Goal: Task Accomplishment & Management: Use online tool/utility

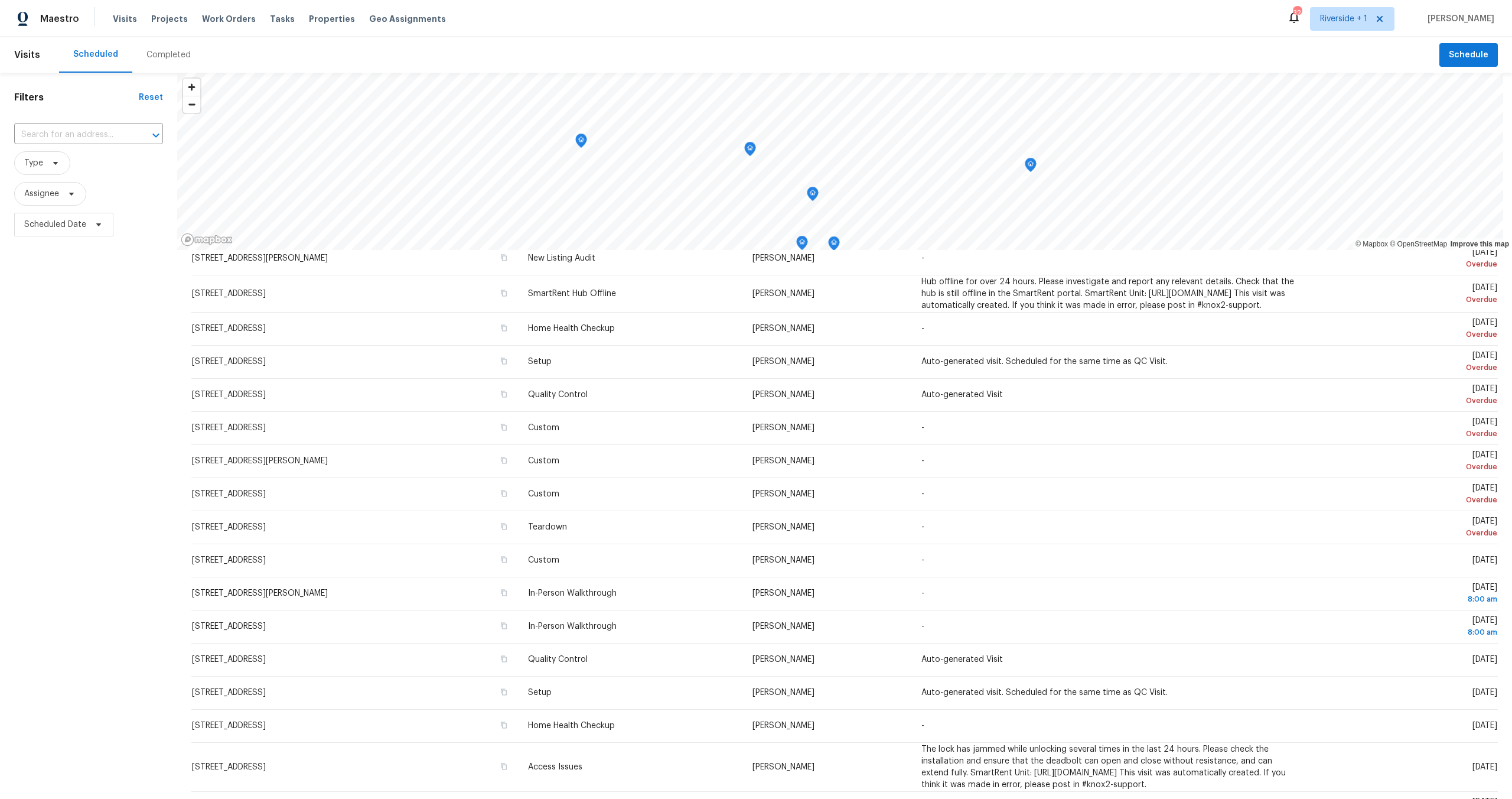
scroll to position [131, 0]
click at [309, 13] on div "Visits Projects Work Orders Tasks Properties Geo Assignments" at bounding box center [286, 19] width 347 height 23
click at [309, 13] on span "Properties" at bounding box center [332, 19] width 46 height 12
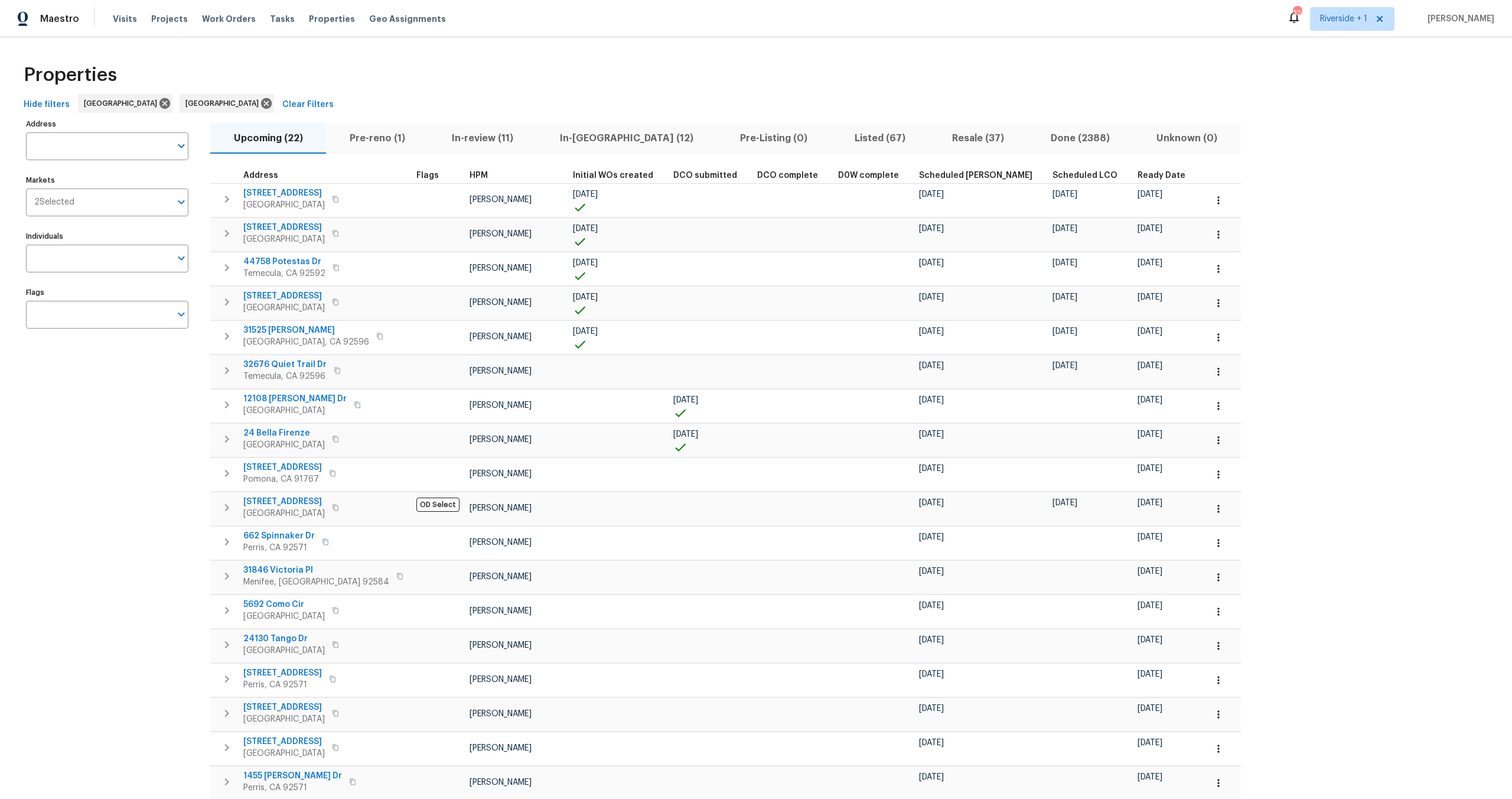
click at [735, 71] on div "Properties" at bounding box center [756, 75] width 1475 height 38
click at [624, 83] on div "Properties" at bounding box center [756, 75] width 1475 height 38
click at [379, 141] on span "Pre-reno (1)" at bounding box center [377, 138] width 88 height 17
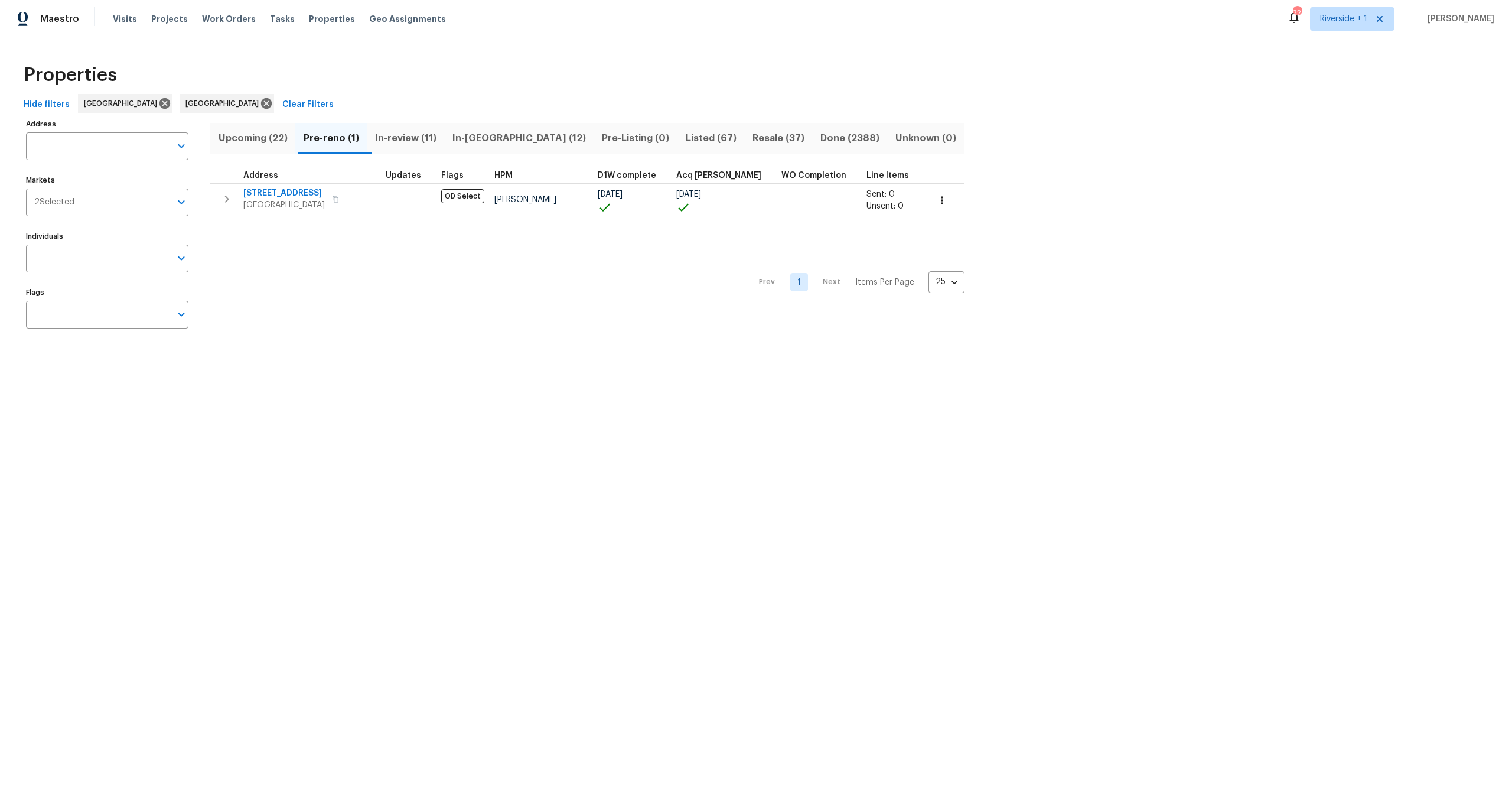
click at [381, 298] on div "Prev 1 Next Items Per Page 25 25 ​" at bounding box center [587, 279] width 754 height 123
click at [498, 95] on div "Hide filters Riverside Los Angeles Clear Filters" at bounding box center [756, 104] width 1475 height 22
click at [242, 139] on span "Upcoming (22)" at bounding box center [253, 138] width 71 height 17
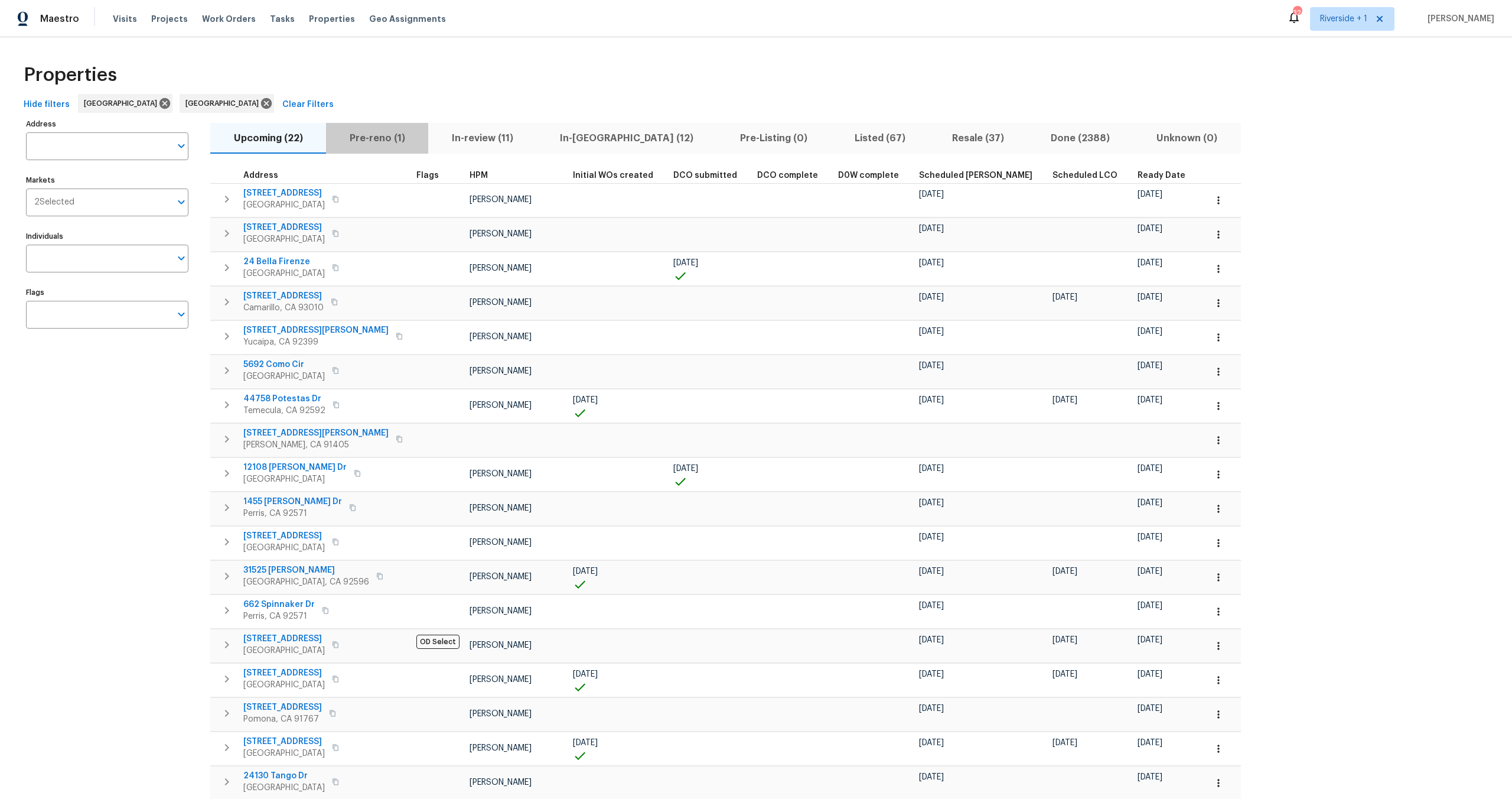
click at [377, 139] on span "Pre-reno (1)" at bounding box center [377, 138] width 88 height 17
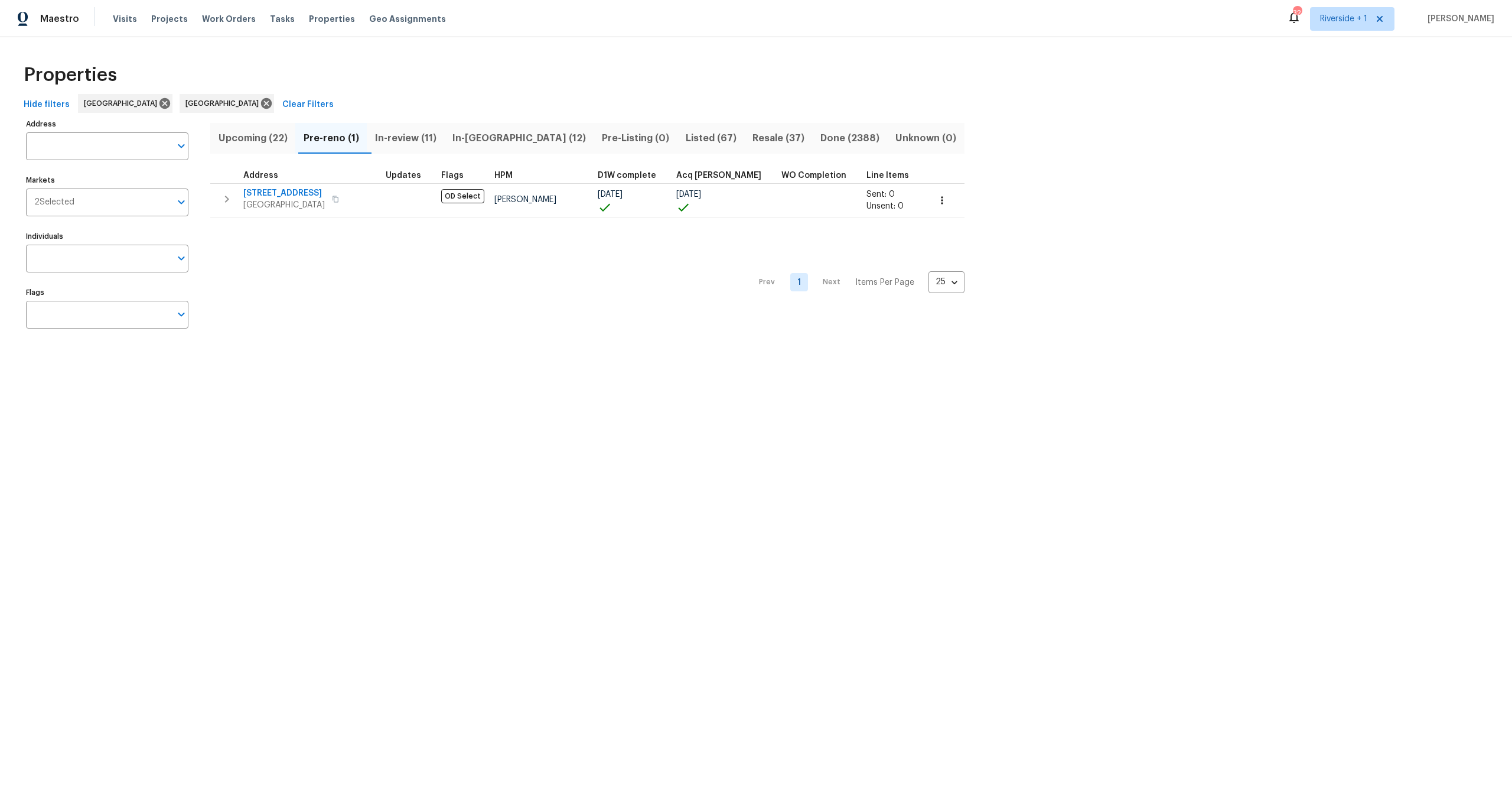
click at [416, 96] on div "Hide filters Riverside Los Angeles Clear Filters" at bounding box center [756, 104] width 1475 height 22
click at [410, 135] on span "In-review (11)" at bounding box center [405, 138] width 63 height 17
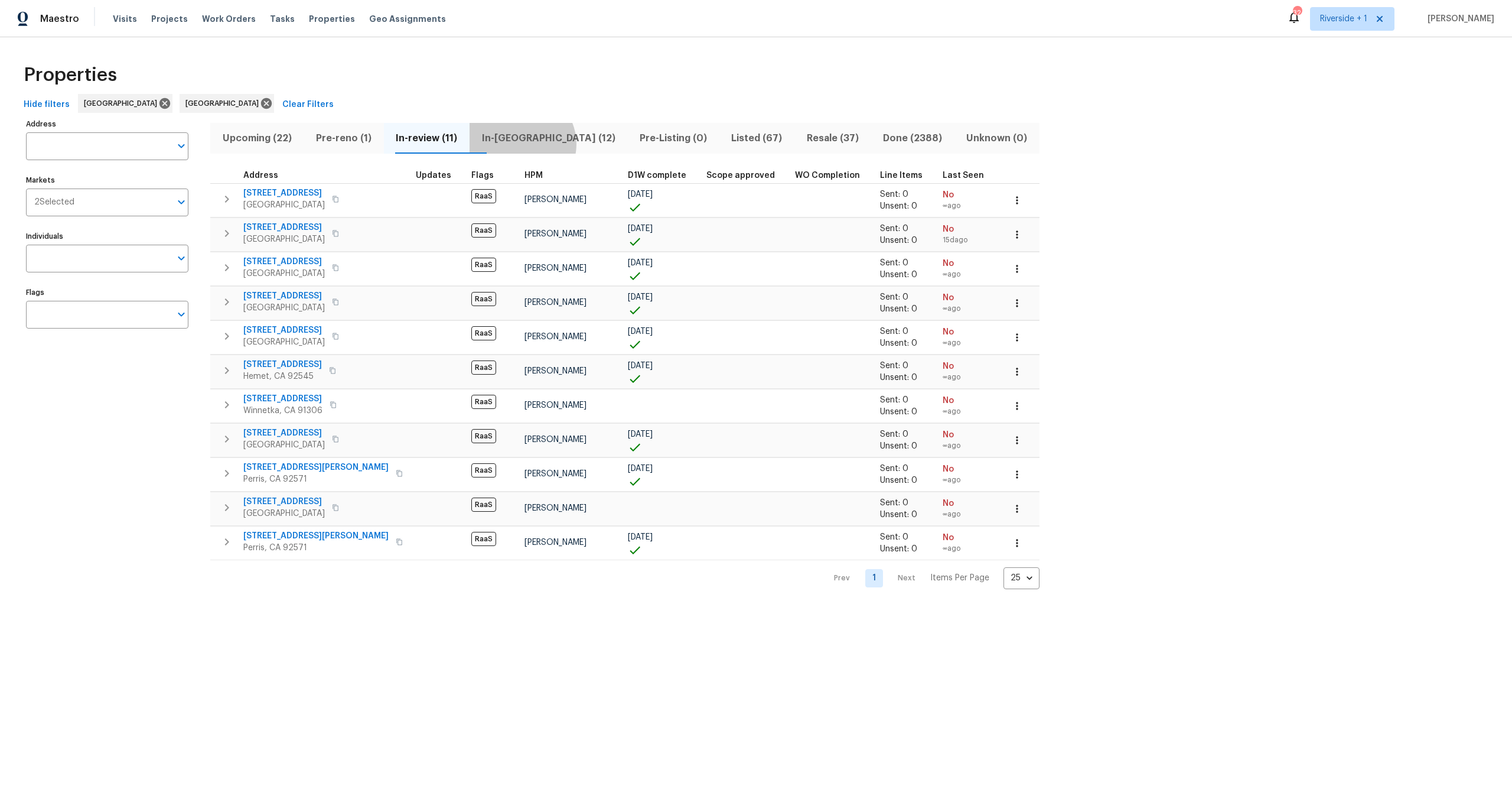
click at [537, 144] on span "In-reno (12)" at bounding box center [548, 138] width 144 height 17
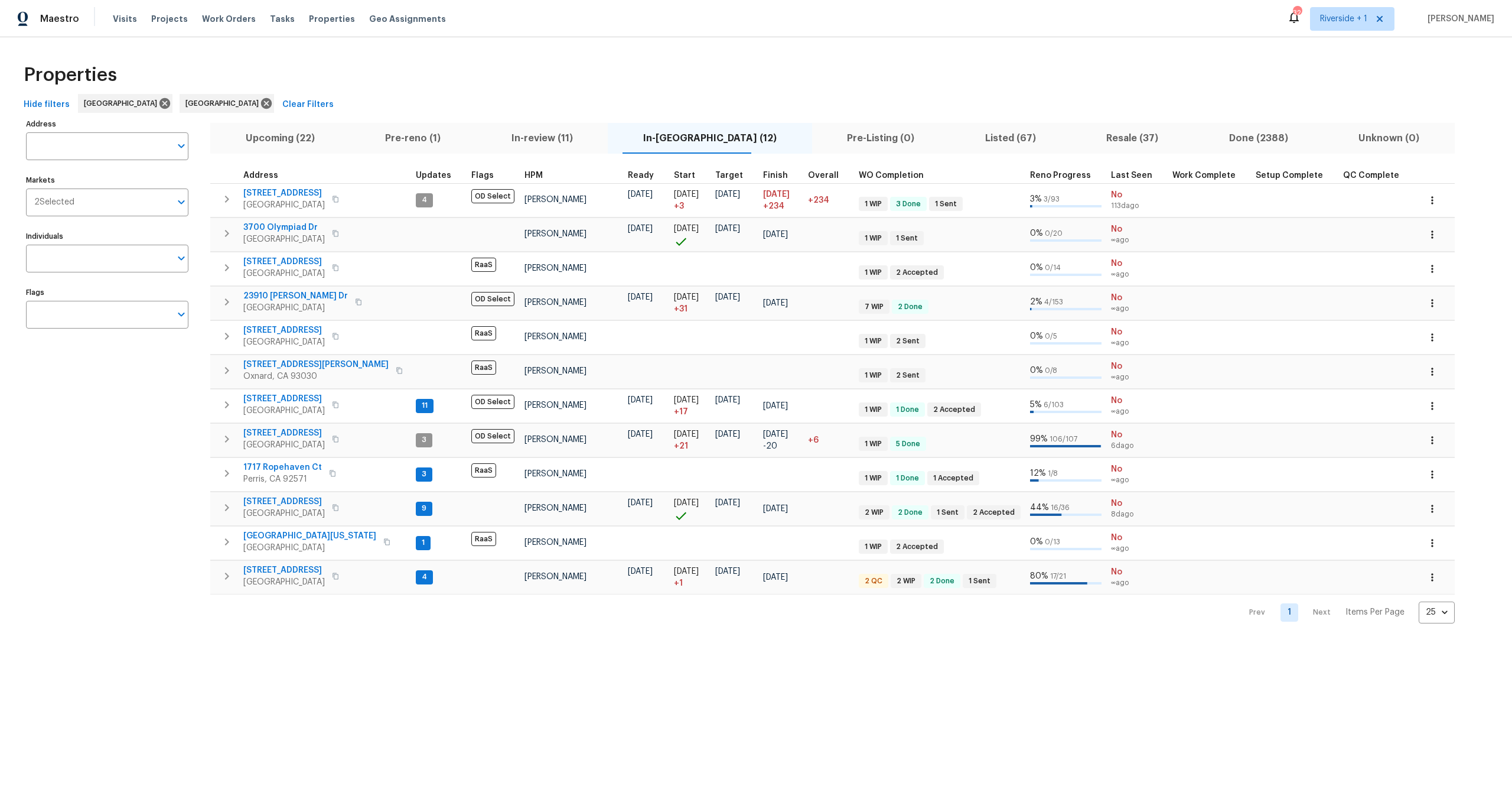
click at [510, 88] on div "Properties" at bounding box center [756, 75] width 1475 height 38
click at [376, 61] on div "Properties" at bounding box center [756, 75] width 1475 height 38
click at [532, 63] on div "Properties" at bounding box center [756, 75] width 1475 height 38
click at [417, 88] on div "Properties" at bounding box center [756, 75] width 1475 height 38
click at [587, 62] on div "Properties" at bounding box center [756, 75] width 1475 height 38
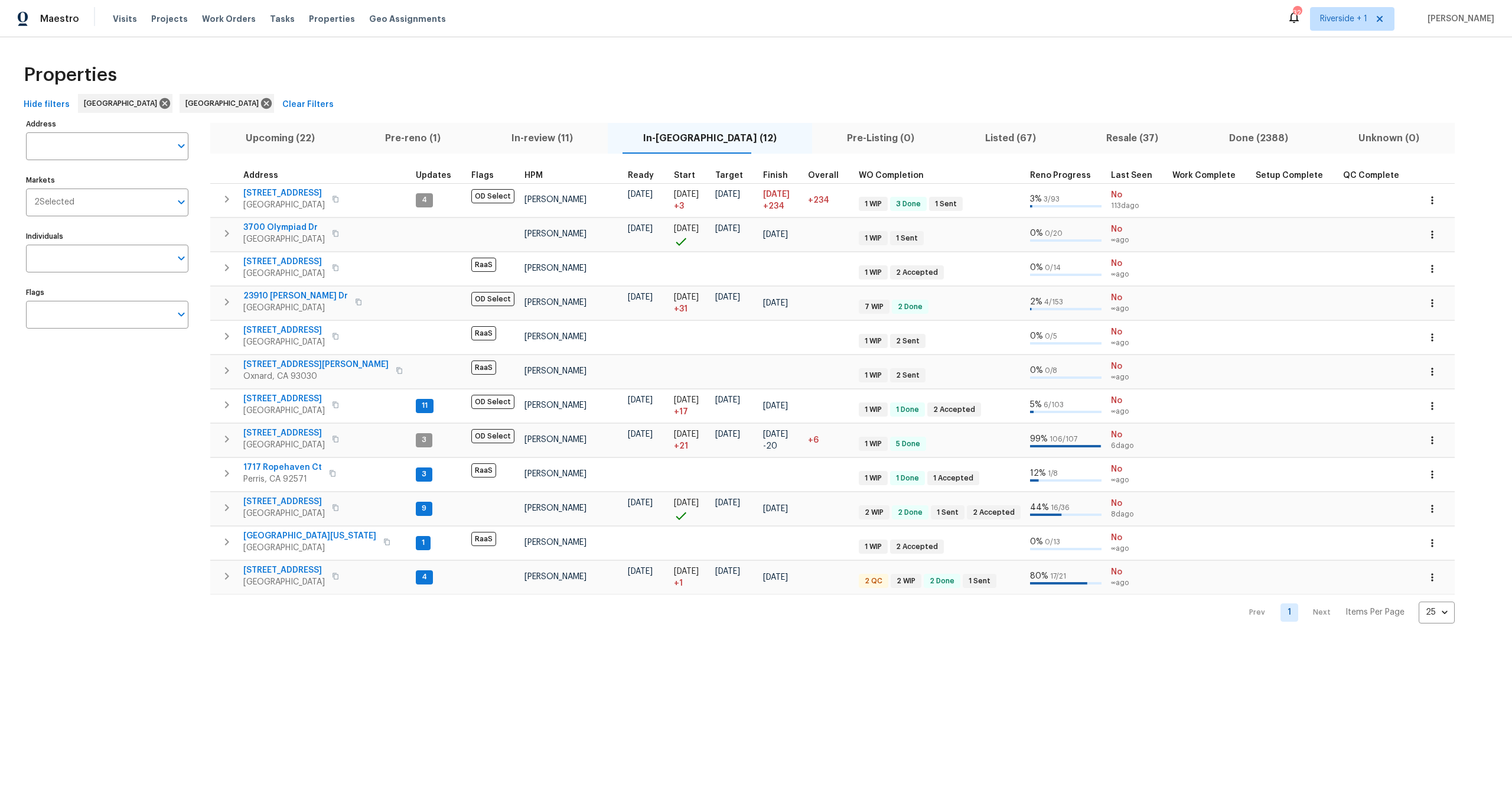
click at [518, 81] on div "Properties" at bounding box center [756, 75] width 1475 height 38
click at [313, 19] on span "Properties" at bounding box center [332, 19] width 46 height 12
click at [385, 99] on div "Hide filters Riverside Los Angeles Clear Filters" at bounding box center [756, 104] width 1475 height 22
click at [372, 76] on div "Properties" at bounding box center [756, 75] width 1475 height 38
click at [290, 139] on span "Upcoming (22)" at bounding box center [280, 138] width 125 height 17
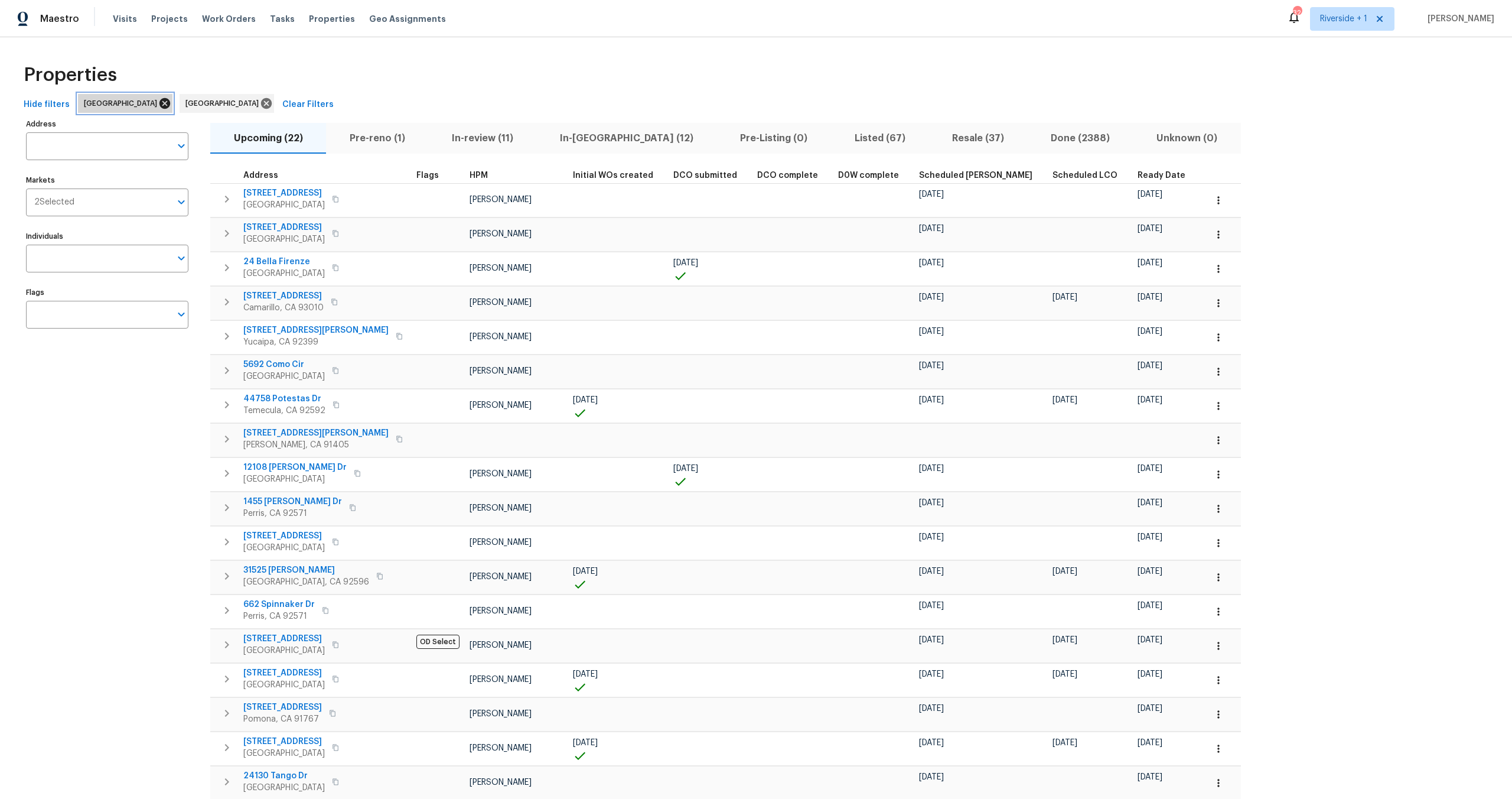
click at [159, 103] on icon at bounding box center [165, 104] width 11 height 11
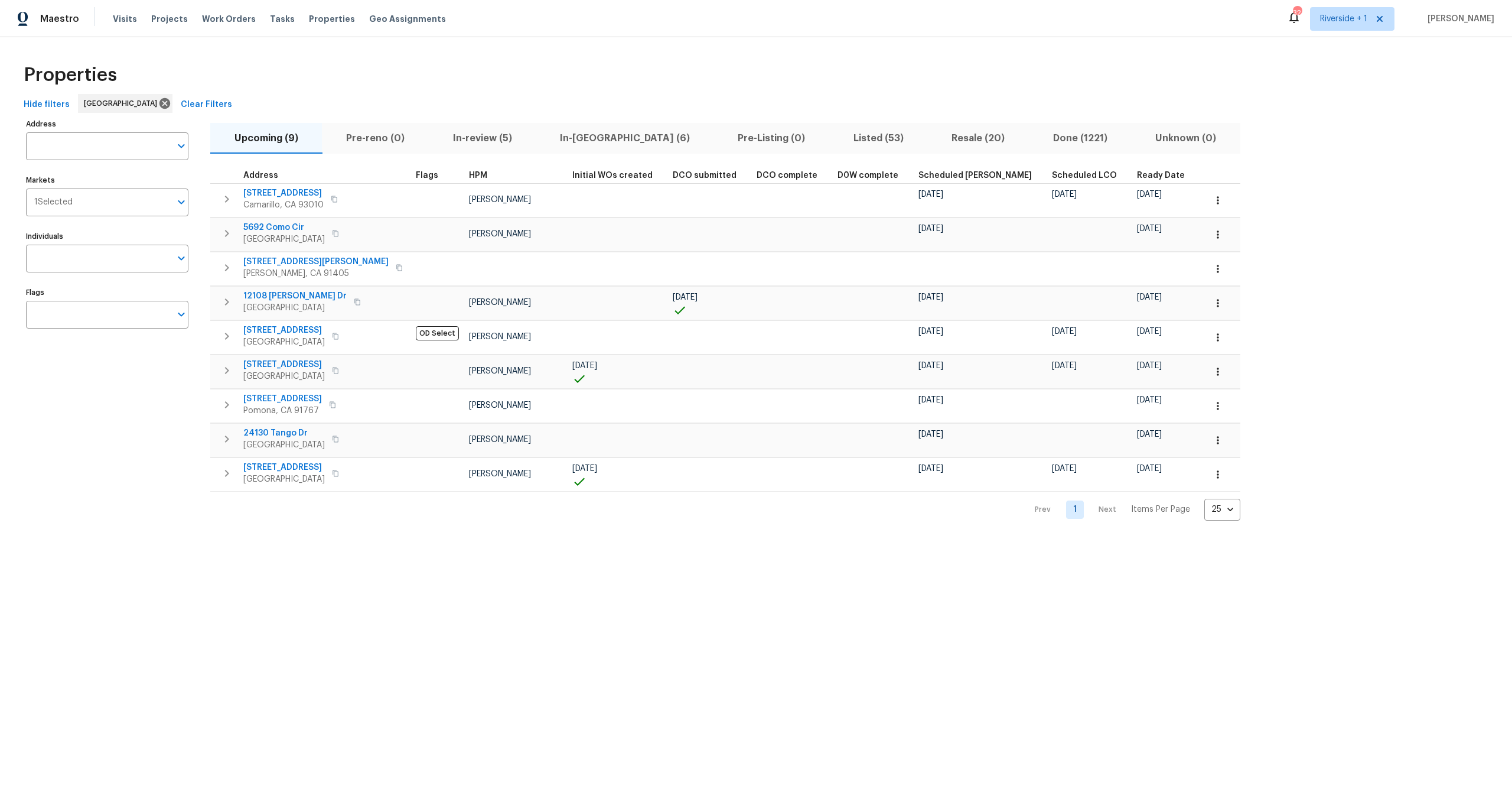
click at [1313, 381] on div "Address Address Markets 1 Selected Markets Individuals Individuals Flags Flags …" at bounding box center [756, 318] width 1475 height 405
click at [484, 134] on span "In-review (5)" at bounding box center [482, 138] width 93 height 17
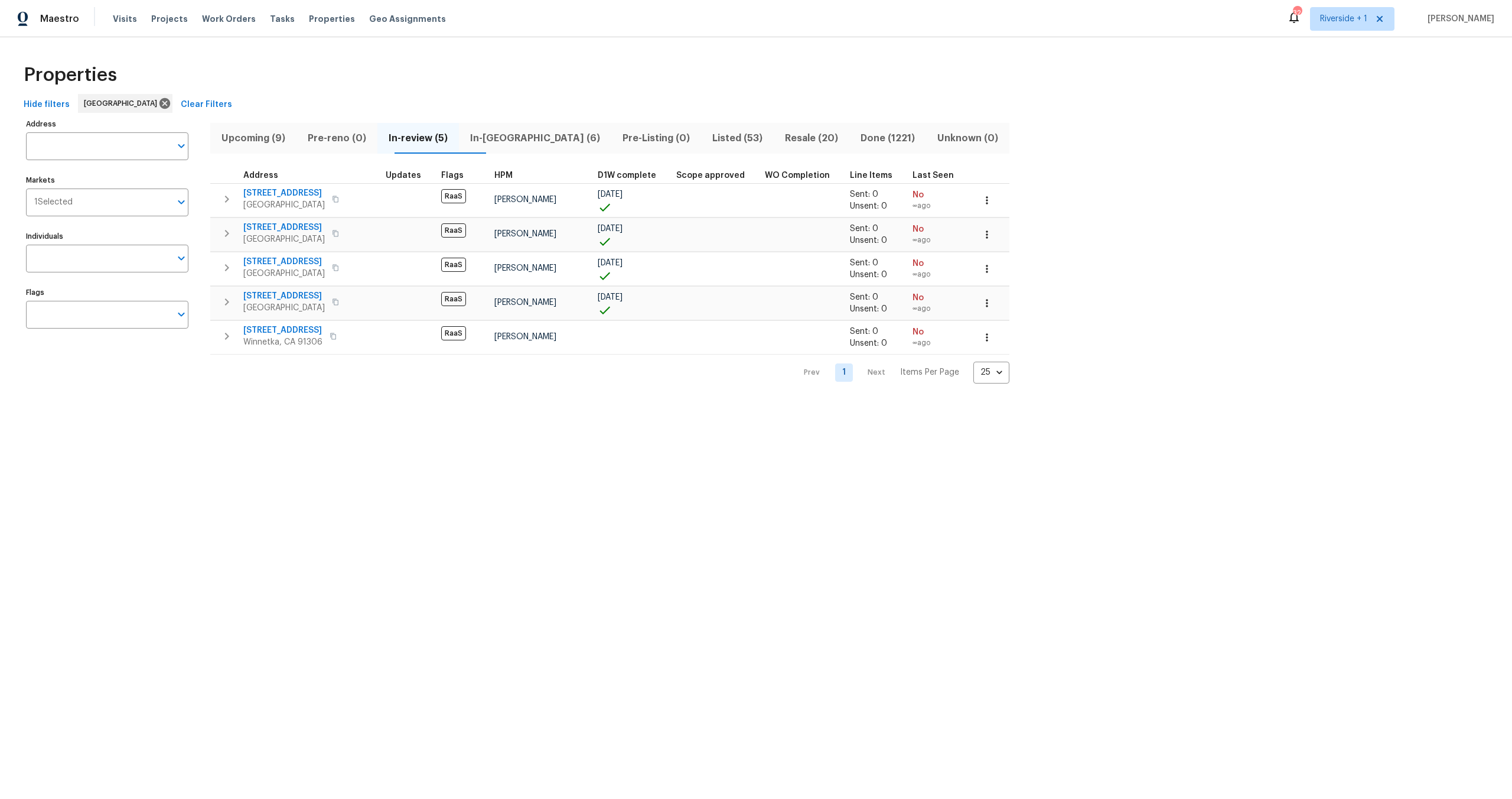
click at [390, 75] on div "Properties" at bounding box center [756, 75] width 1475 height 38
click at [245, 132] on span "Upcoming (9)" at bounding box center [254, 138] width 72 height 17
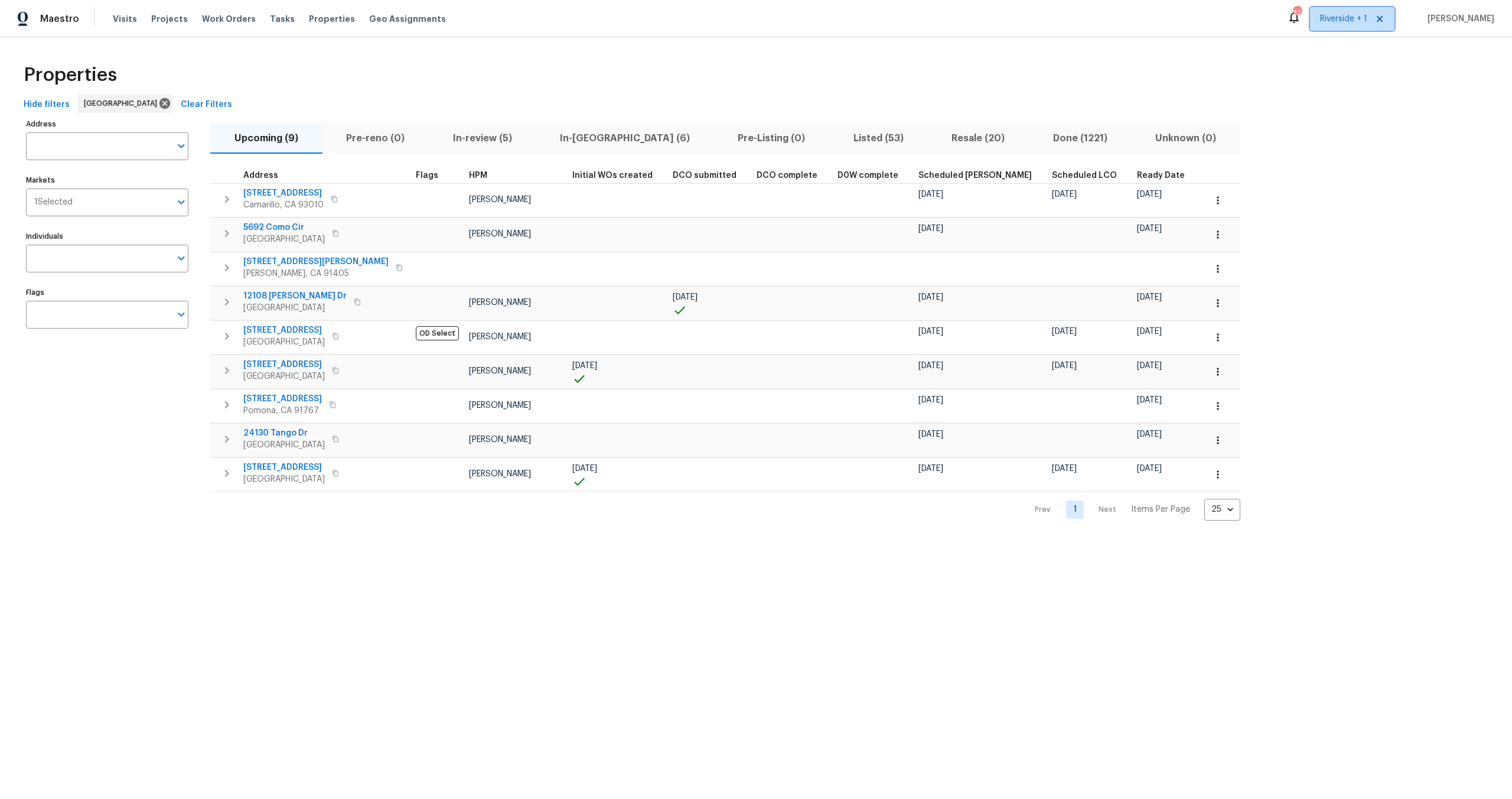
click at [1345, 21] on span "Riverside + 1" at bounding box center [1343, 19] width 48 height 12
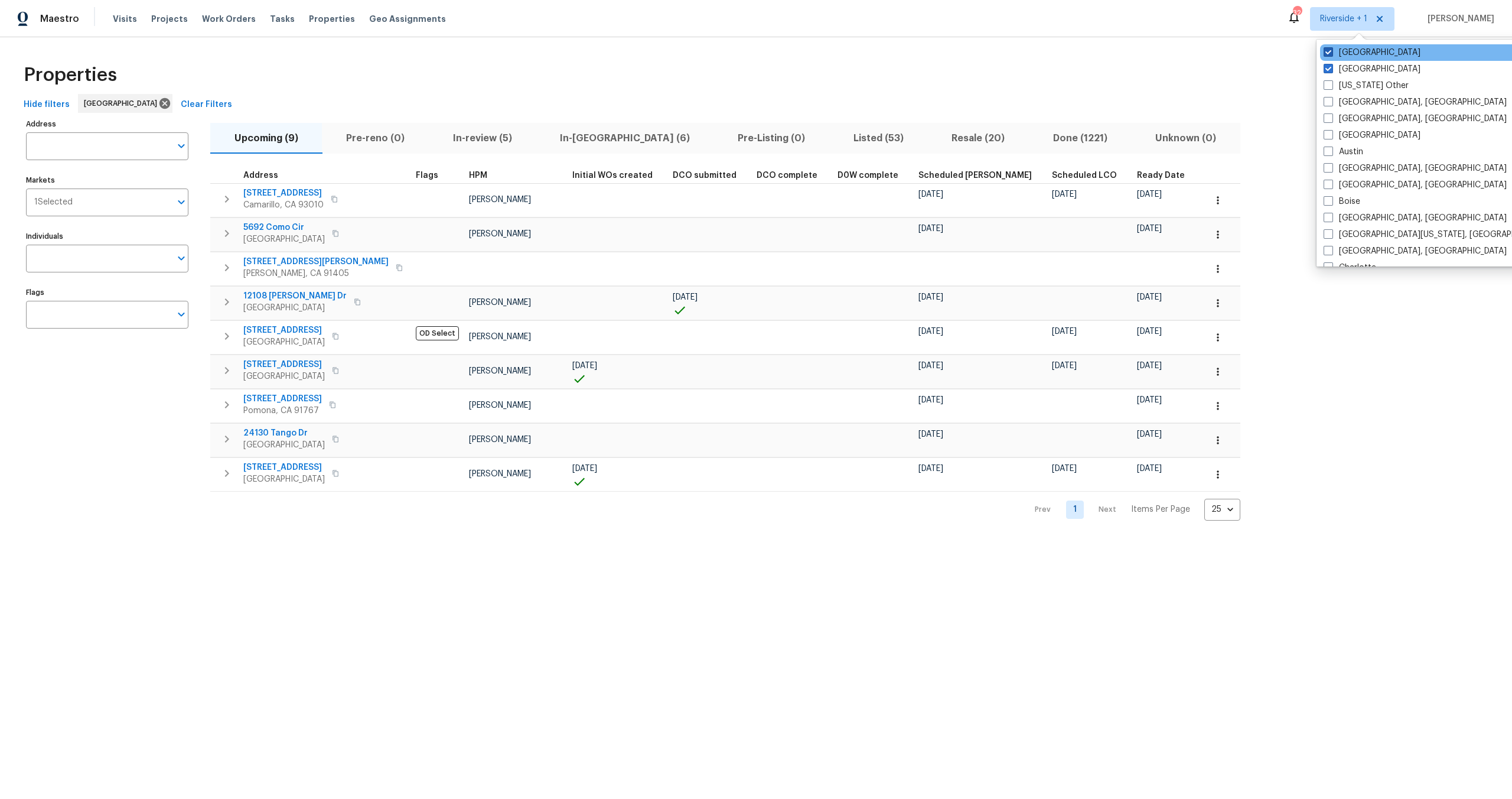
click at [1324, 52] on span at bounding box center [1328, 52] width 9 height 9
click at [1324, 52] on input "Riverside" at bounding box center [1327, 50] width 7 height 7
checkbox input "false"
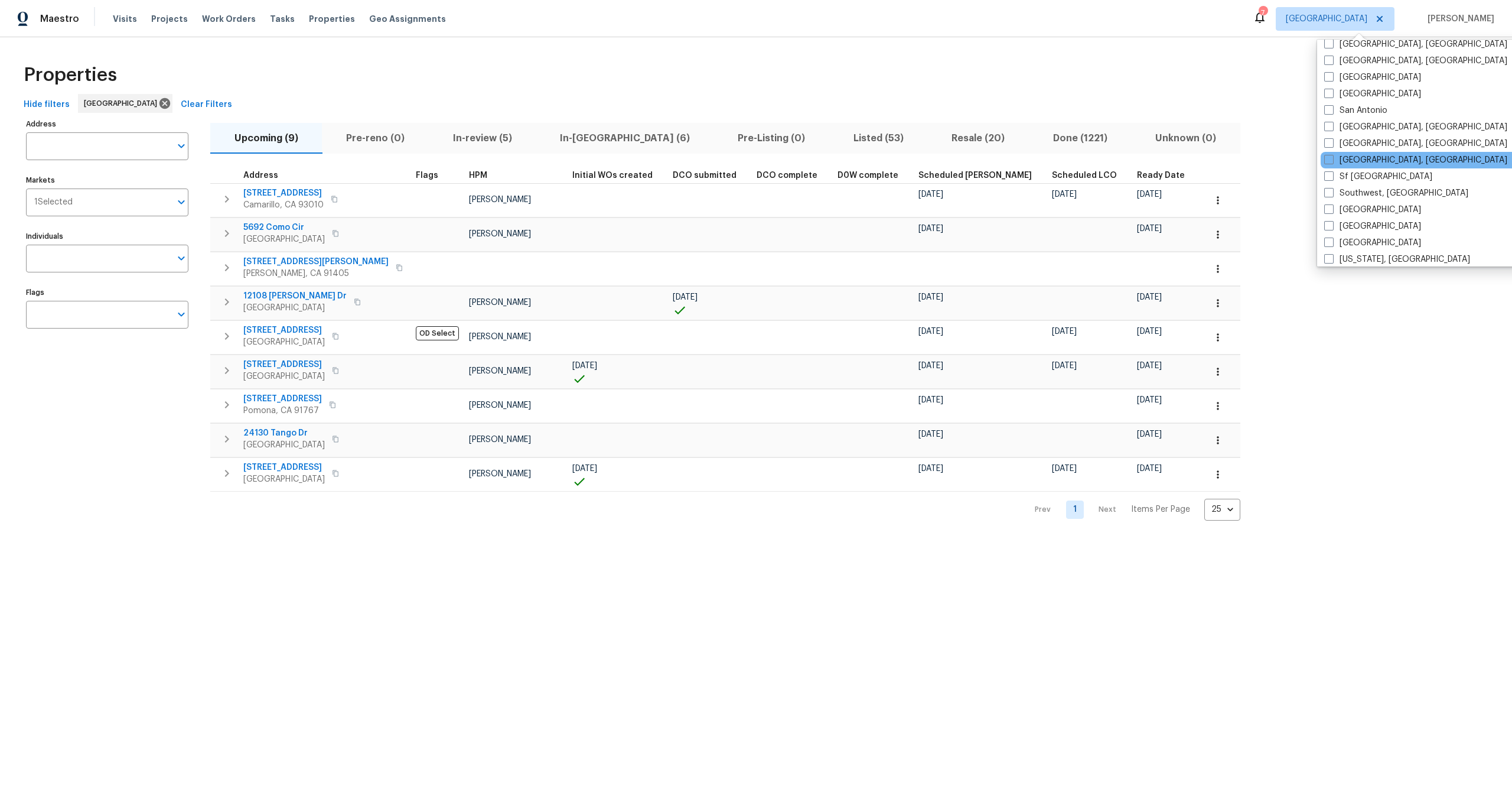
scroll to position [808, 0]
click at [1327, 122] on span at bounding box center [1329, 120] width 9 height 9
click at [1327, 122] on input "San Diego, CA" at bounding box center [1327, 118] width 7 height 7
checkbox input "true"
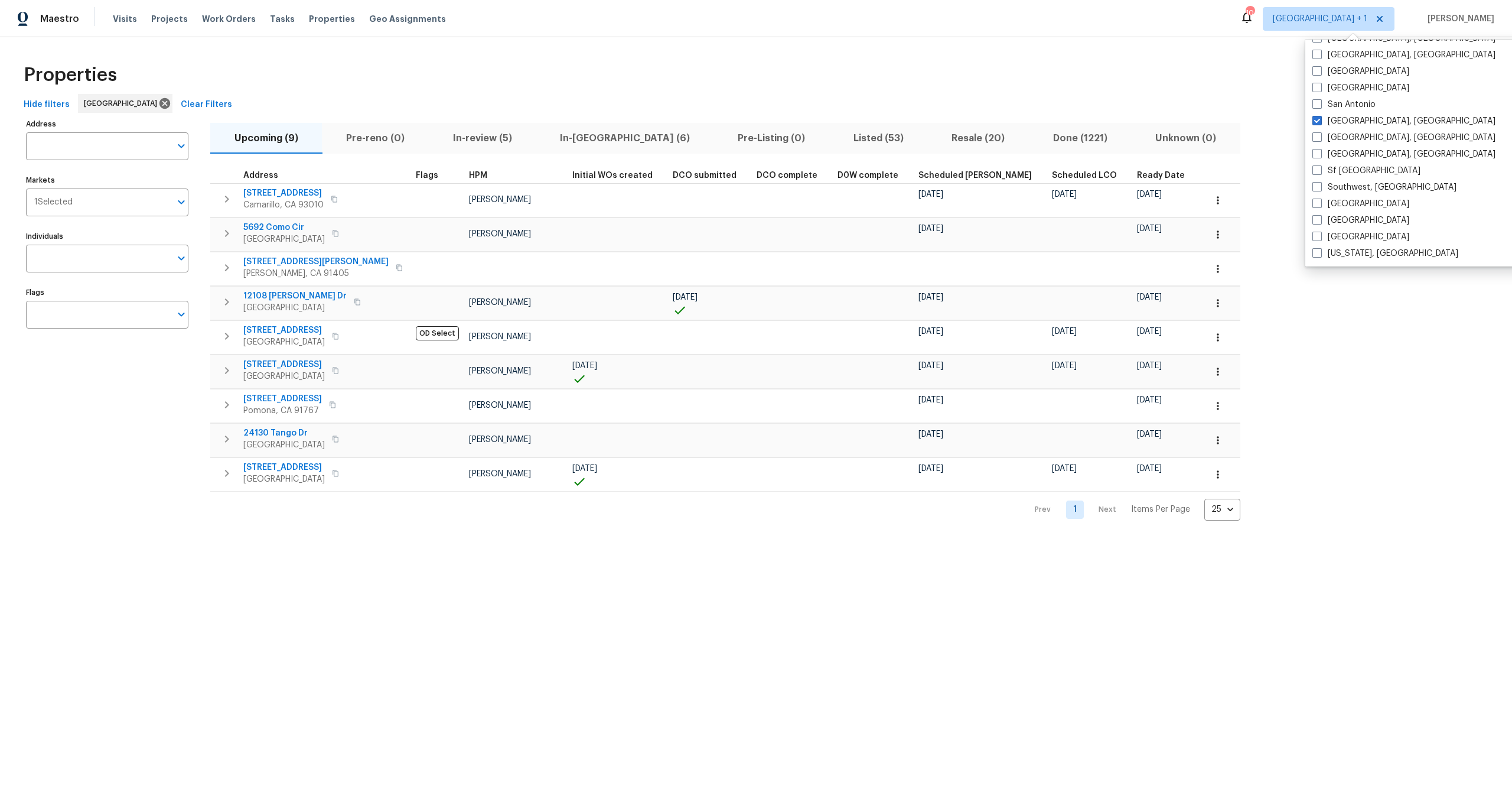
click at [1169, 91] on div "Properties" at bounding box center [756, 75] width 1475 height 38
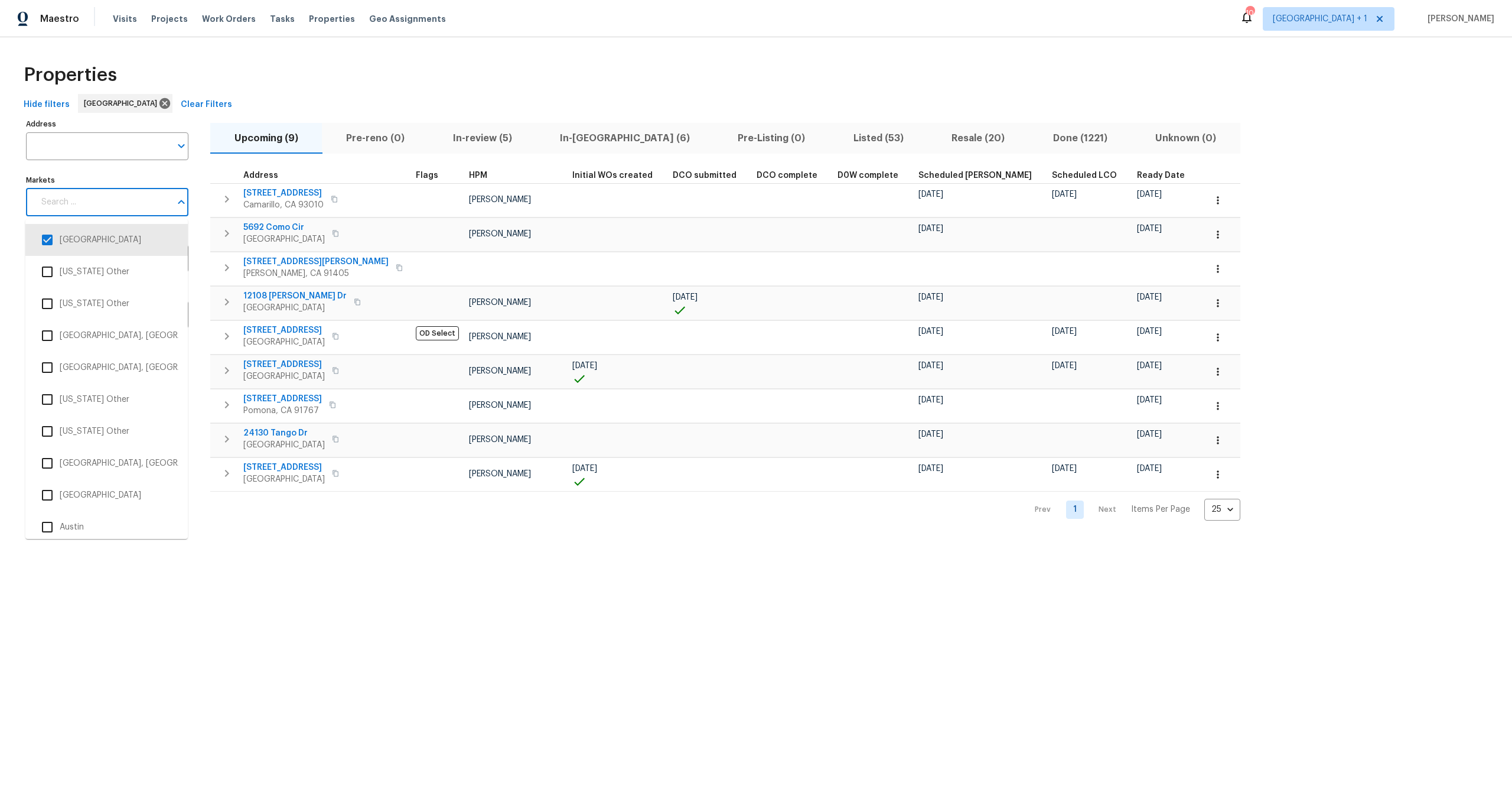
click at [116, 204] on input "Markets" at bounding box center [102, 202] width 136 height 27
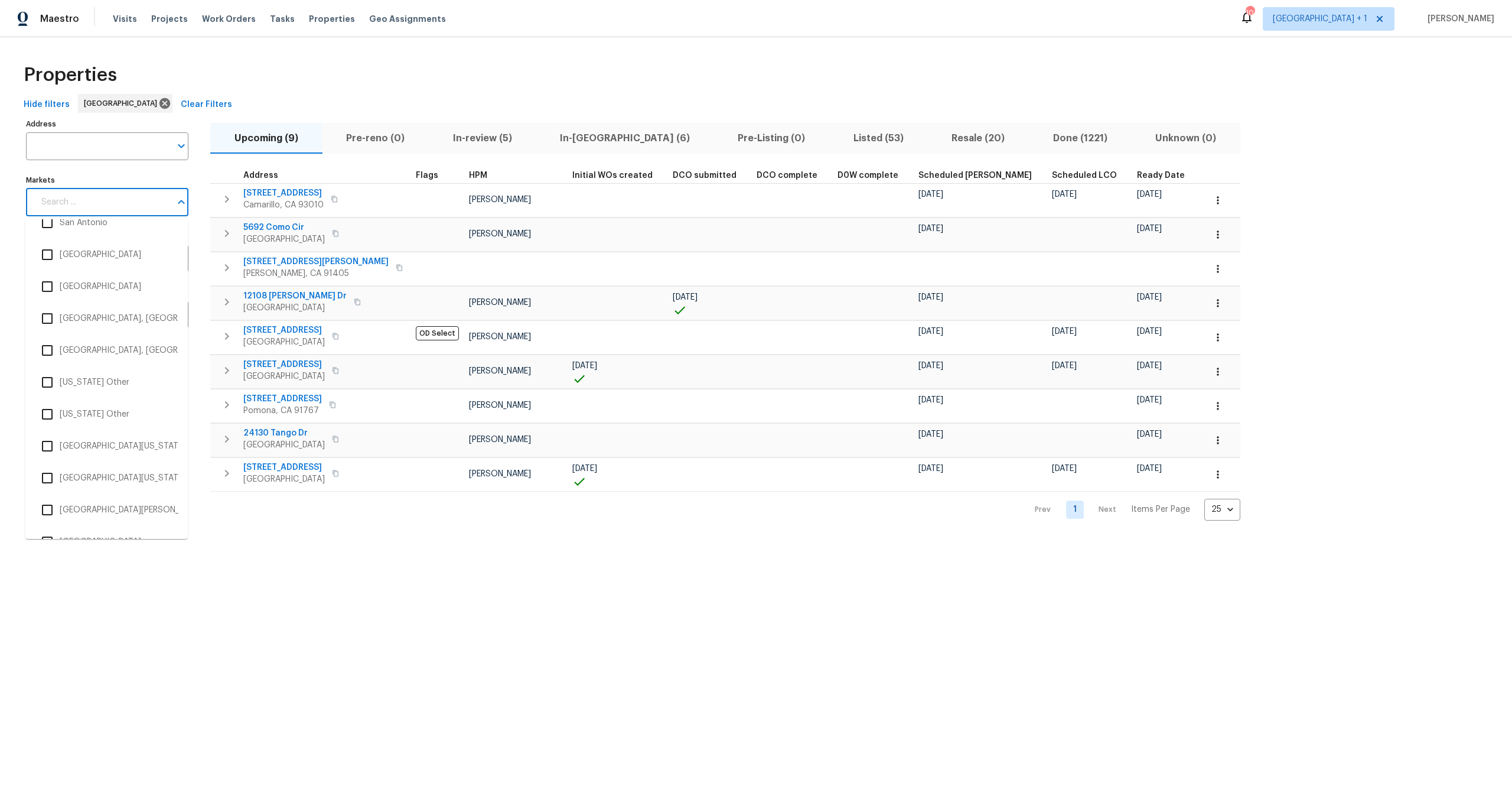
scroll to position [3496, 0]
click at [48, 259] on input "checkbox" at bounding box center [47, 252] width 25 height 25
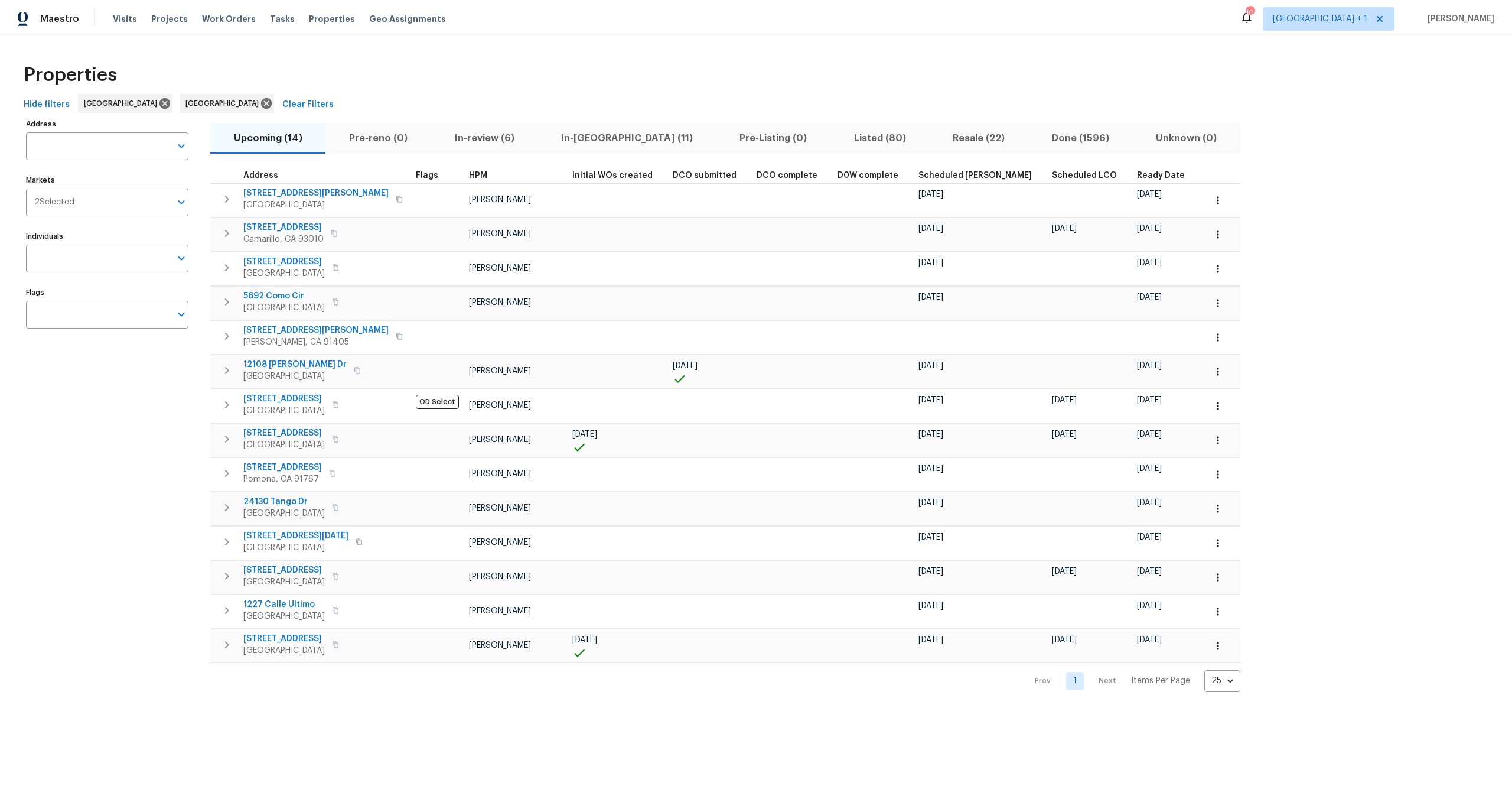
click at [324, 74] on div "Properties" at bounding box center [756, 75] width 1475 height 38
click at [1379, 312] on div "Address Address Markets 2 Selected Markets Individuals Individuals Flags Flags …" at bounding box center [756, 404] width 1475 height 576
click at [595, 91] on div "Properties" at bounding box center [756, 75] width 1475 height 38
click at [405, 90] on div "Properties" at bounding box center [756, 75] width 1475 height 38
click at [499, 91] on div "Properties" at bounding box center [756, 75] width 1475 height 38
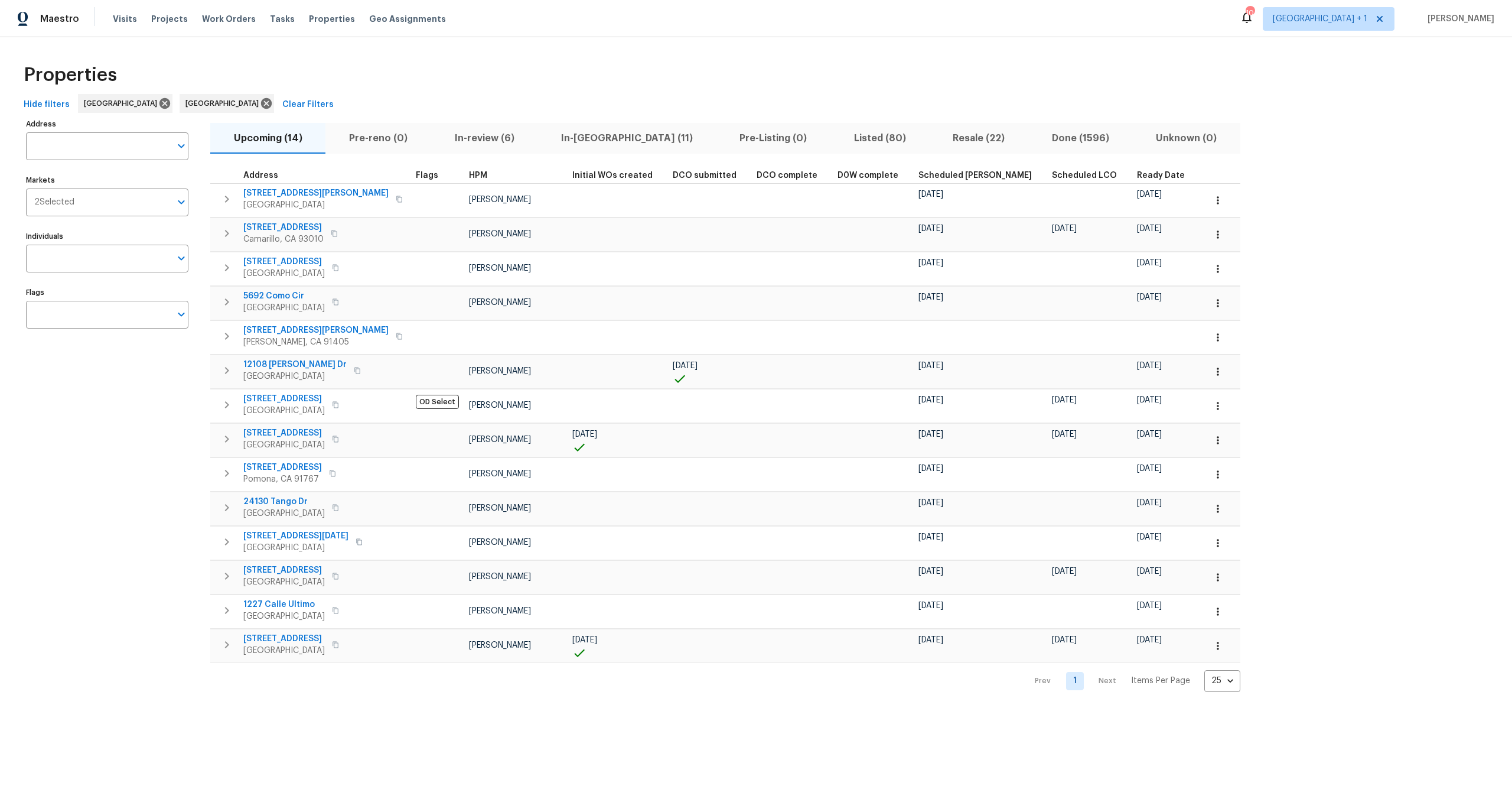
click at [471, 95] on div "Hide filters Los Angeles San Diego Clear Filters" at bounding box center [756, 104] width 1475 height 22
click at [456, 80] on div "Properties" at bounding box center [756, 75] width 1475 height 38
click at [687, 53] on div "Properties Hide filters Los Angeles San Diego Clear Filters Address Address Mar…" at bounding box center [756, 374] width 1512 height 673
click at [582, 48] on div "Properties Hide filters Los Angeles San Diego Clear Filters Address Address Mar…" at bounding box center [756, 374] width 1512 height 673
click at [410, 66] on div "Properties" at bounding box center [756, 75] width 1475 height 38
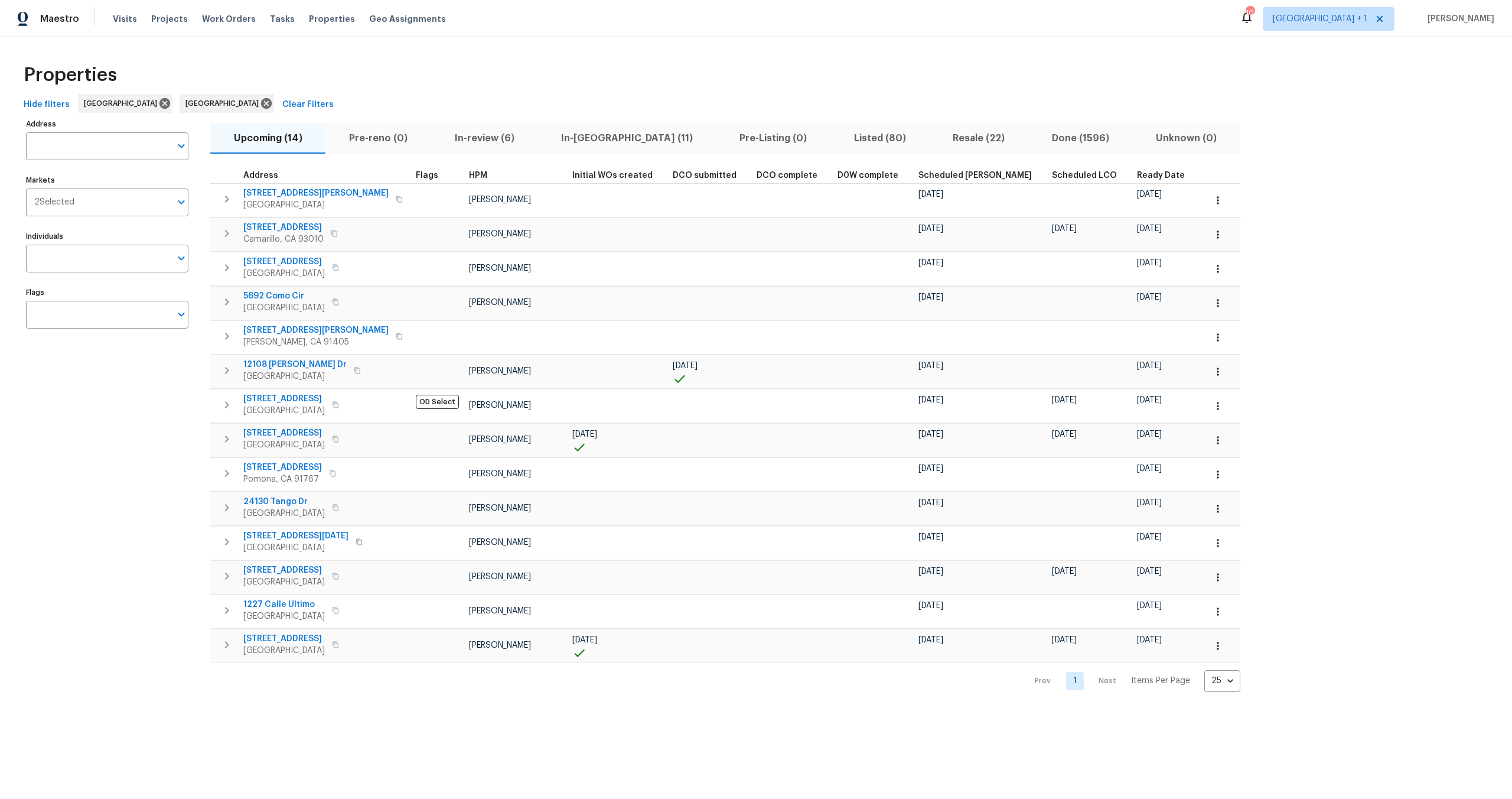
click at [435, 85] on div "Properties" at bounding box center [756, 75] width 1475 height 38
click at [260, 105] on icon at bounding box center [266, 103] width 13 height 13
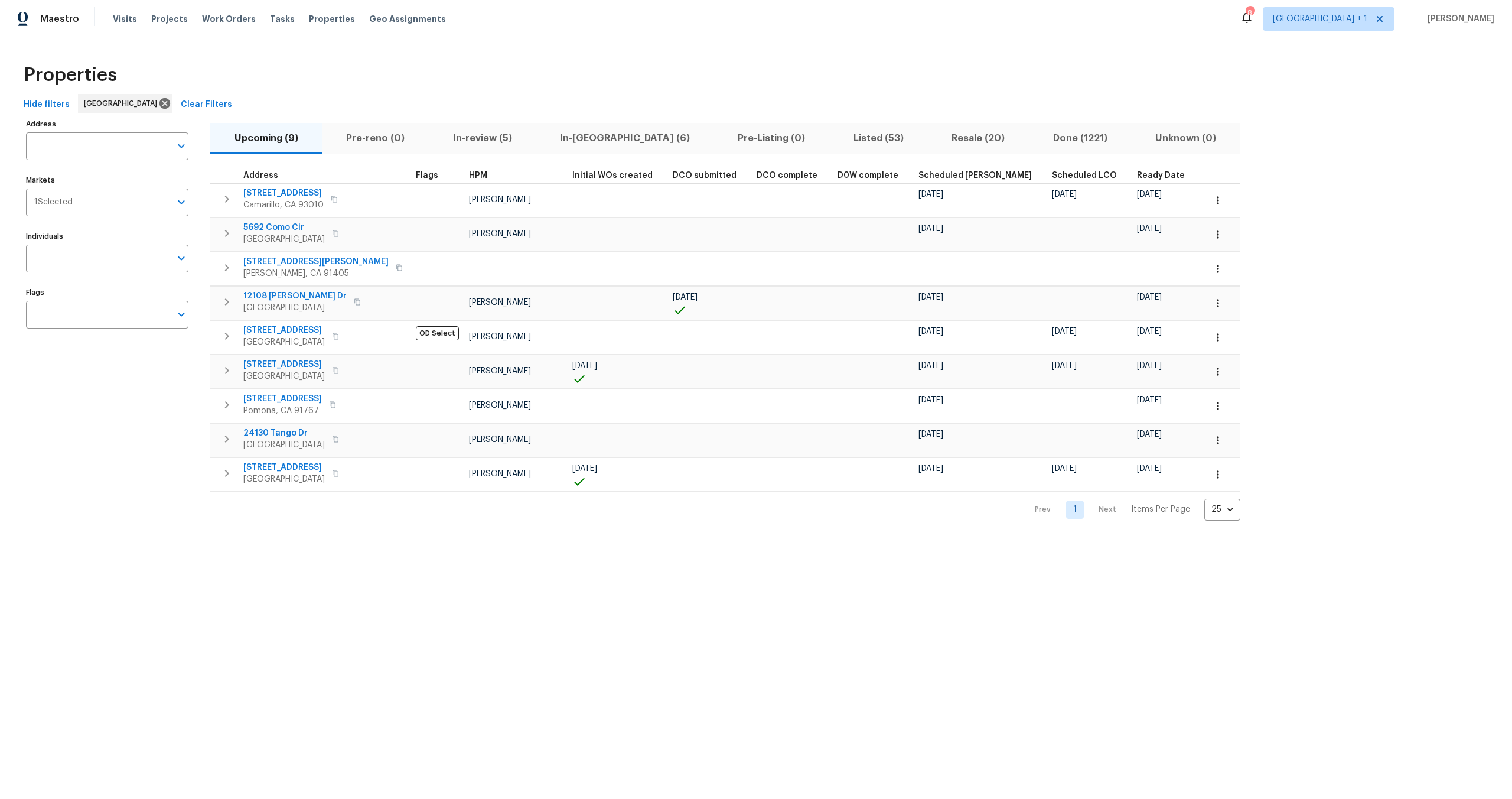
click at [268, 93] on div "Properties" at bounding box center [756, 75] width 1475 height 38
click at [96, 209] on input "Markets" at bounding box center [122, 202] width 98 height 27
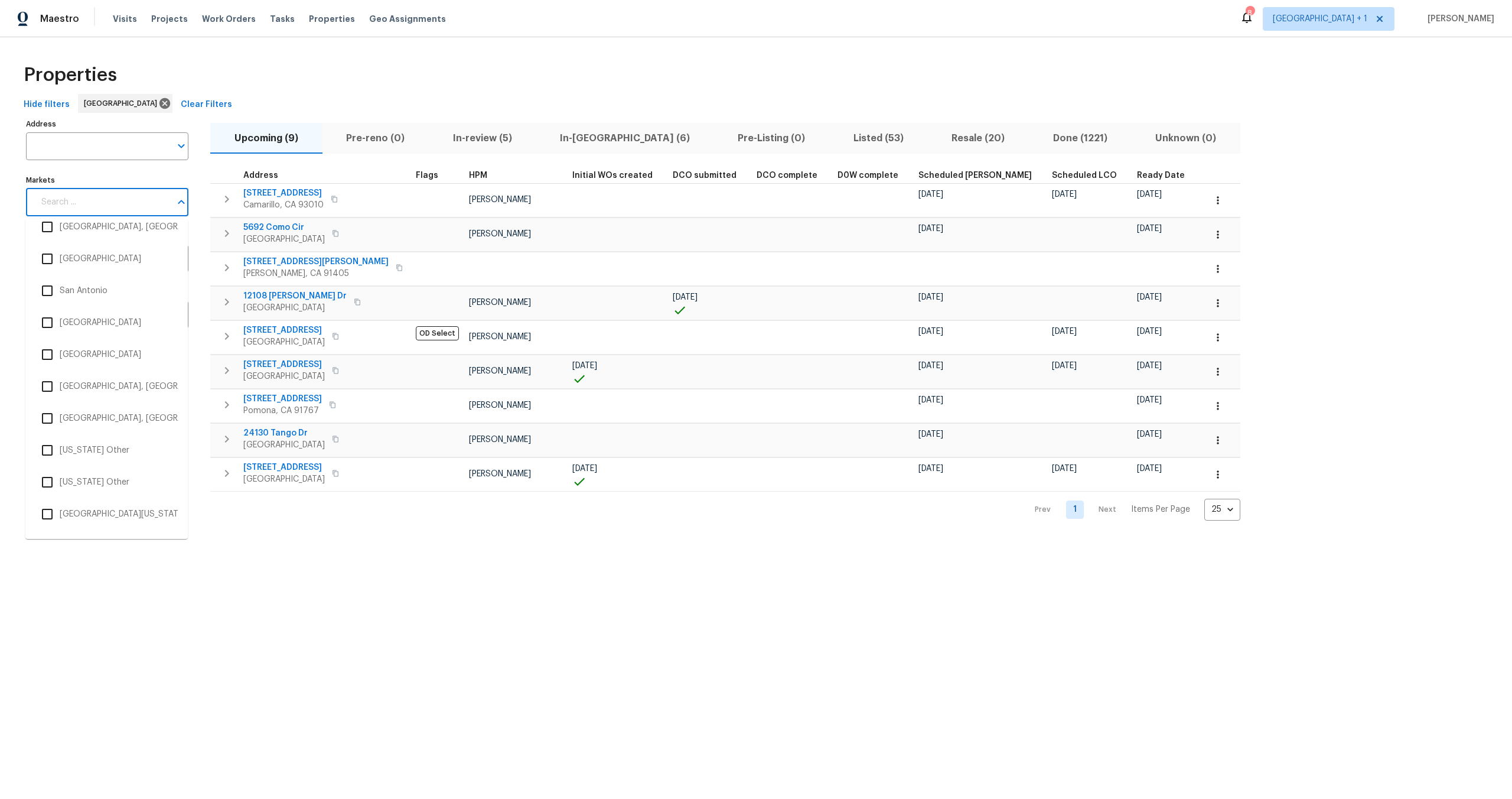
scroll to position [3427, 0]
click at [73, 325] on li "[GEOGRAPHIC_DATA]" at bounding box center [106, 322] width 144 height 25
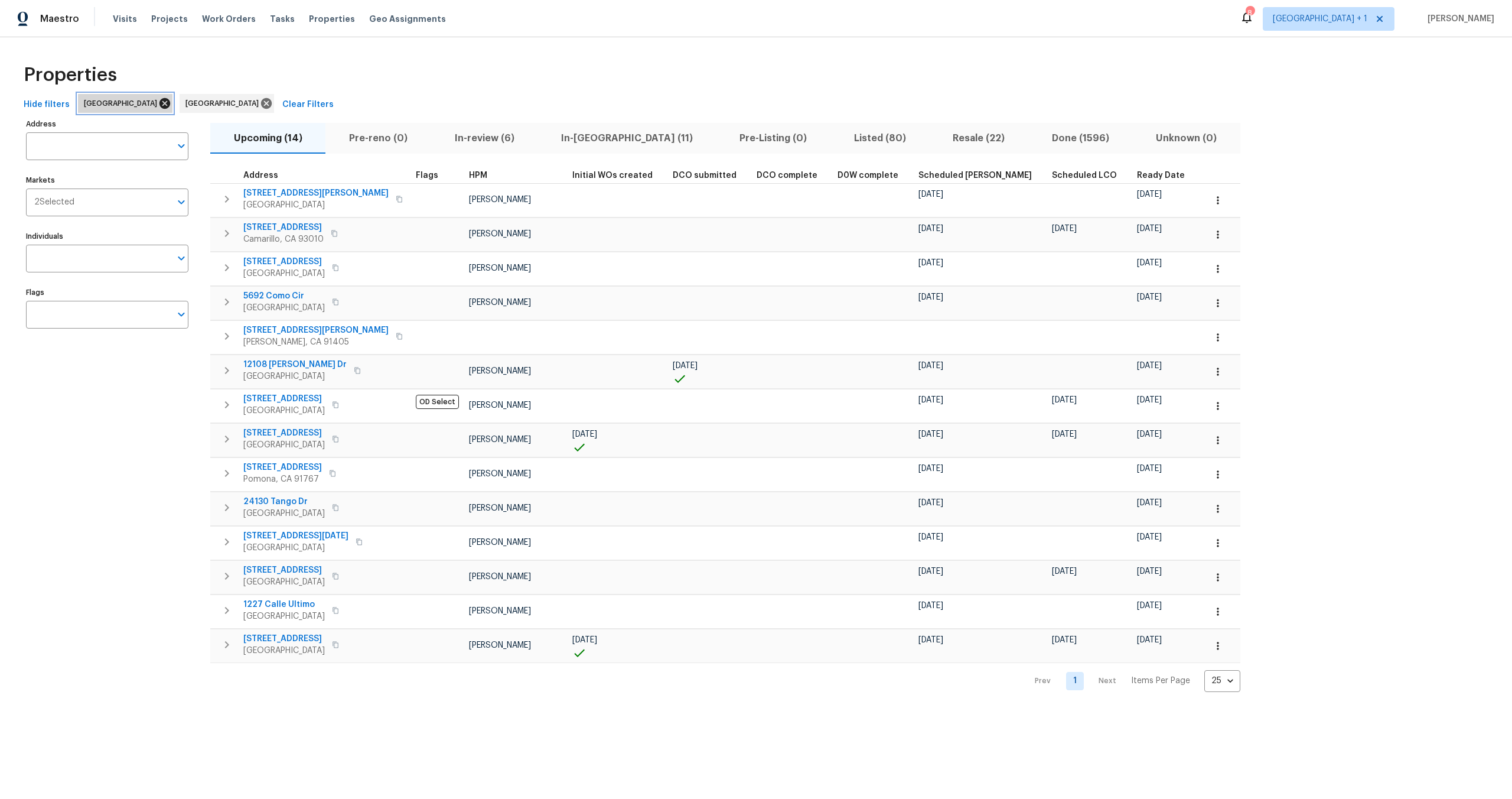
click at [159, 100] on icon at bounding box center [165, 103] width 13 height 13
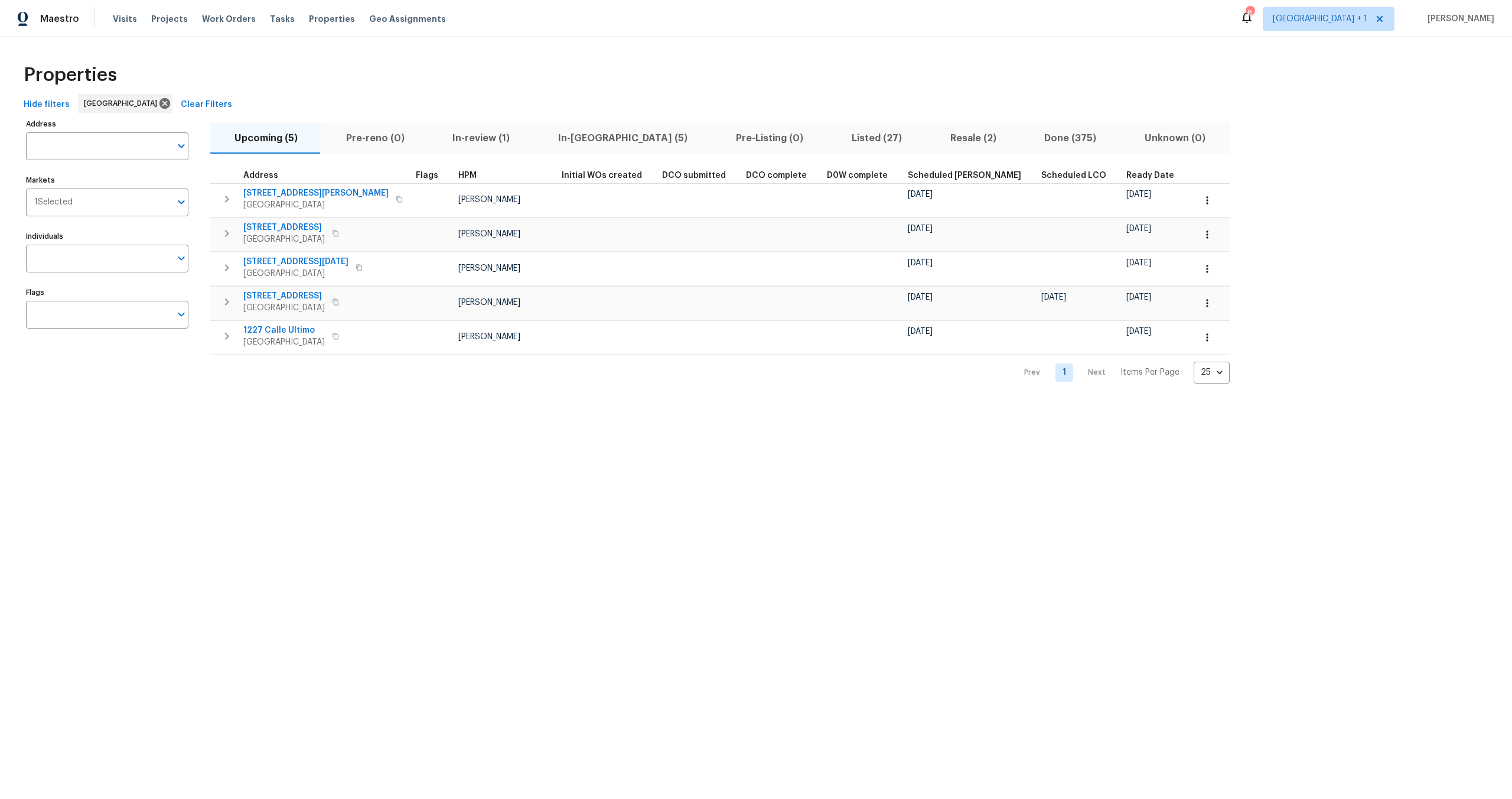
click at [661, 58] on div "Properties" at bounding box center [756, 75] width 1475 height 38
click at [550, 132] on span "In-reno (5)" at bounding box center [623, 138] width 164 height 17
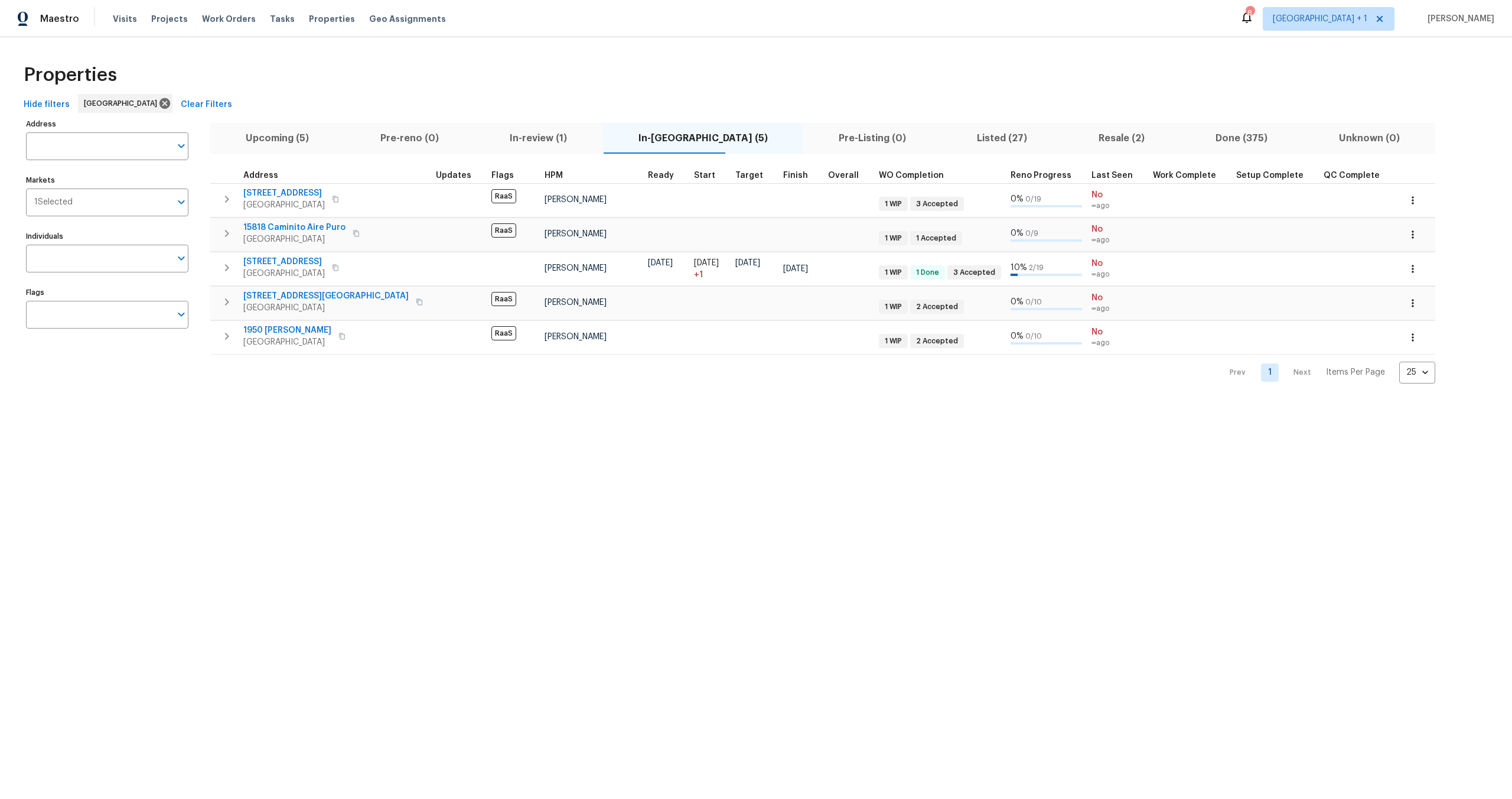
click at [333, 402] on html "Maestro Visits Projects Work Orders Tasks Properties Geo Assignments 8 Los Ange…" at bounding box center [756, 201] width 1512 height 402
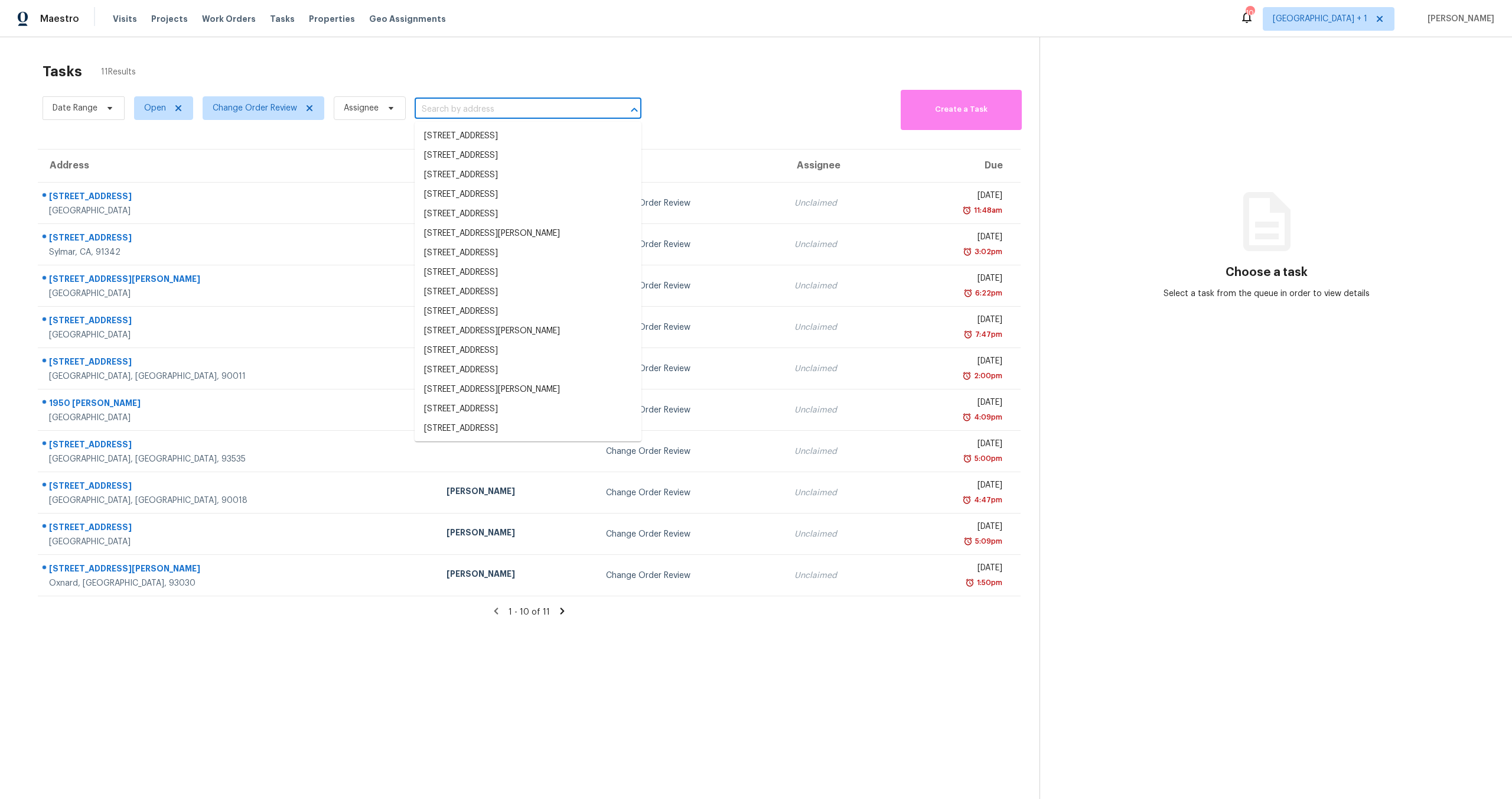
click at [462, 108] on input "text" at bounding box center [512, 109] width 194 height 18
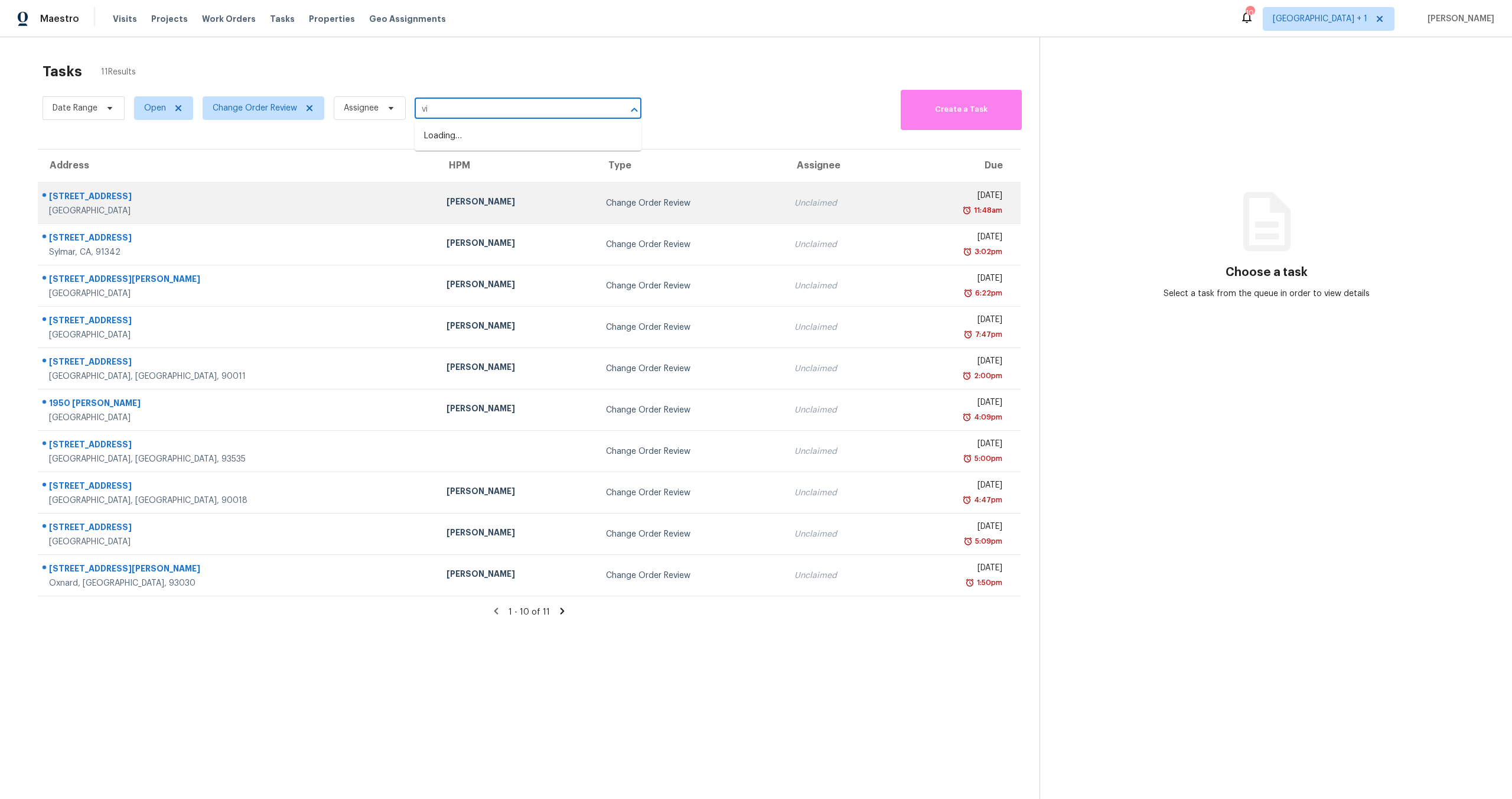
type input "v"
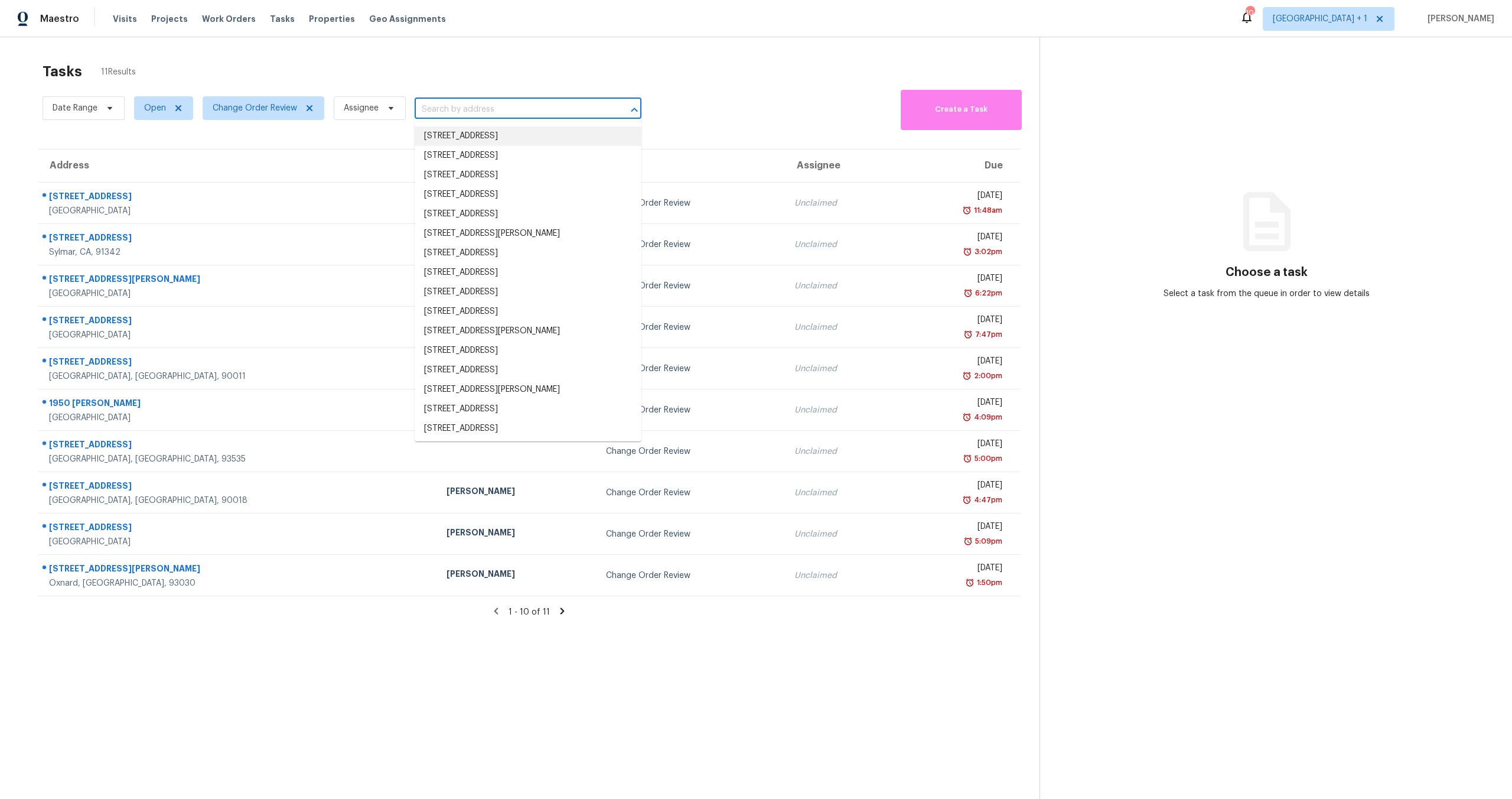
click at [472, 53] on div "Tasks 11 Results Date Range Open Change Order Review Assignee ​ Create a Task A…" at bounding box center [756, 437] width 1512 height 799
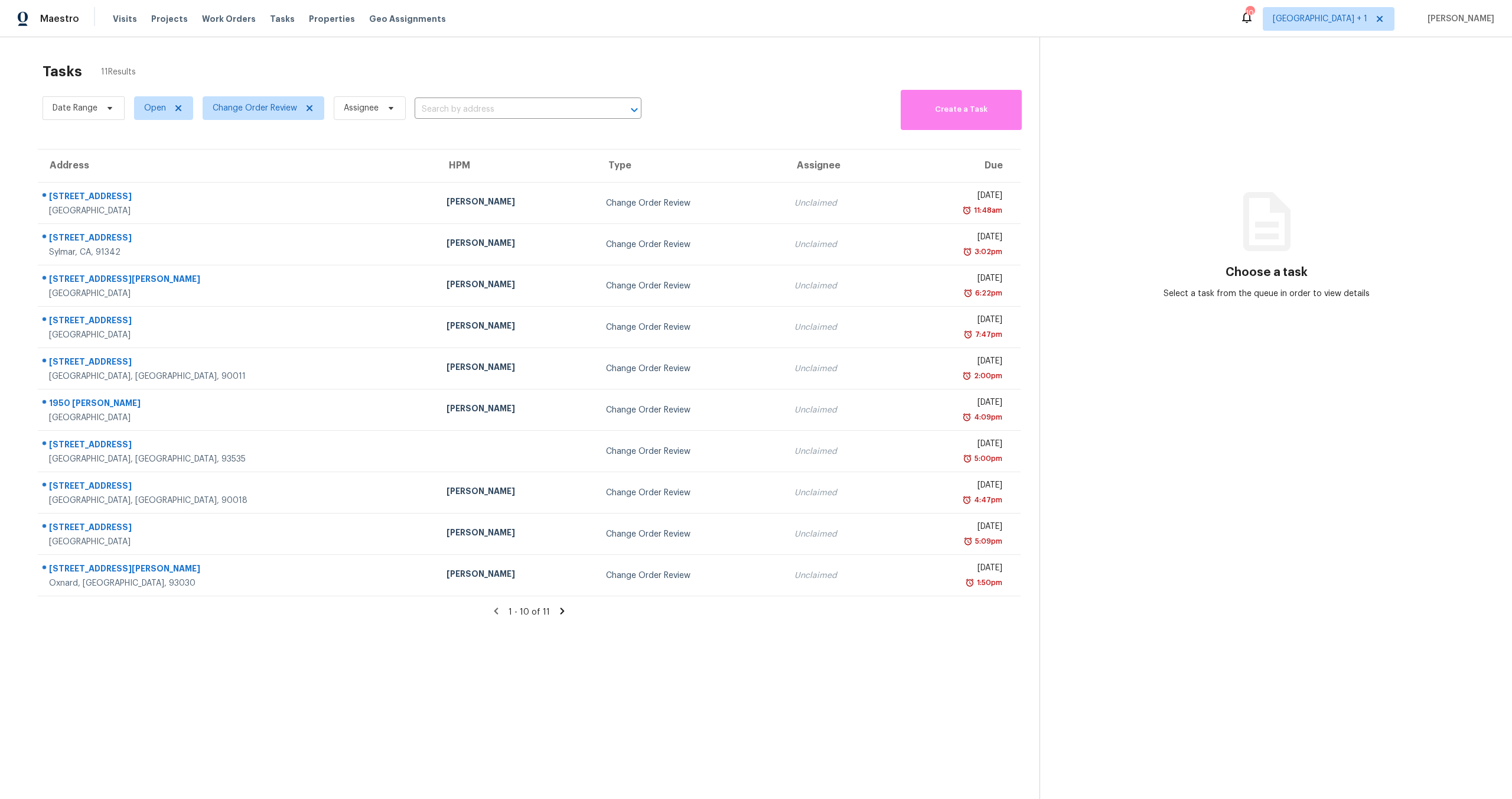
click at [561, 612] on icon at bounding box center [563, 611] width 4 height 7
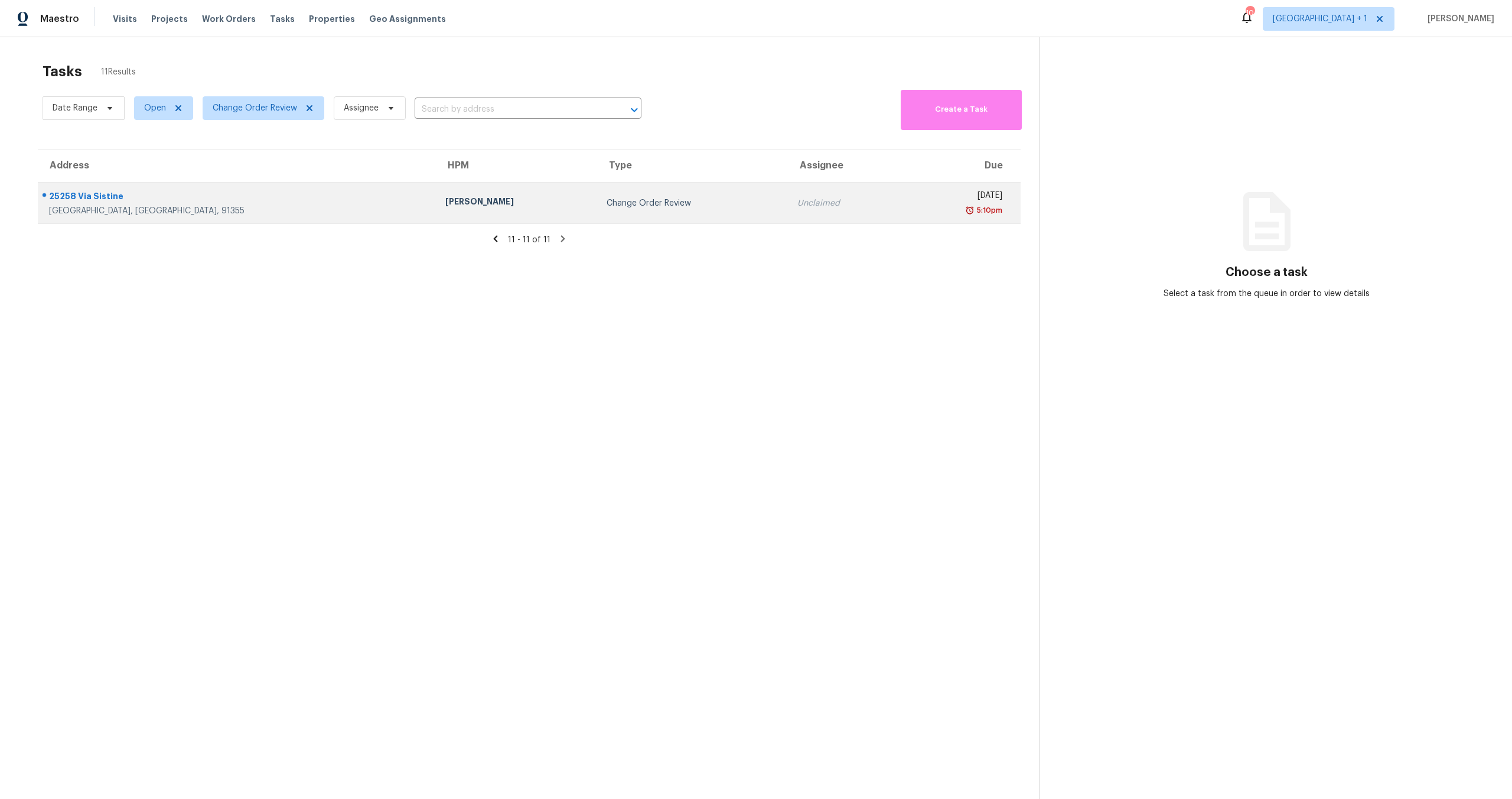
click at [195, 205] on div "Valencia, CA, 91355" at bounding box center [238, 211] width 377 height 12
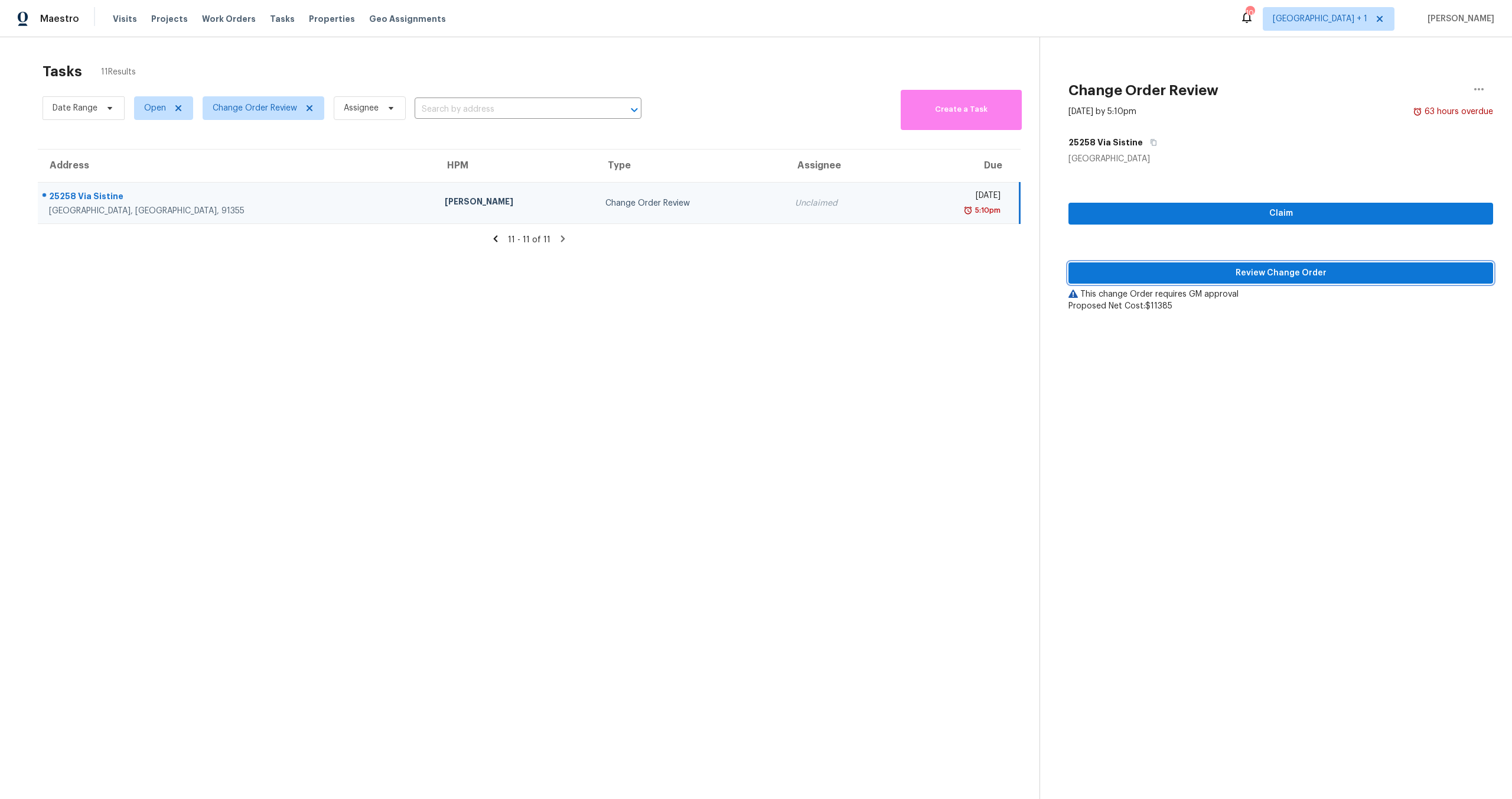
click at [1209, 273] on span "Review Change Order" at bounding box center [1281, 273] width 406 height 15
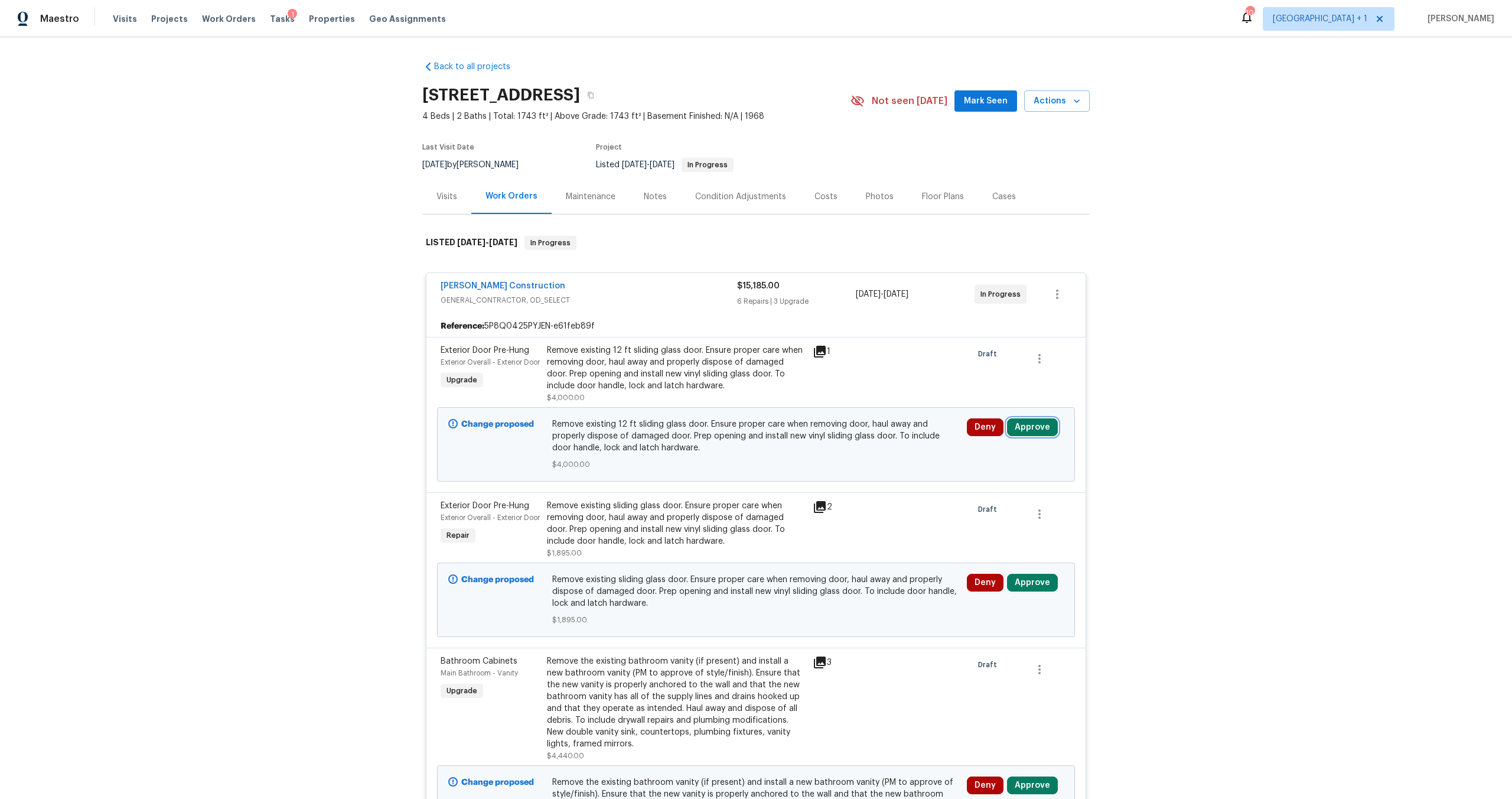
click at [1031, 432] on button "Approve" at bounding box center [1032, 427] width 51 height 17
click at [836, 437] on button "Approve" at bounding box center [859, 438] width 71 height 23
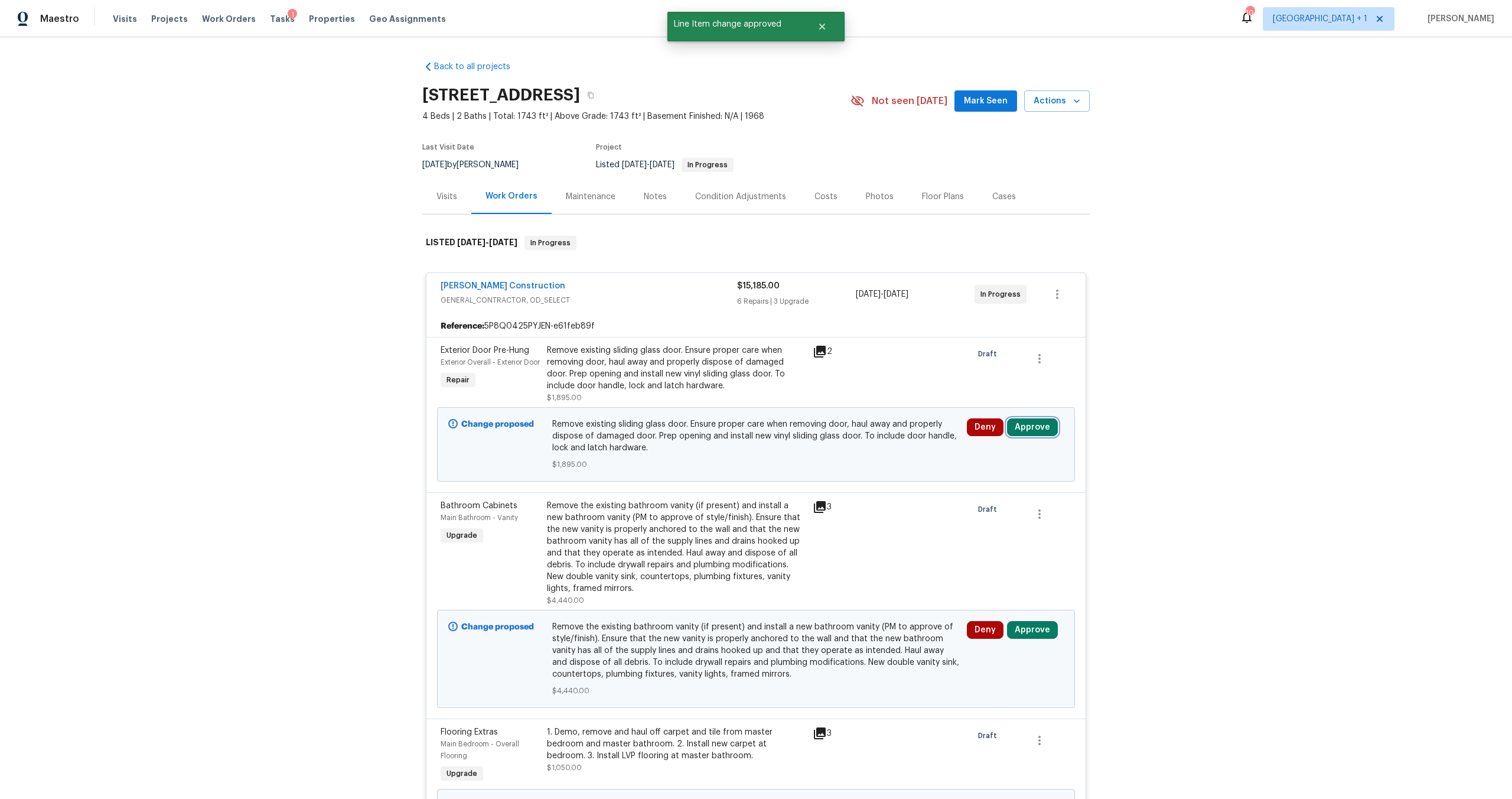
click at [1026, 425] on button "Approve" at bounding box center [1032, 427] width 51 height 17
click at [893, 431] on div "Approve Cancel" at bounding box center [892, 438] width 189 height 23
click at [852, 445] on button "Approve" at bounding box center [859, 438] width 71 height 23
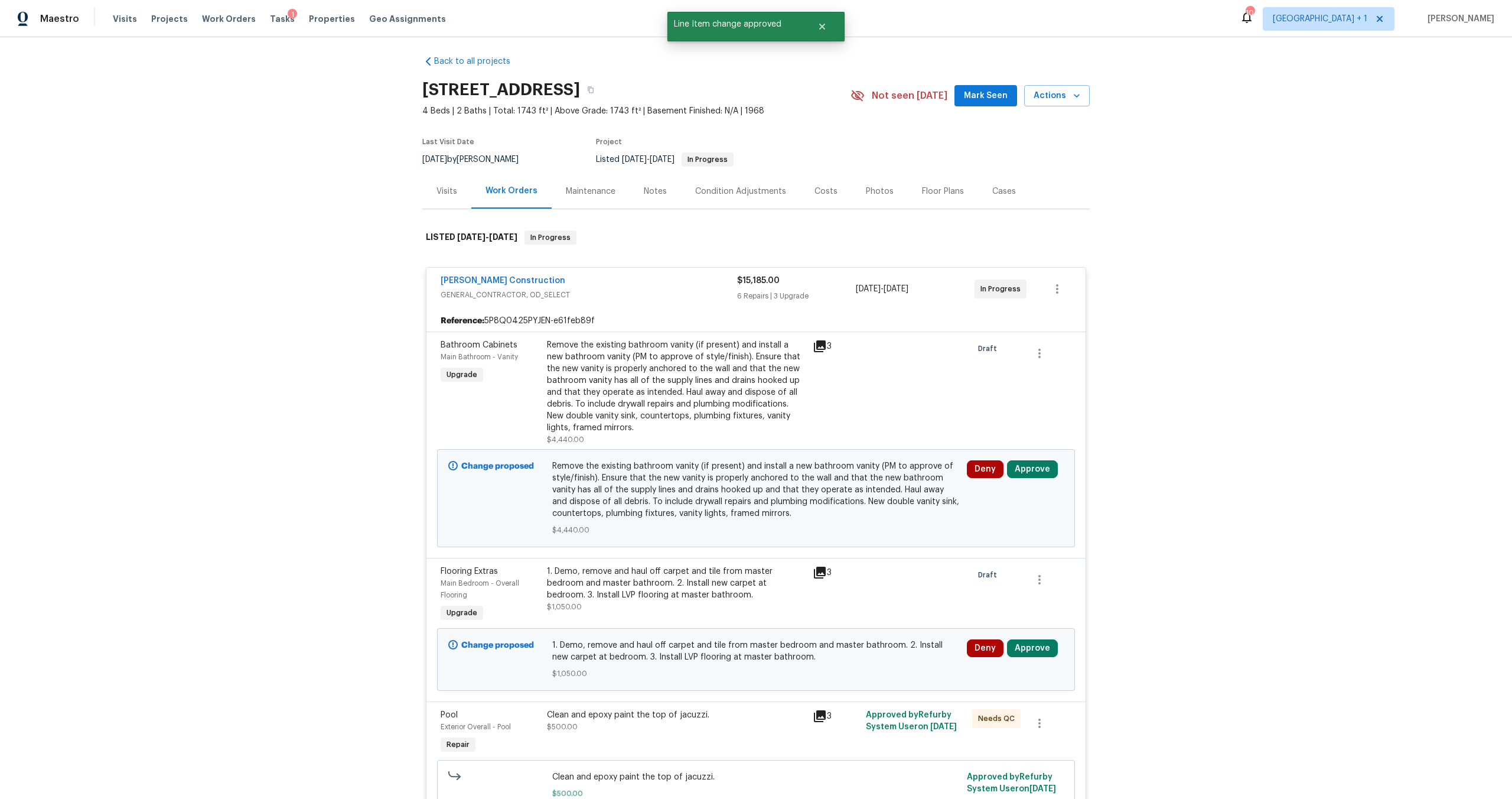
scroll to position [16, 0]
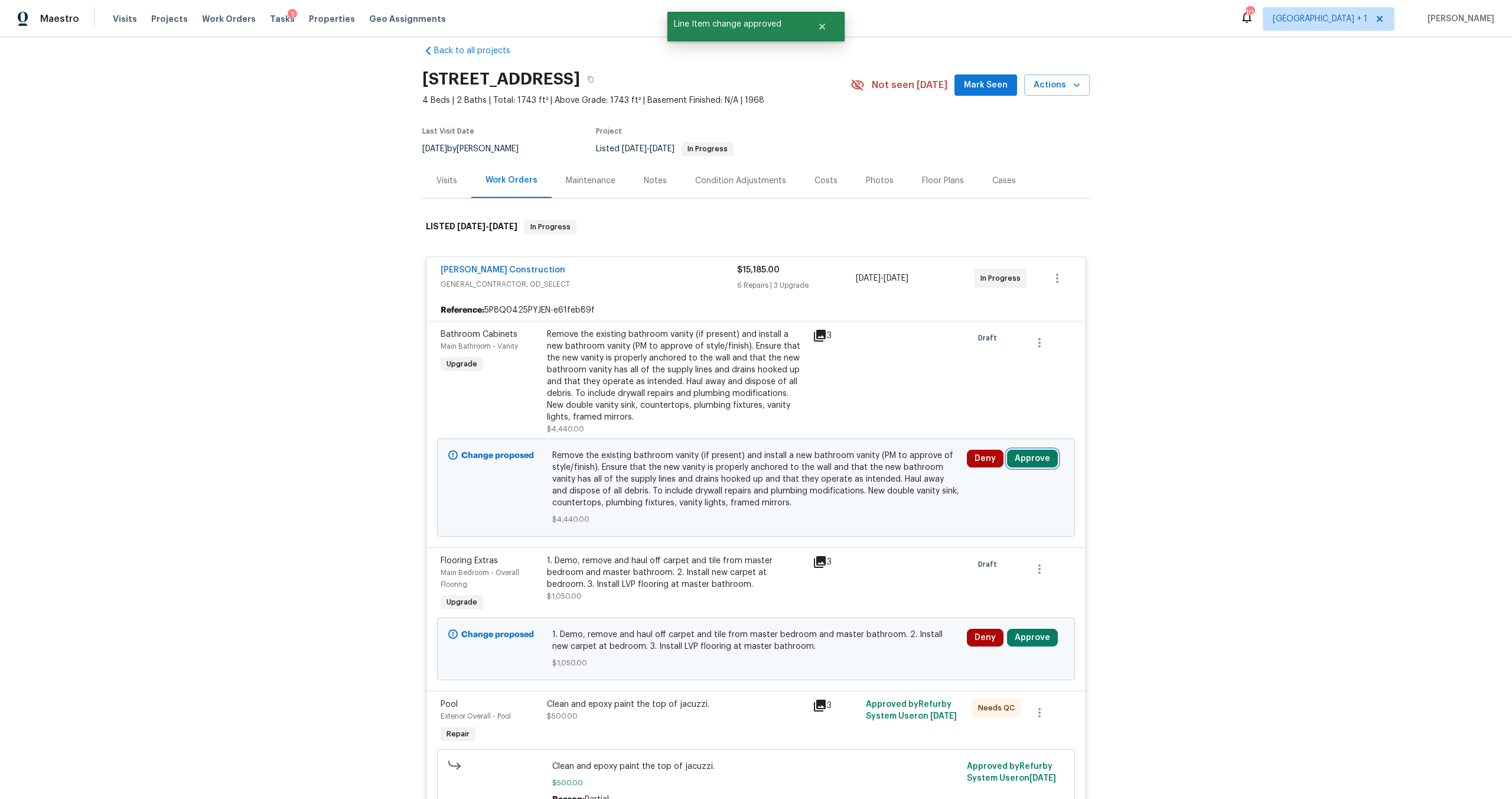
click at [1039, 458] on button "Approve" at bounding box center [1032, 458] width 51 height 17
click at [850, 467] on span "Approve" at bounding box center [858, 469] width 33 height 9
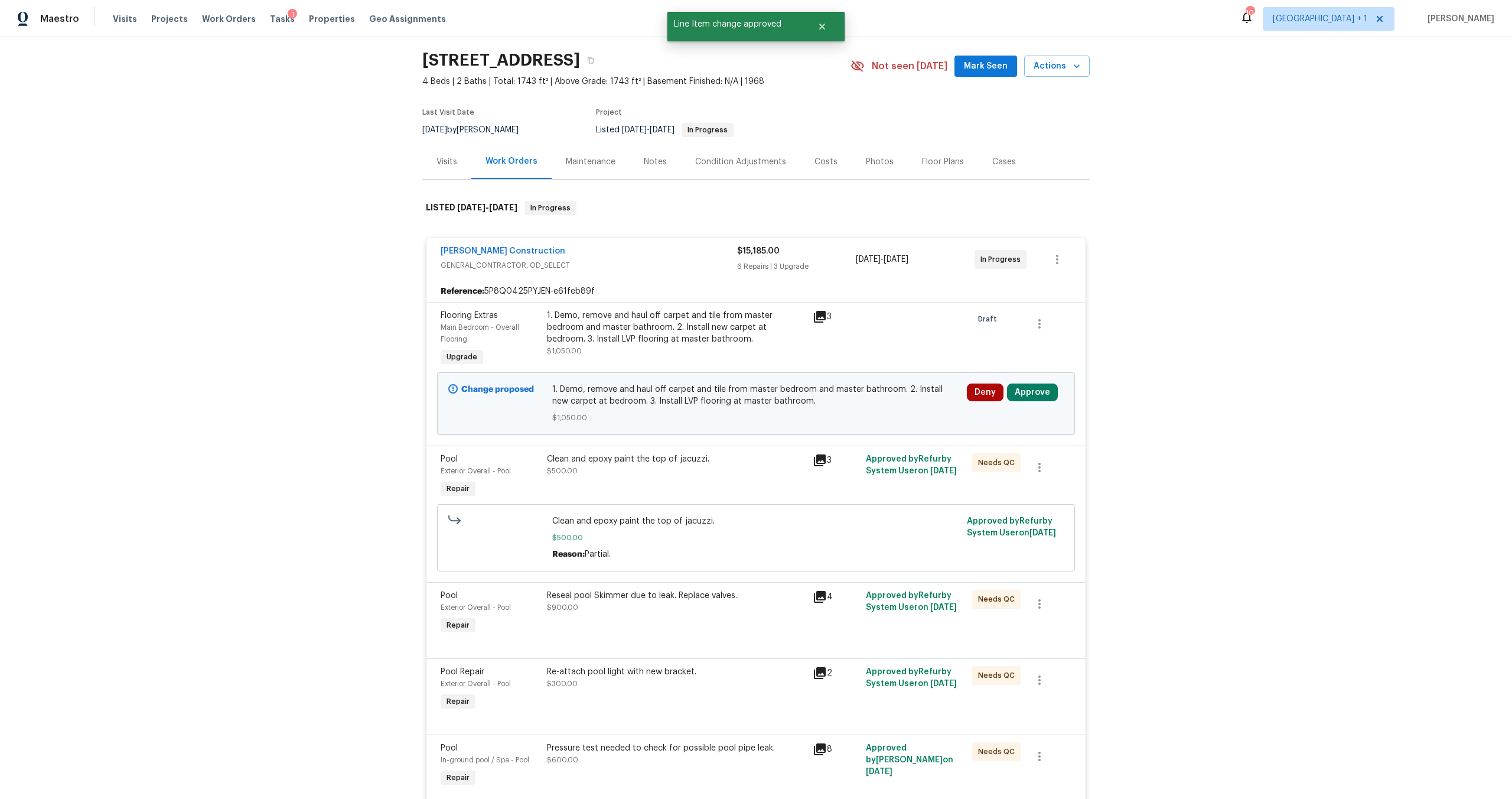
scroll to position [198, 0]
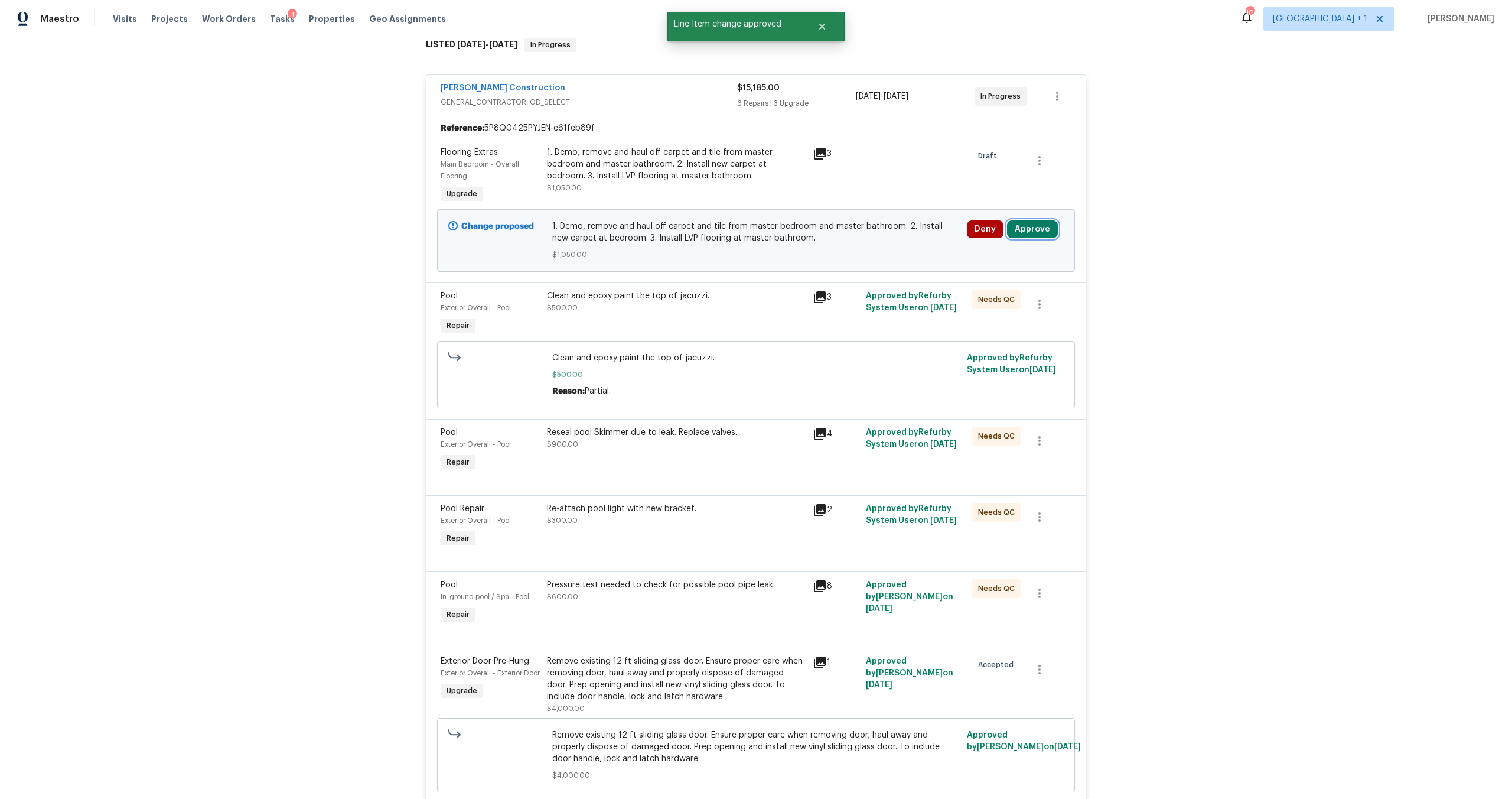
click at [1038, 221] on button "Approve" at bounding box center [1032, 229] width 51 height 17
click at [1003, 292] on span "Approve" at bounding box center [994, 290] width 33 height 9
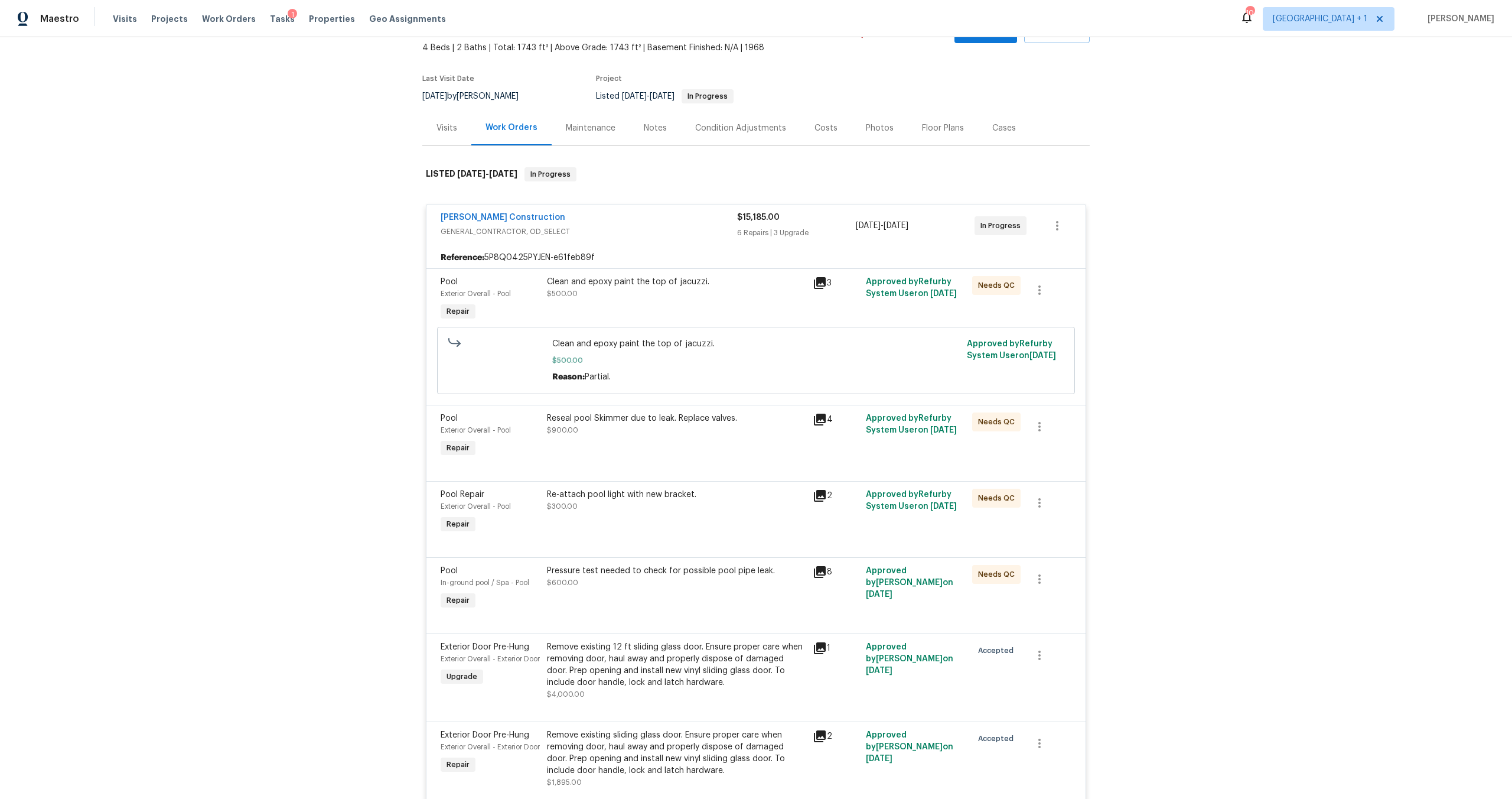
scroll to position [71, 0]
click at [663, 219] on div "[PERSON_NAME] Construction" at bounding box center [589, 216] width 296 height 14
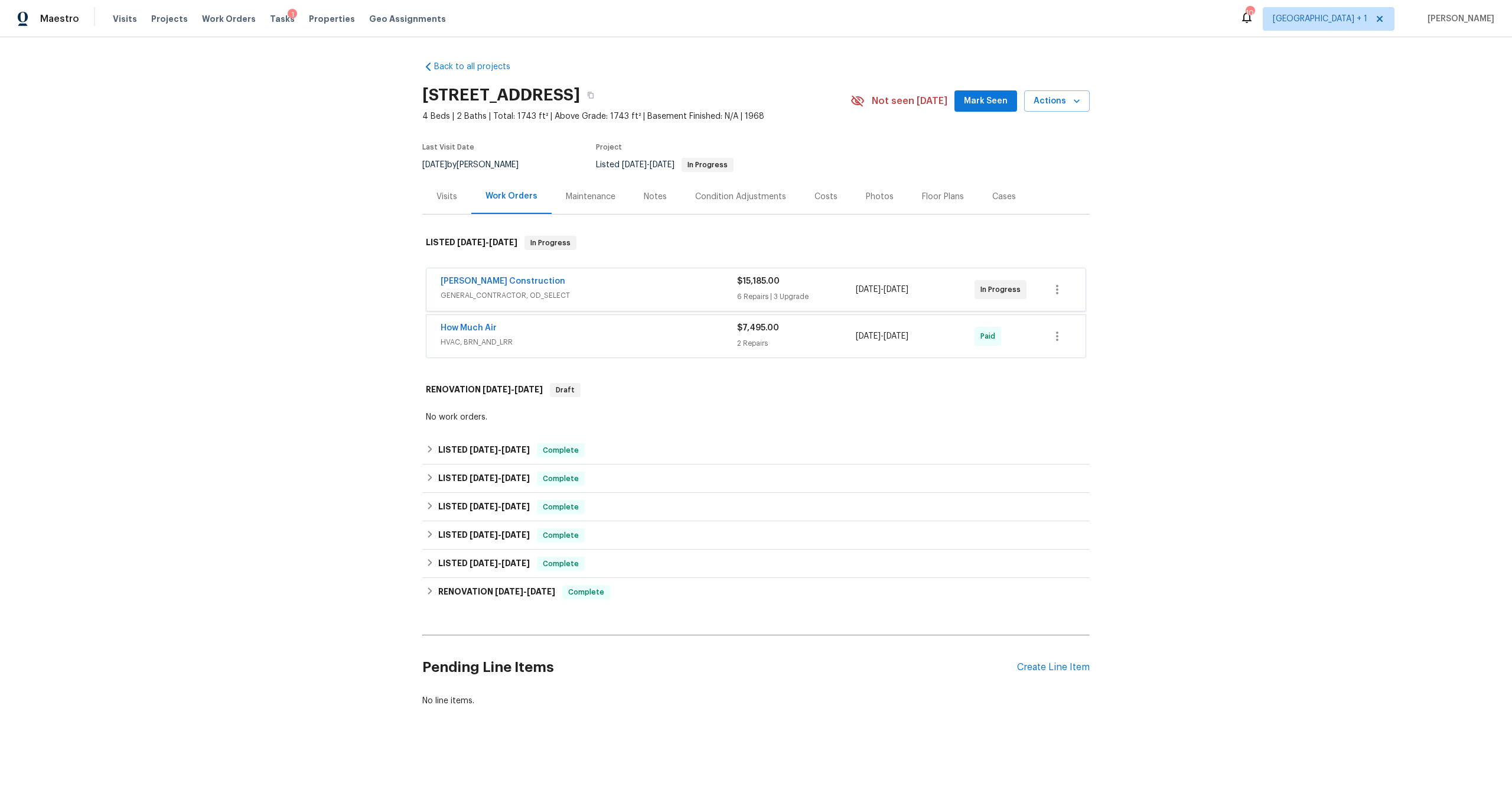
scroll to position [0, 0]
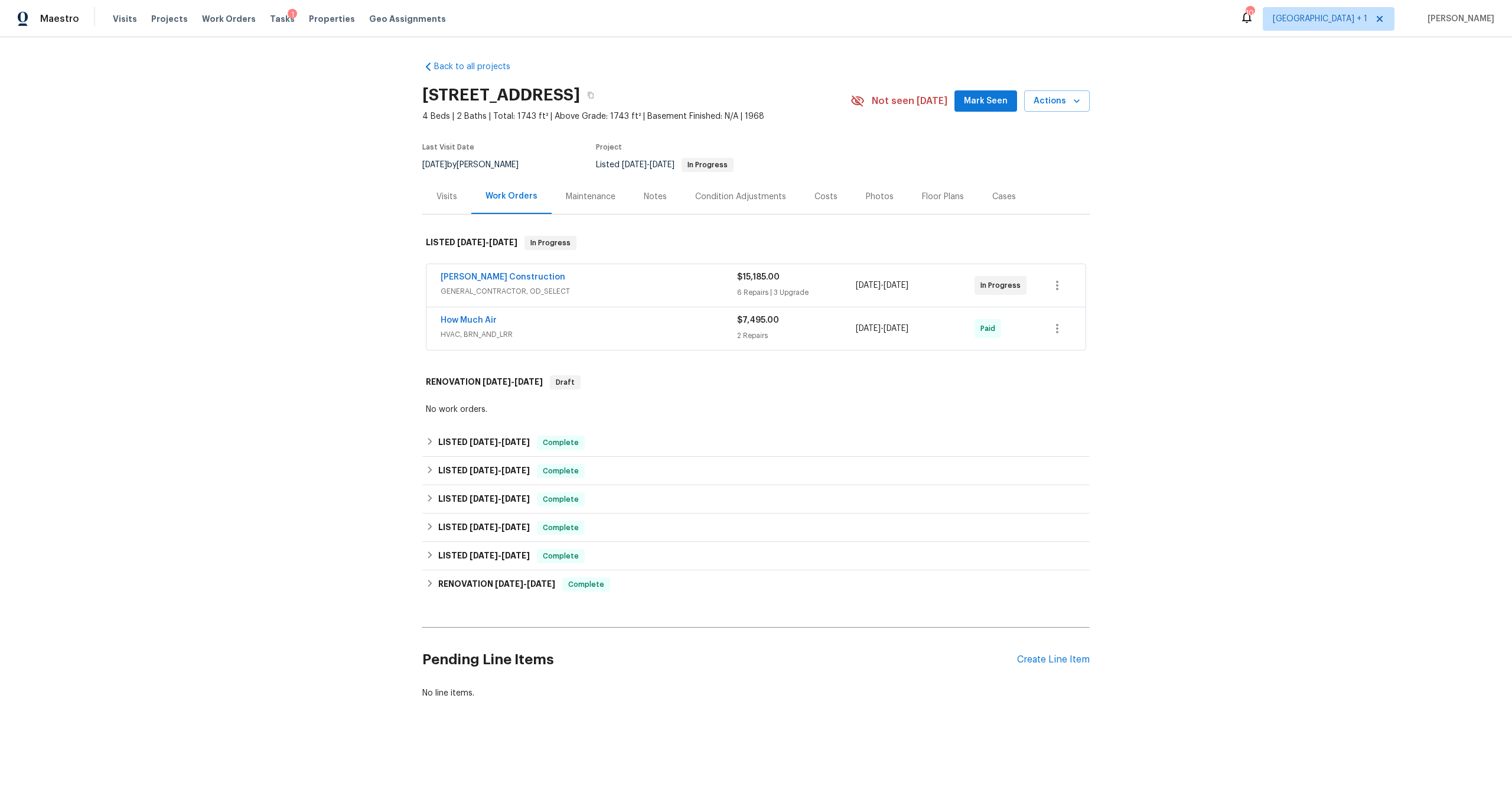
click at [662, 329] on span "HVAC, BRN_AND_LRR" at bounding box center [589, 335] width 296 height 12
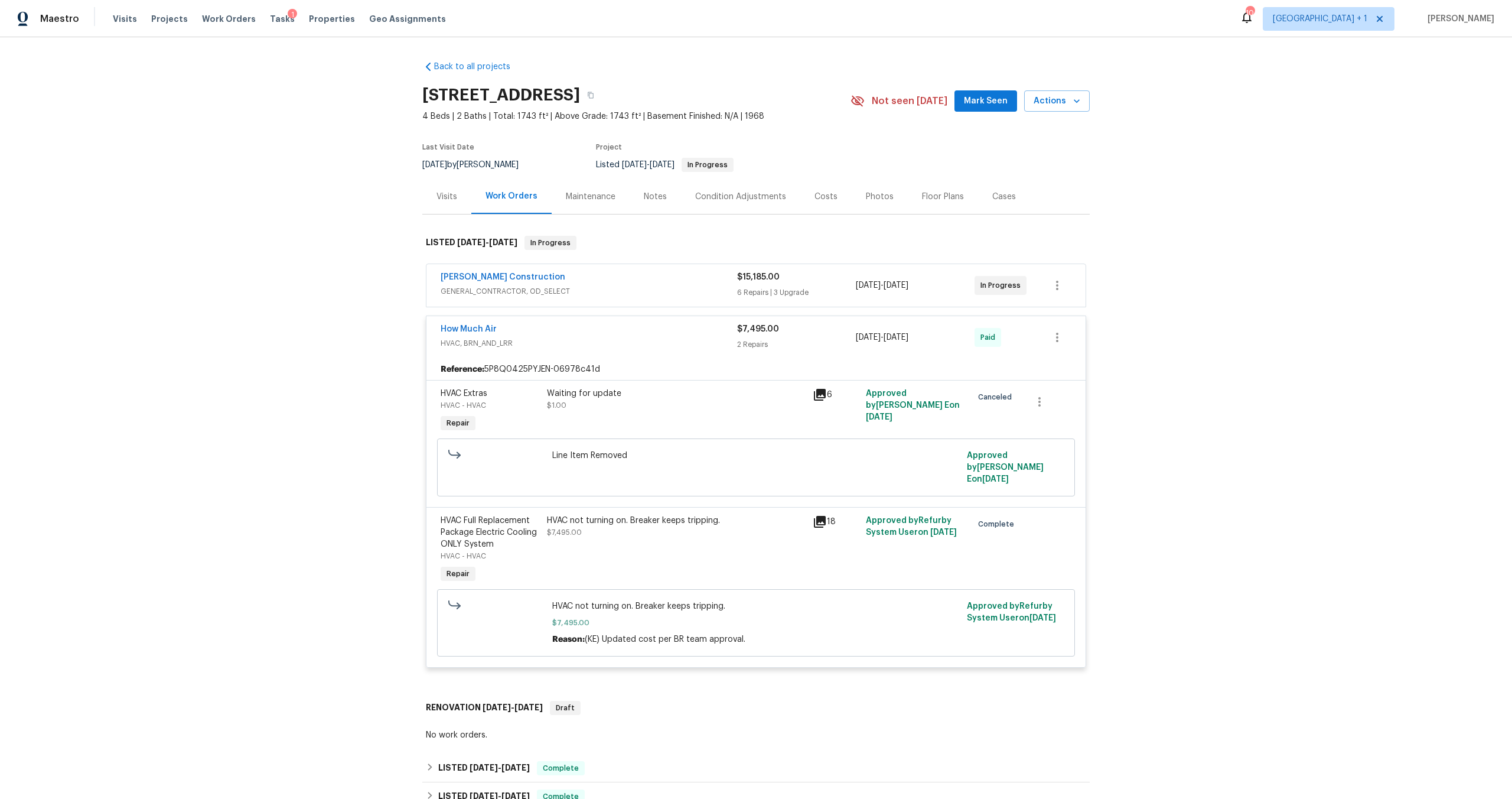
click at [668, 336] on div "How Much Air" at bounding box center [589, 330] width 296 height 14
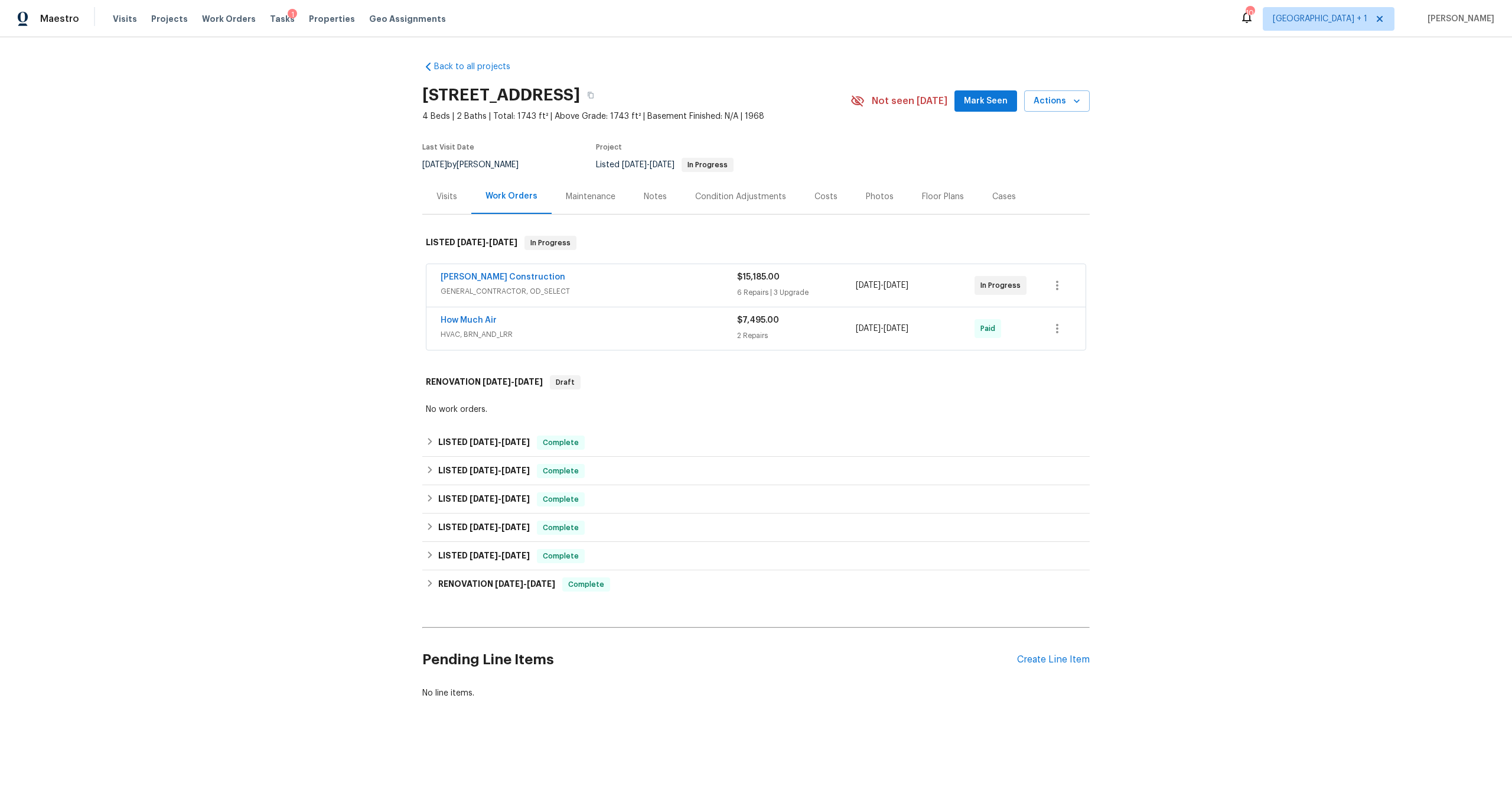
click at [1305, 447] on div "Back to all projects 25258 Via Sistine, Valencia, CA 91355 4 Beds | 2 Baths | T…" at bounding box center [756, 408] width 1512 height 742
click at [603, 340] on span "HVAC, BRN_AND_LRR" at bounding box center [589, 335] width 296 height 12
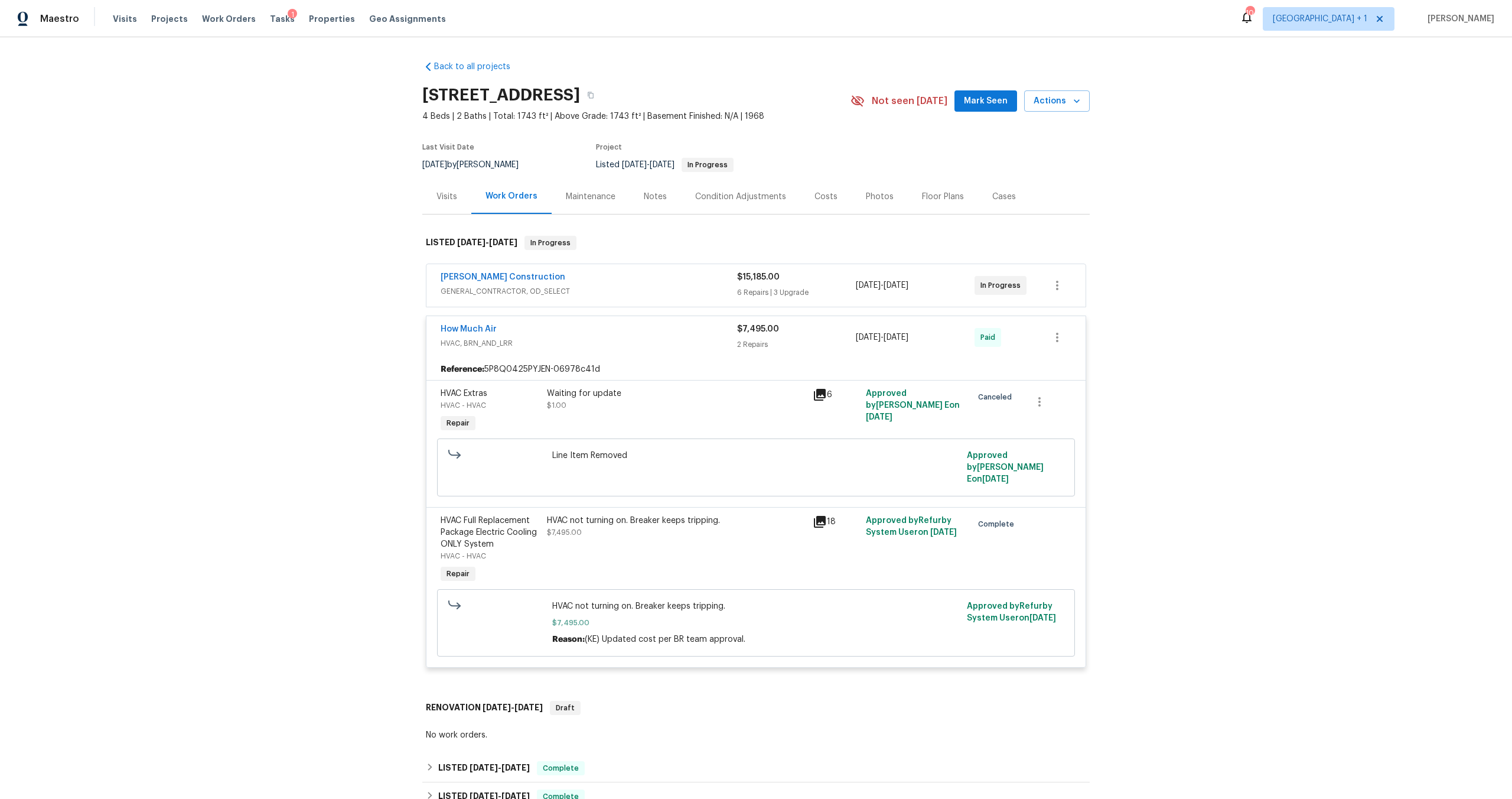
click at [656, 350] on div "How Much Air HVAC, BRN_AND_LRR" at bounding box center [589, 337] width 296 height 28
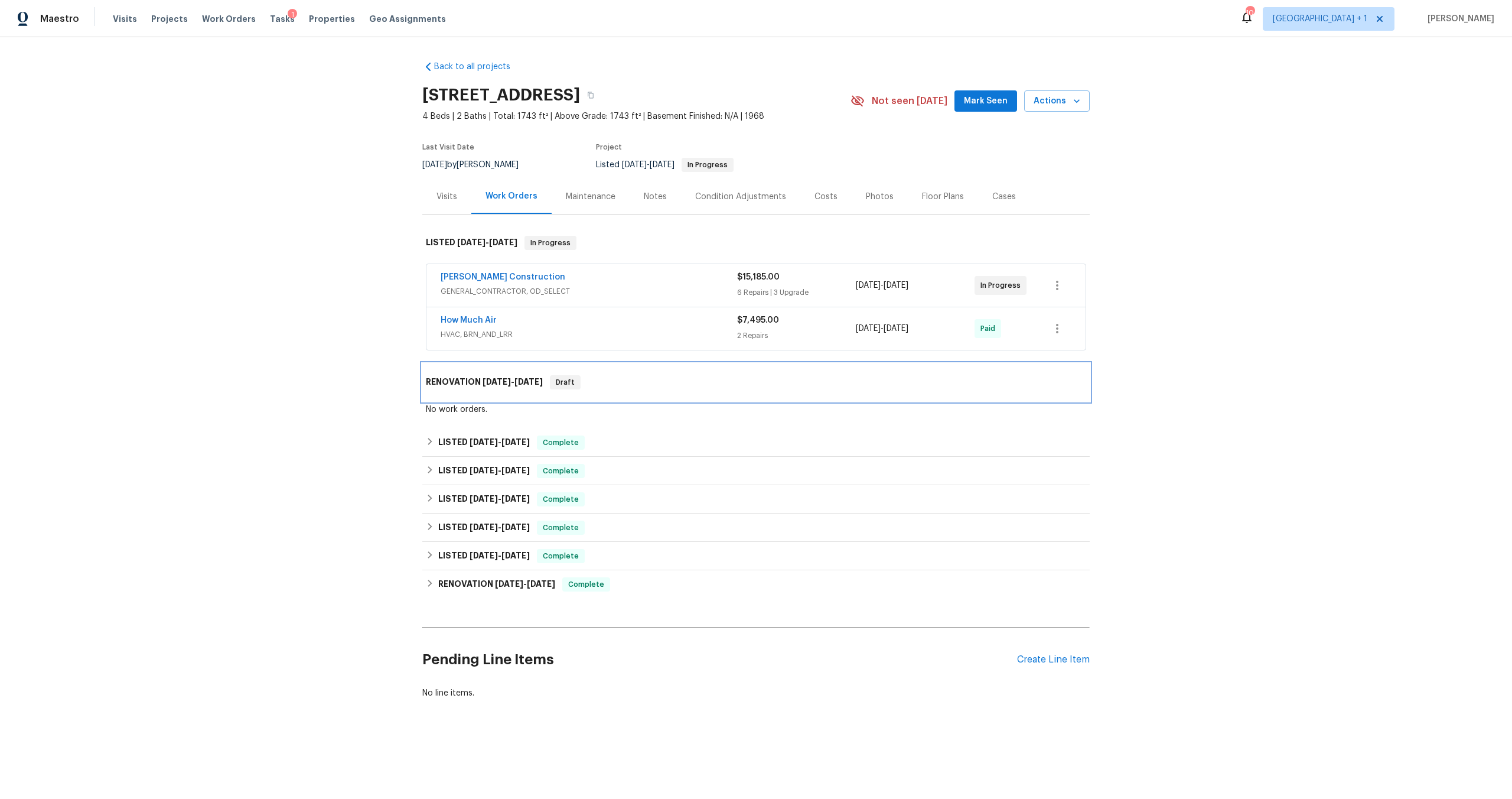
click at [728, 373] on div "RENOVATION 5/30/25 - 6/2/25 Draft" at bounding box center [756, 382] width 668 height 38
click at [328, 310] on div "Back to all projects 25258 Via Sistine, Valencia, CA 91355 4 Beds | 2 Baths | T…" at bounding box center [756, 408] width 1512 height 742
click at [1337, 424] on div "Back to all projects 25258 Via Sistine, Valencia, CA 91355 4 Beds | 2 Baths | T…" at bounding box center [756, 408] width 1512 height 742
click at [214, 17] on span "Work Orders" at bounding box center [229, 19] width 54 height 12
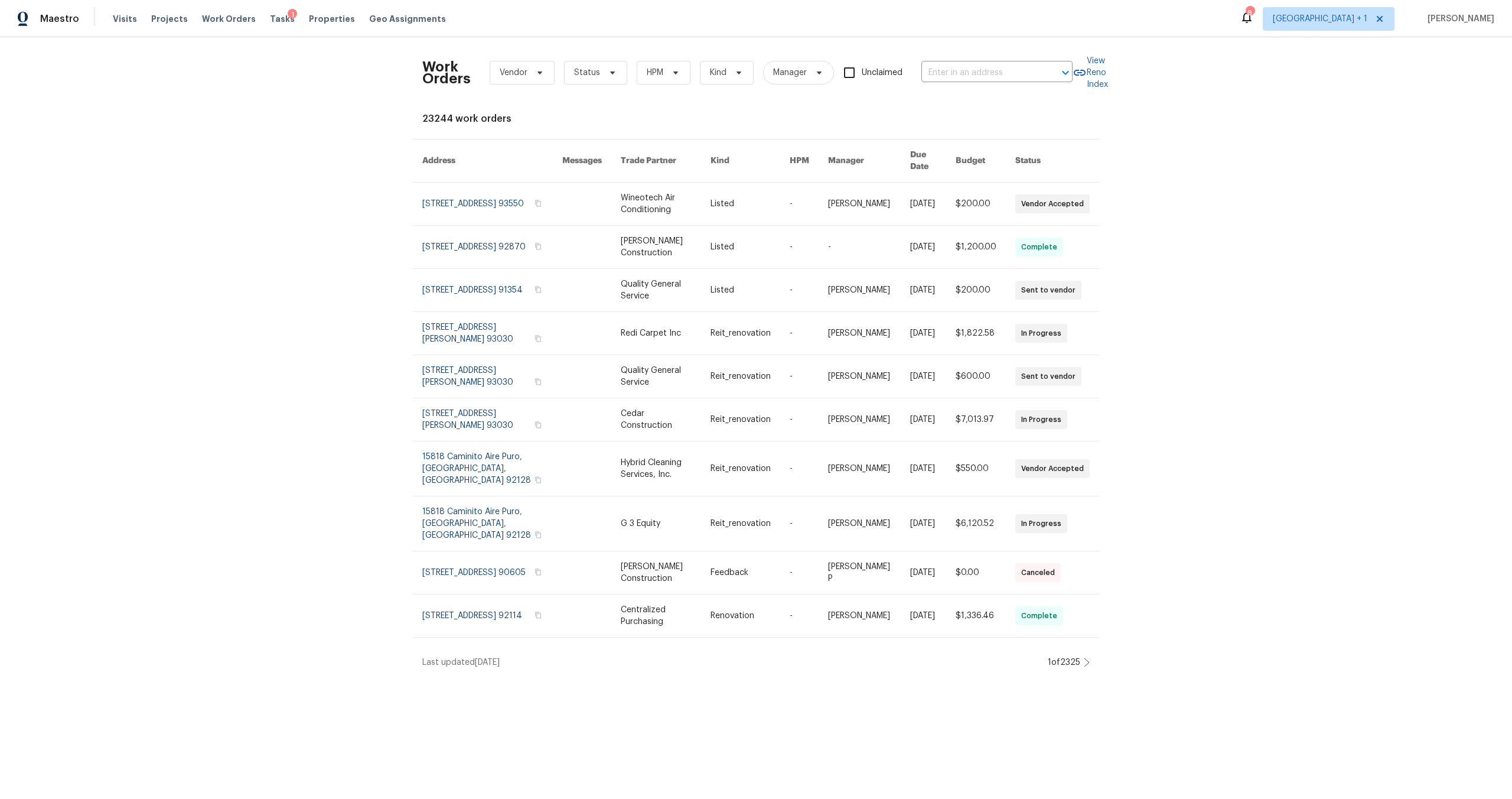
click at [290, 221] on div "Work Orders Vendor Status HPM Kind Manager Unclaimed ​ View Reno Index 23244 wo…" at bounding box center [756, 357] width 1512 height 640
click at [314, 17] on span "Properties" at bounding box center [332, 19] width 46 height 12
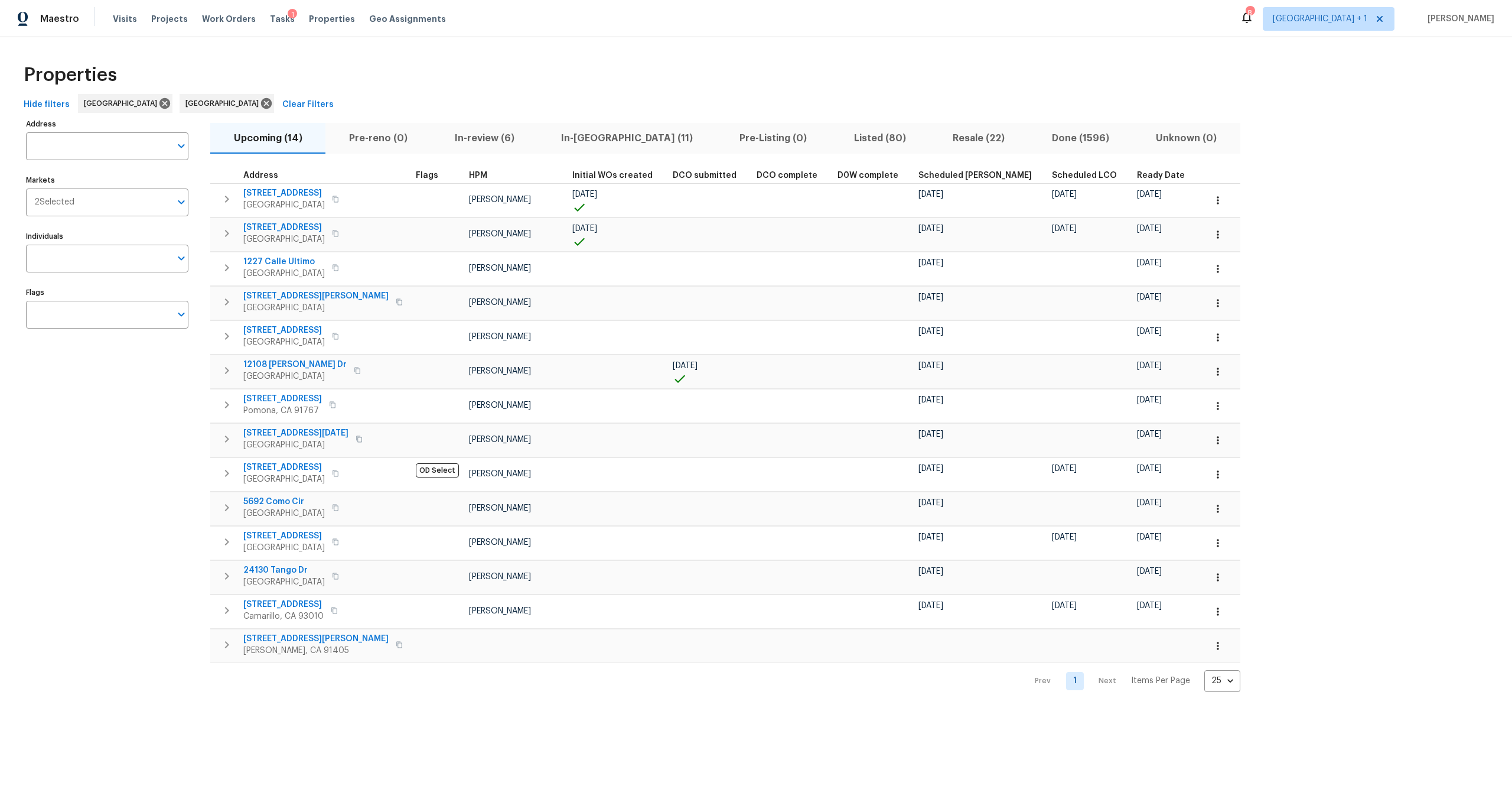
click at [563, 78] on div "Properties" at bounding box center [756, 75] width 1475 height 38
click at [261, 98] on icon at bounding box center [266, 104] width 11 height 11
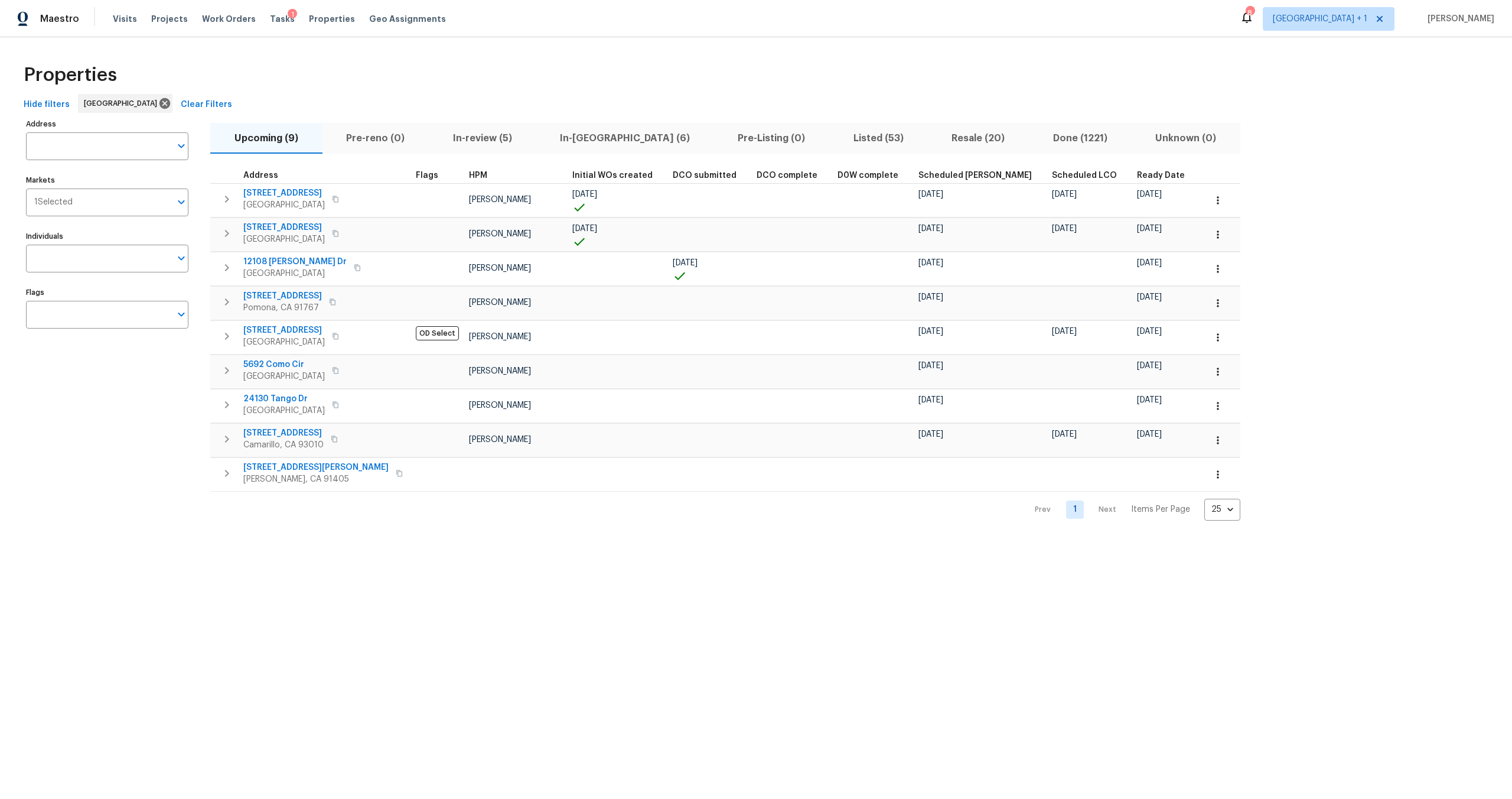
click at [549, 144] on span "In-[GEOGRAPHIC_DATA] (6)" at bounding box center [624, 138] width 164 height 17
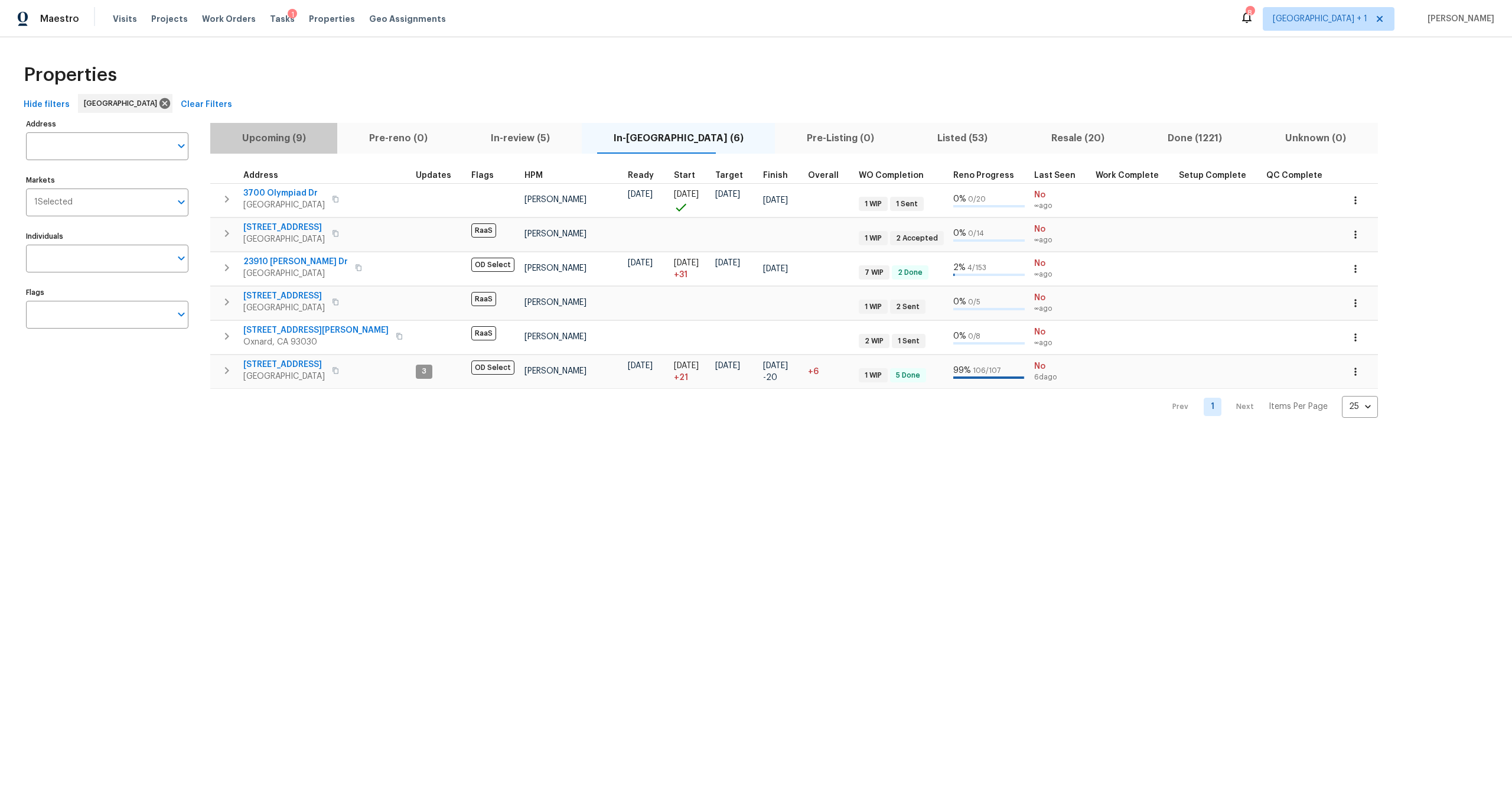
click at [267, 139] on span "Upcoming (9)" at bounding box center [274, 138] width 113 height 17
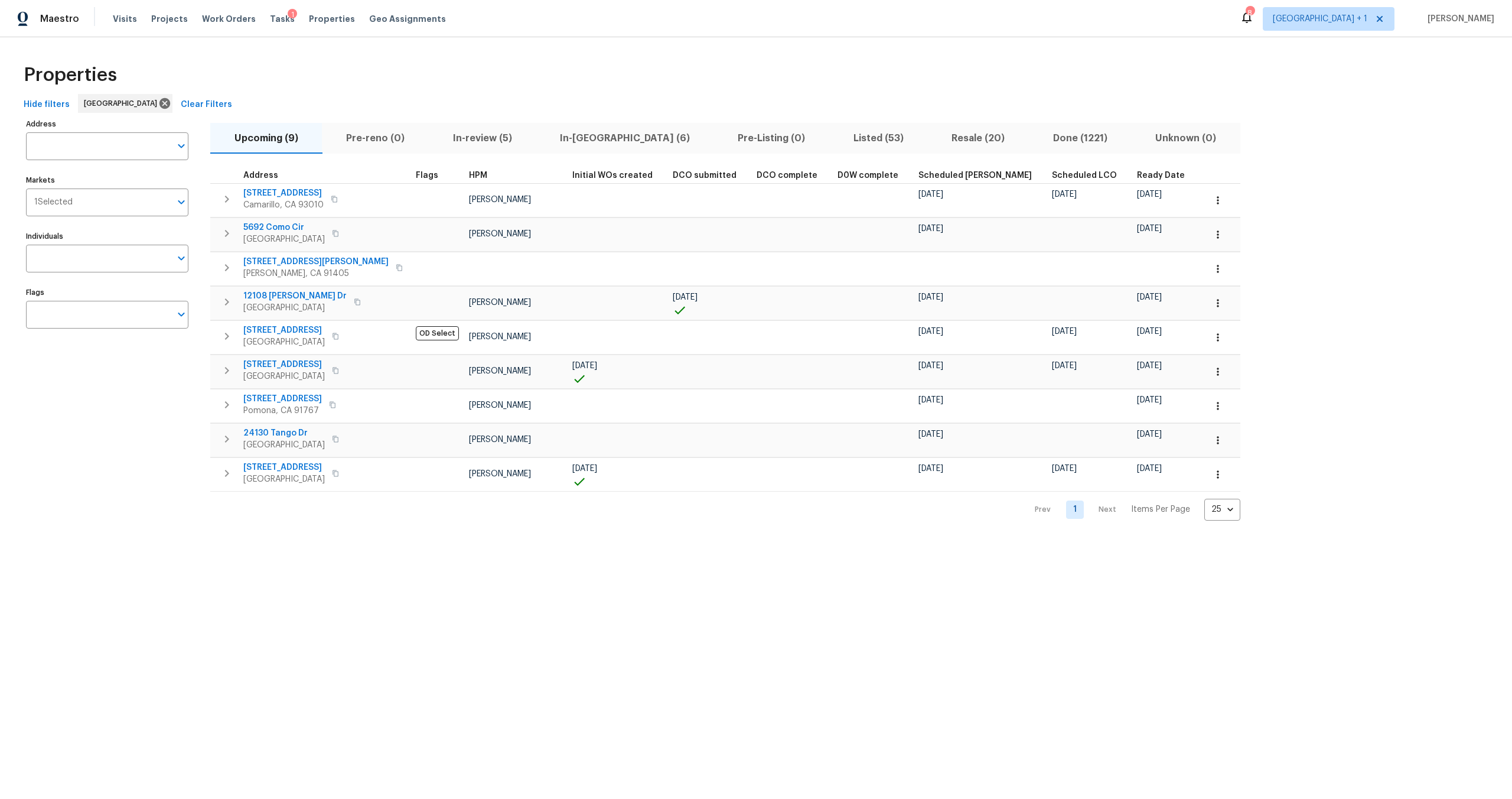
click at [526, 79] on div "Properties" at bounding box center [756, 75] width 1475 height 38
click at [202, 17] on span "Work Orders" at bounding box center [229, 19] width 54 height 12
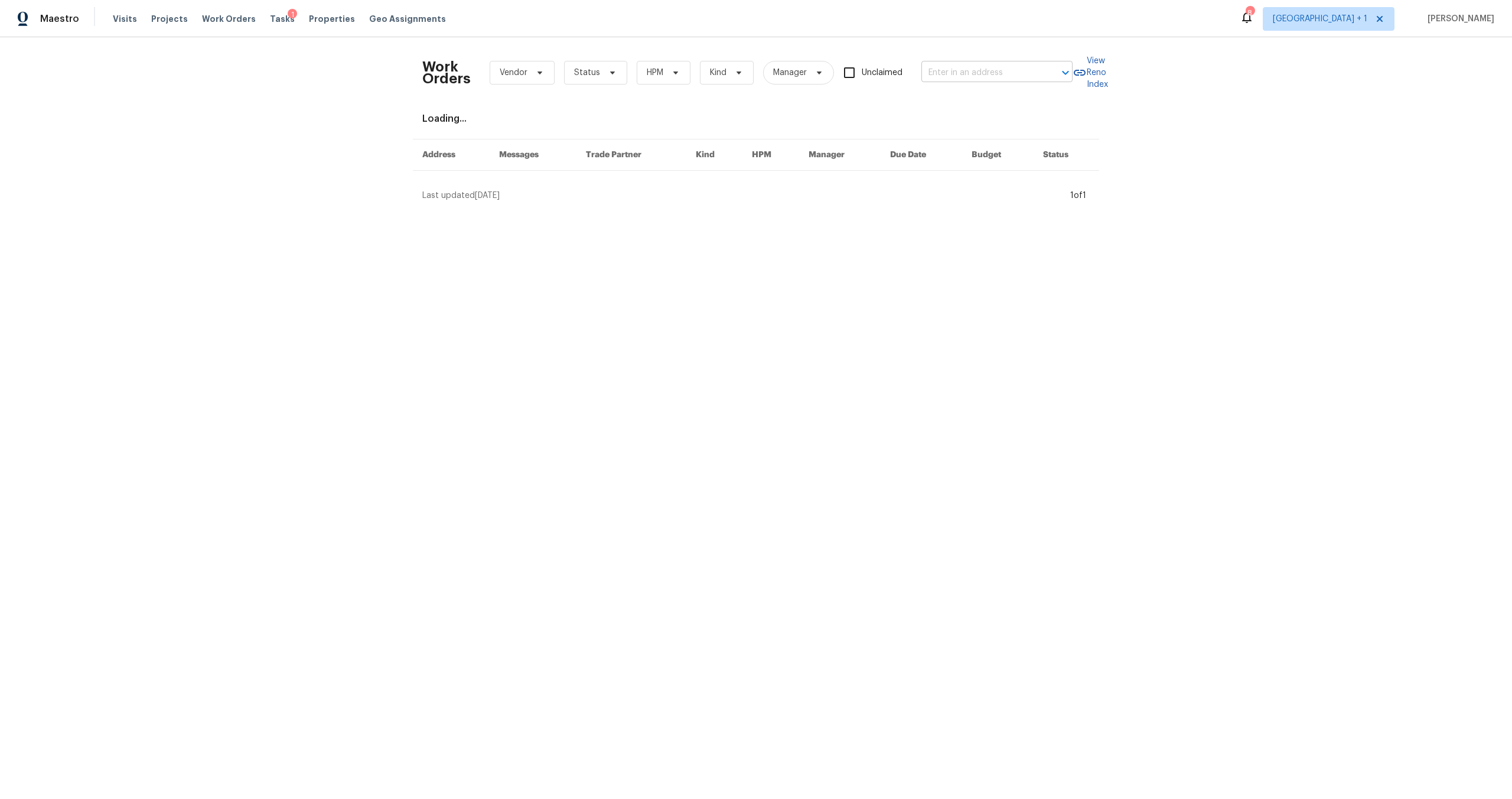
click at [967, 78] on input "text" at bounding box center [980, 72] width 118 height 18
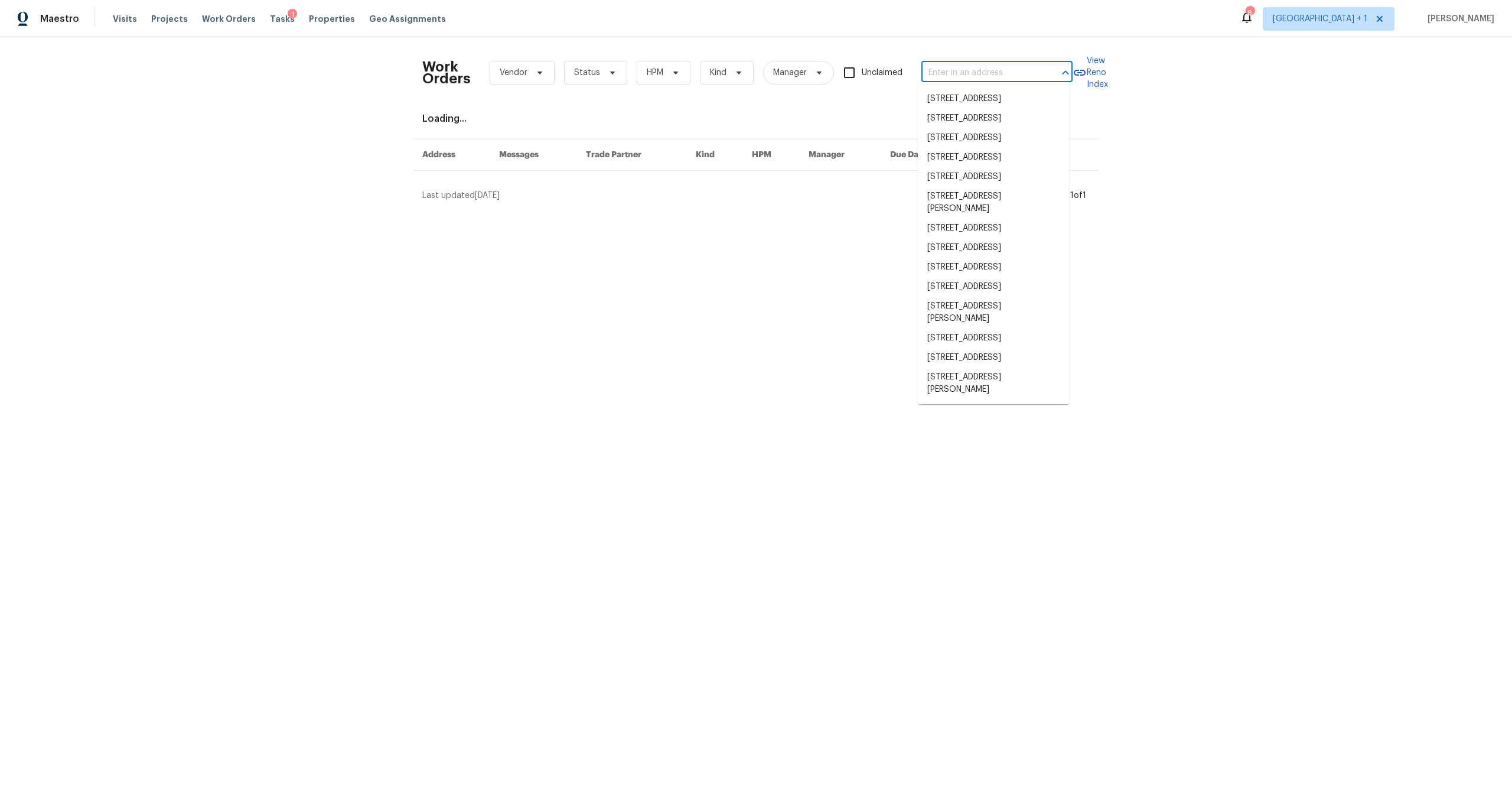
type input "1"
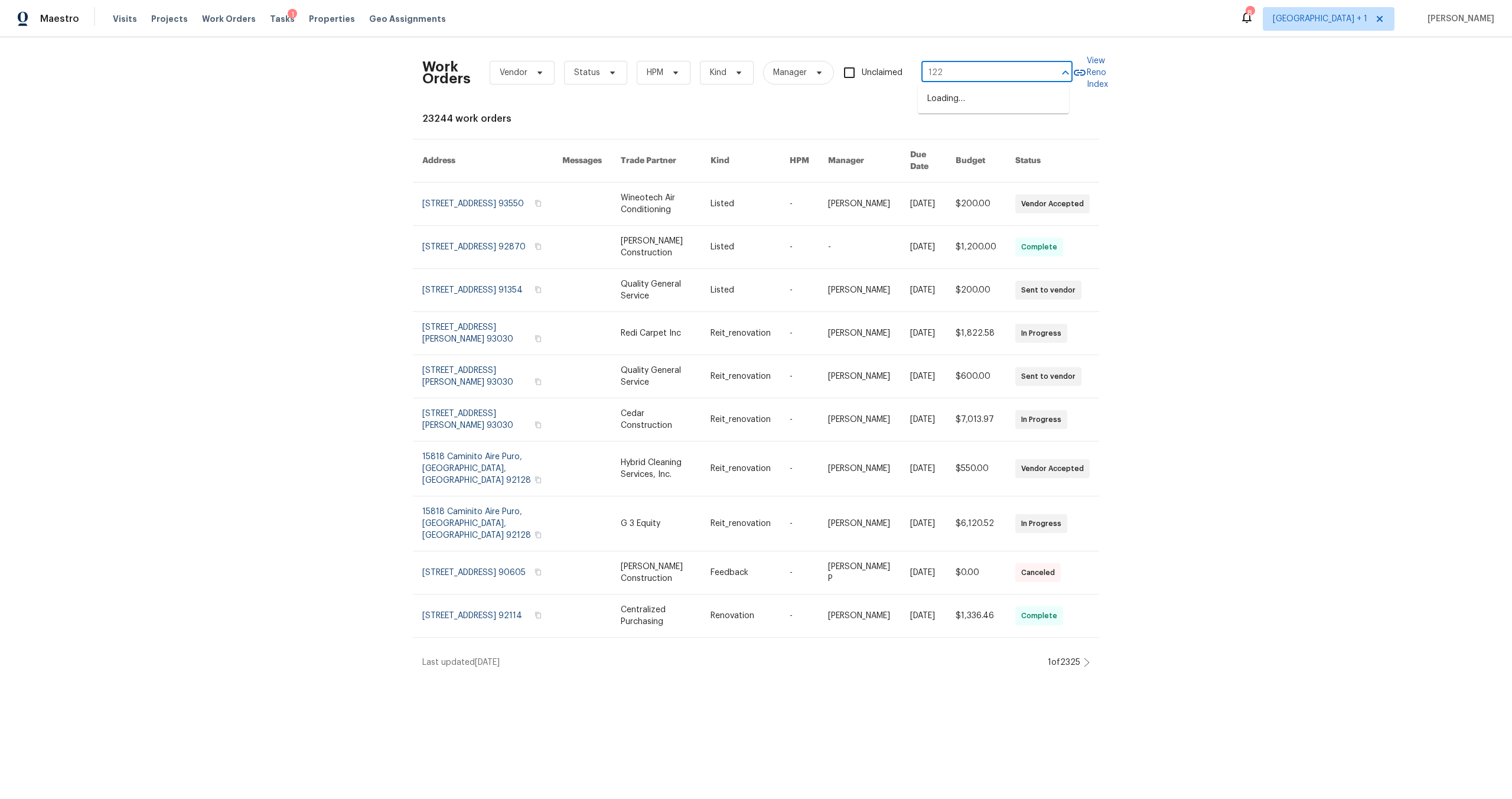
type input "1224"
click at [965, 219] on li "[STREET_ADDRESS]" at bounding box center [994, 209] width 151 height 19
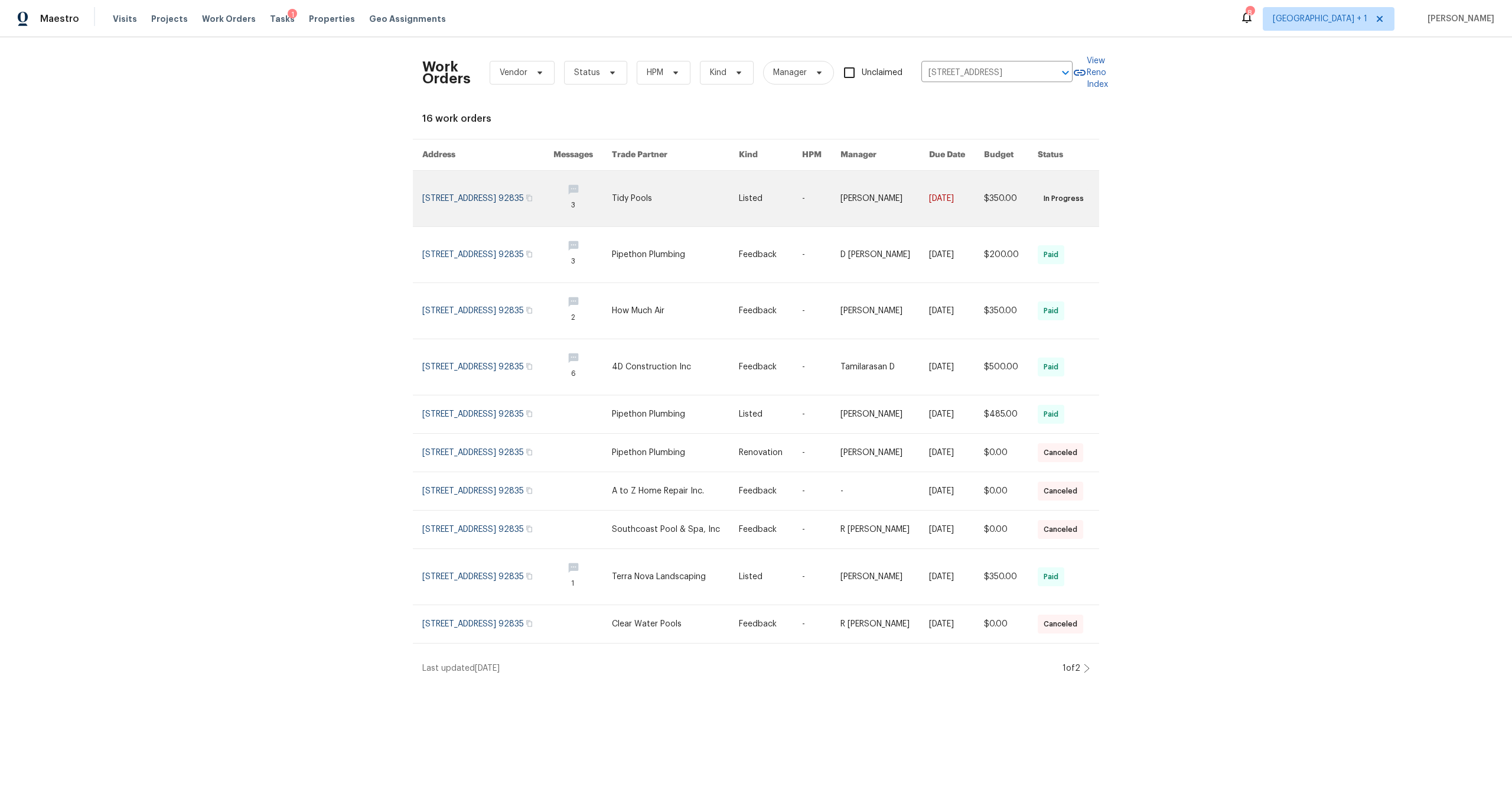
click at [428, 205] on link at bounding box center [488, 198] width 131 height 56
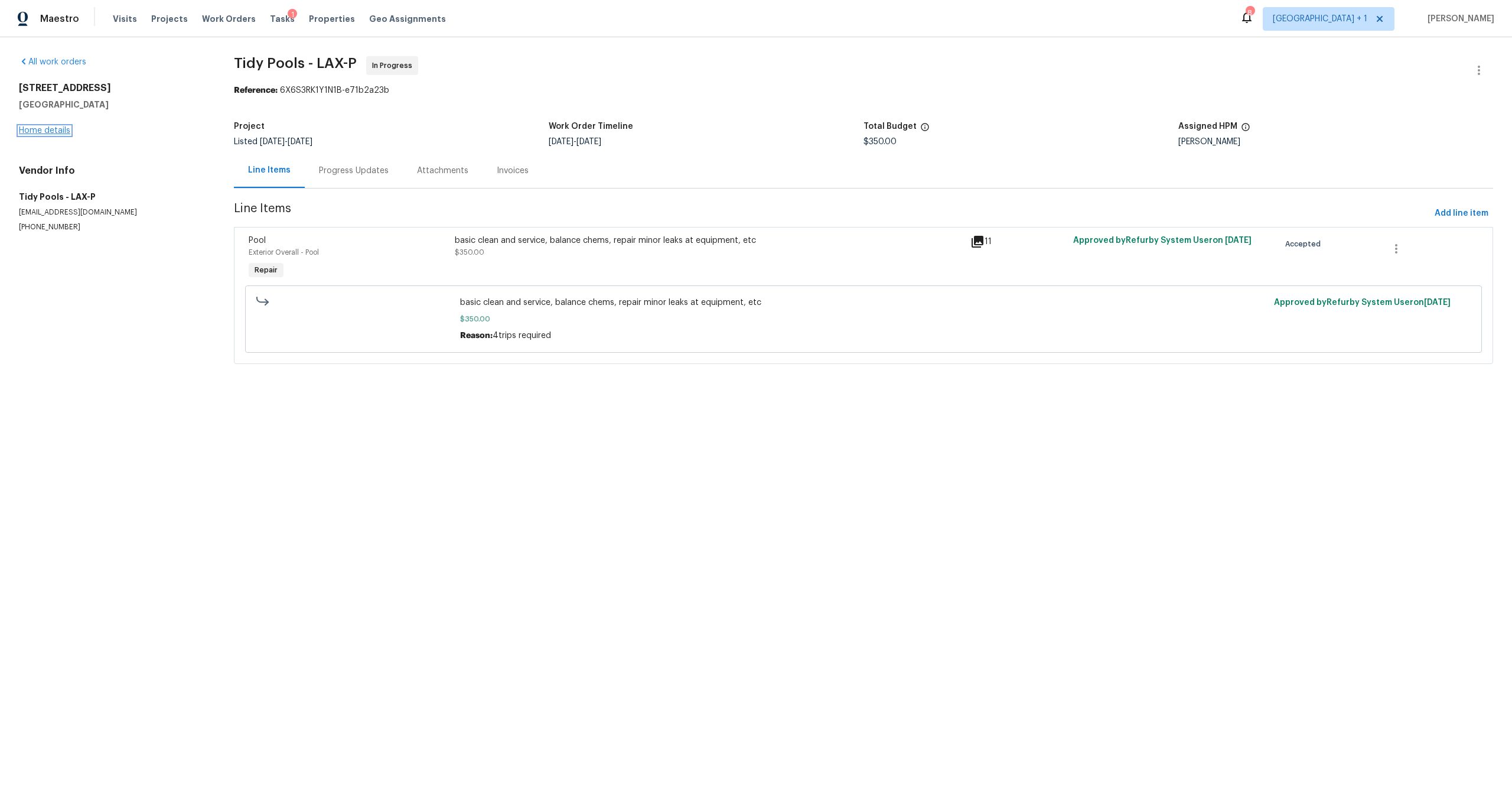
click at [50, 130] on link "Home details" at bounding box center [44, 130] width 52 height 8
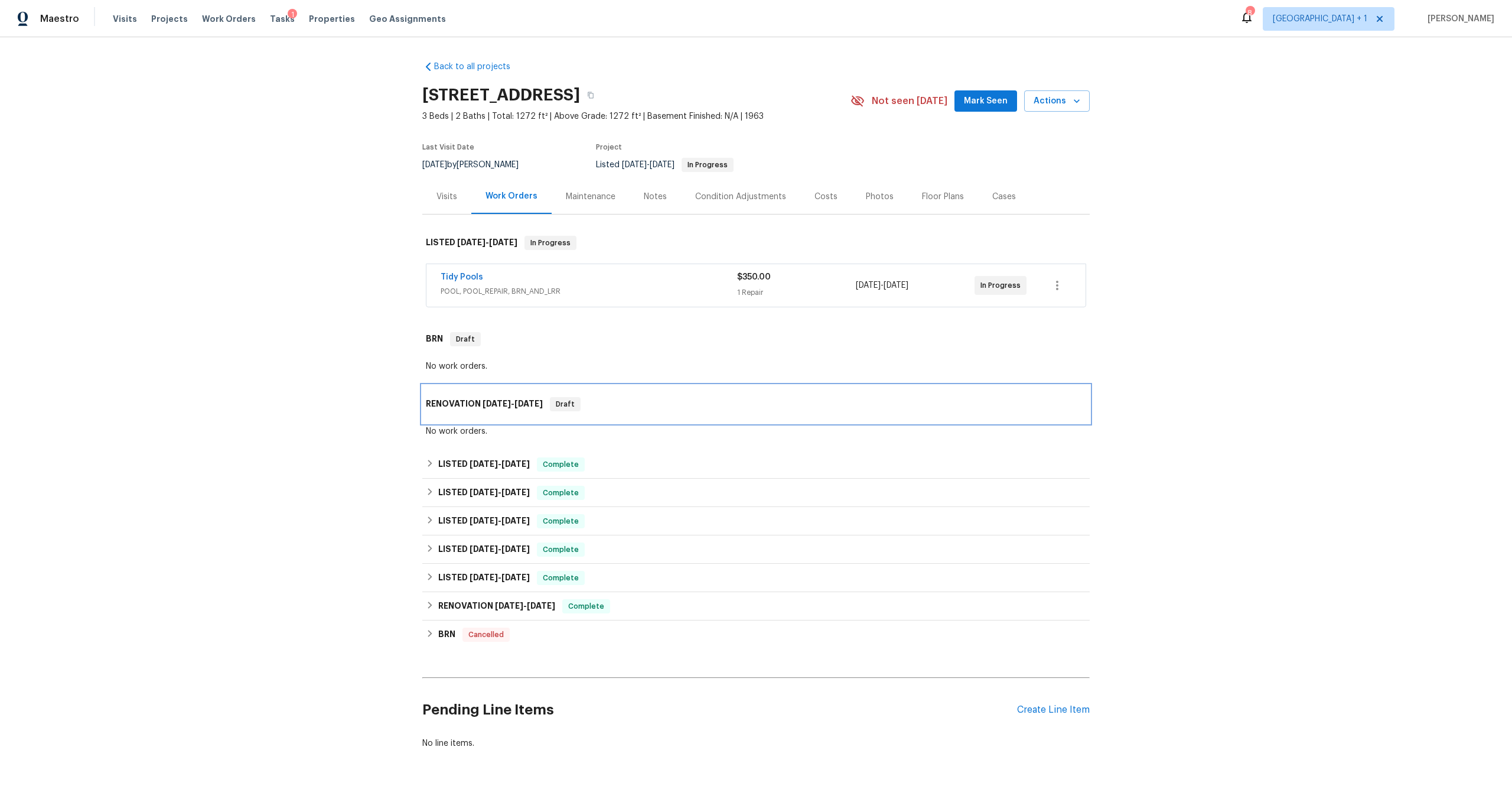
click at [921, 421] on div "RENOVATION [DATE] - [DATE] Draft" at bounding box center [756, 404] width 668 height 38
click at [664, 290] on span "POOL, POOL_REPAIR, BRN_AND_LRR" at bounding box center [589, 291] width 296 height 12
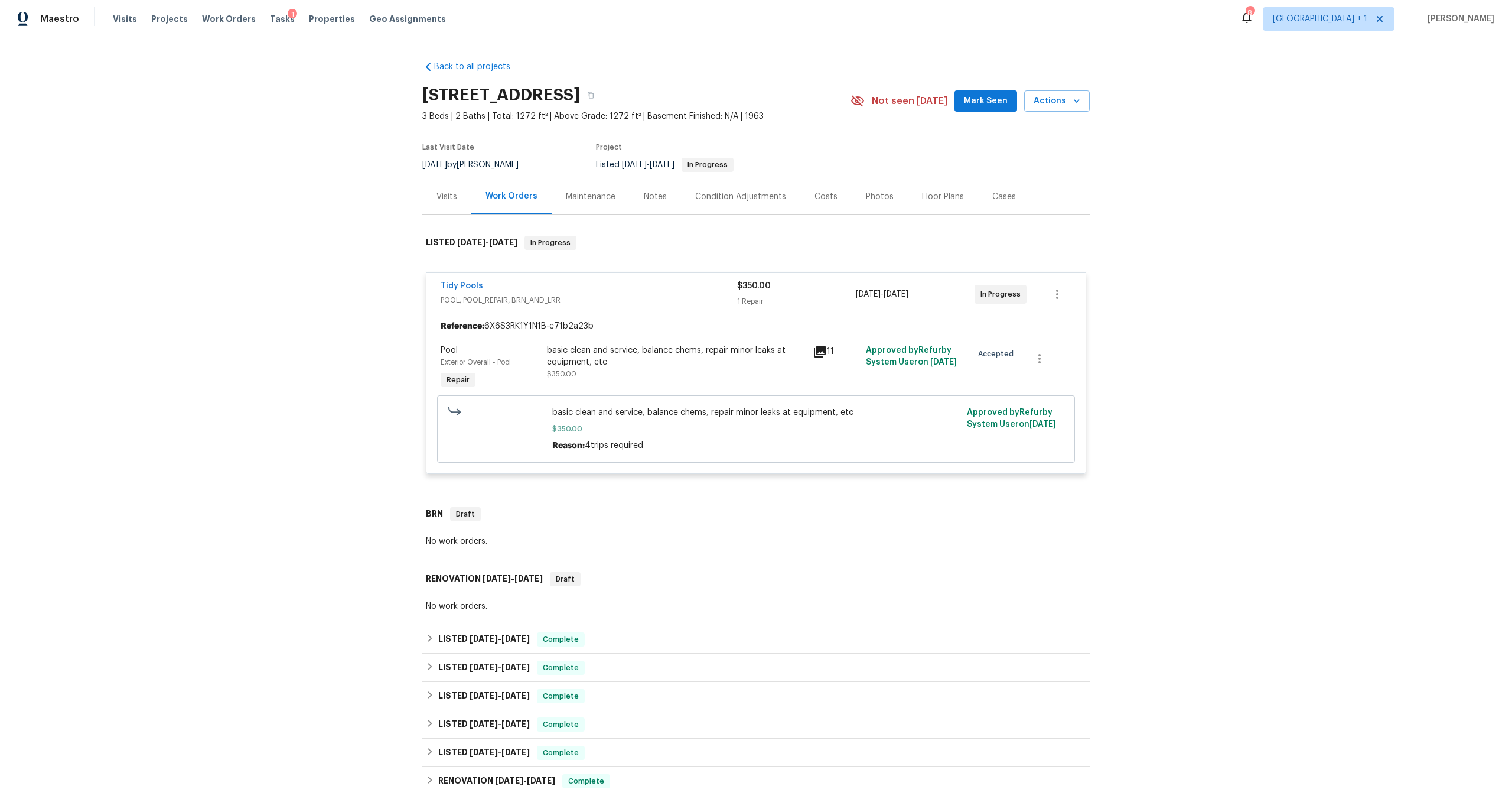
click at [664, 290] on div "Tidy Pools" at bounding box center [589, 286] width 296 height 14
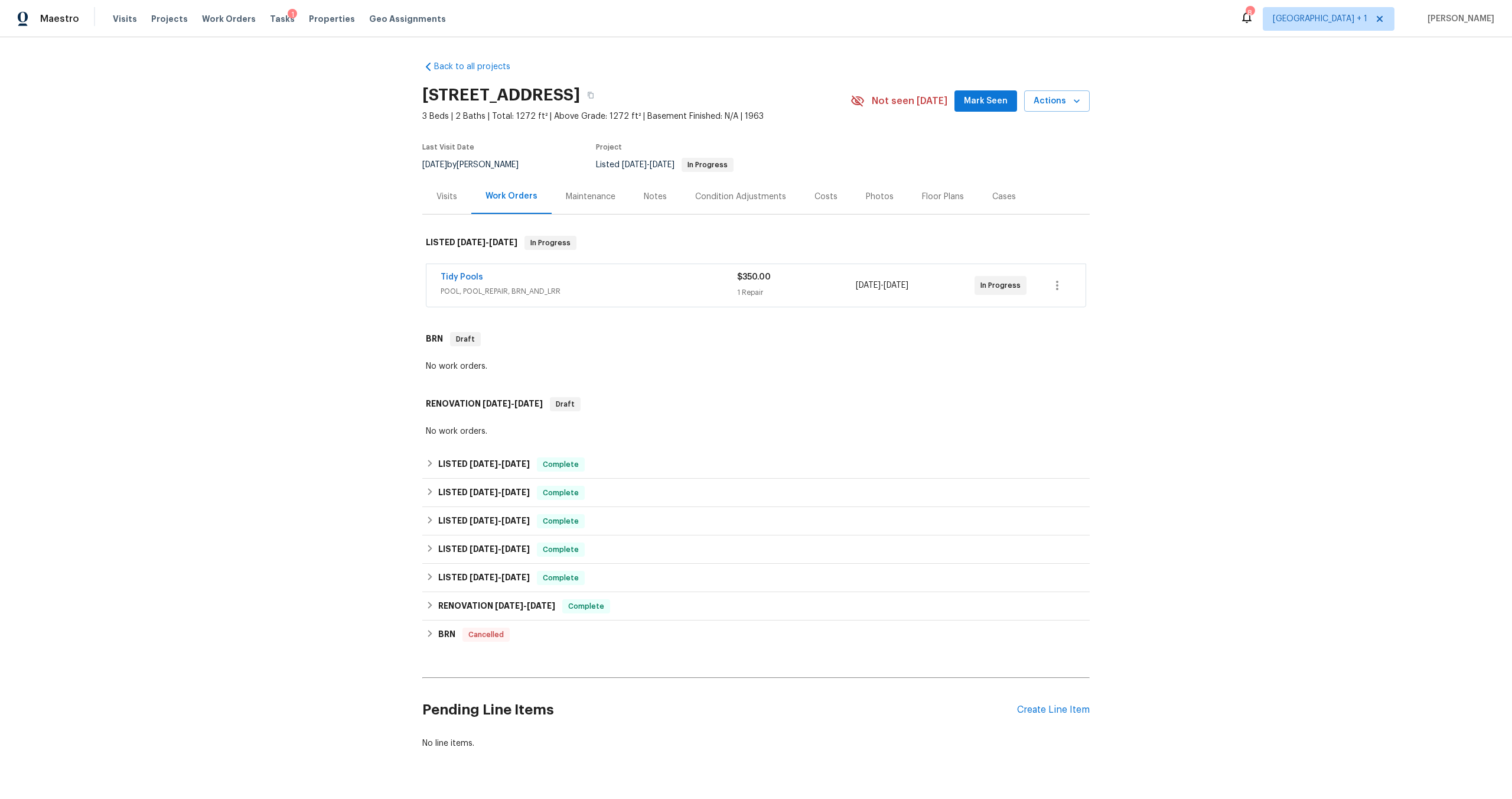
click at [645, 274] on div "Tidy Pools" at bounding box center [589, 278] width 296 height 14
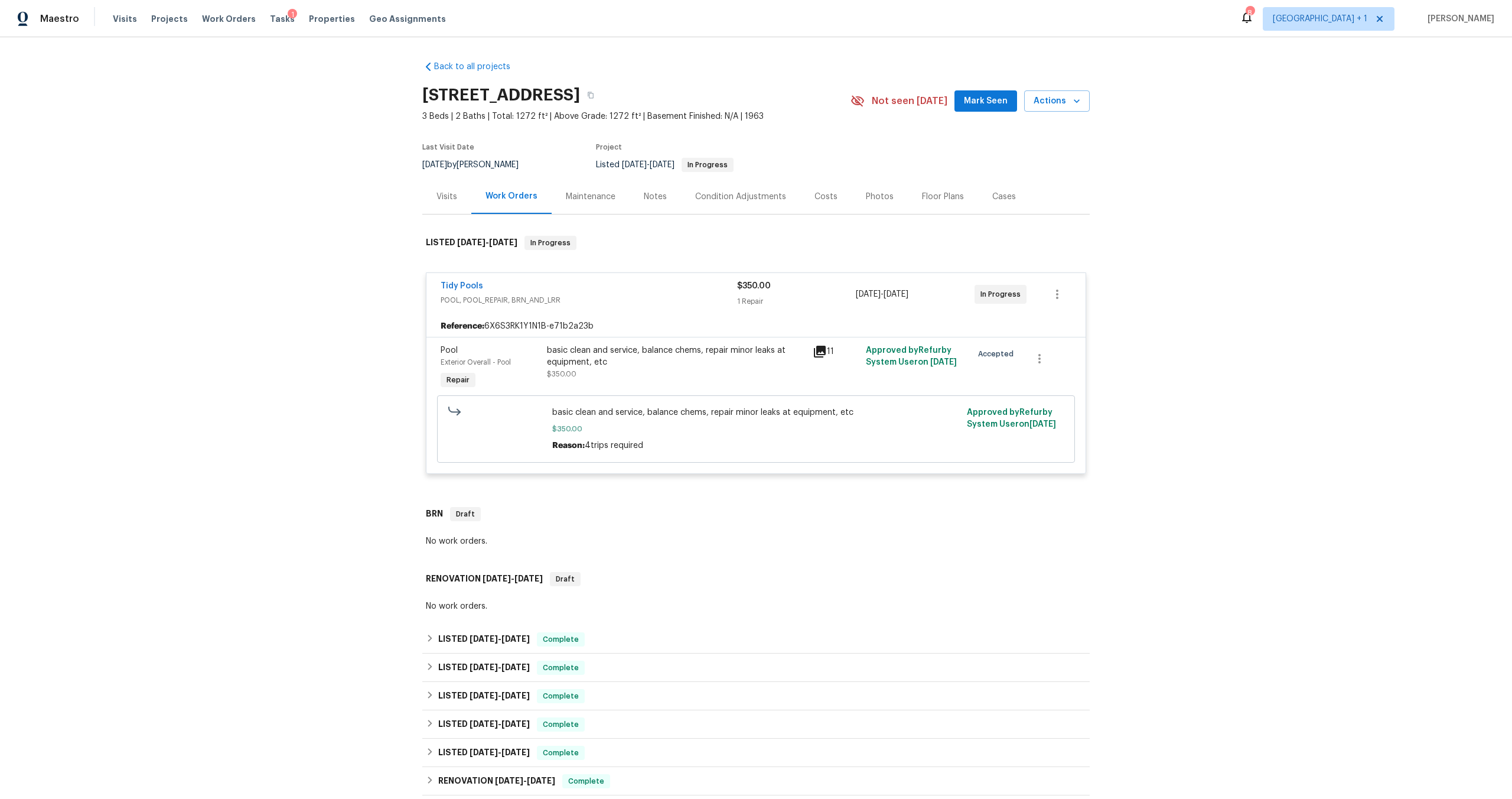
click at [641, 353] on div "basic clean and service, balance chems, repair minor leaks at equipment, etc" at bounding box center [676, 356] width 259 height 23
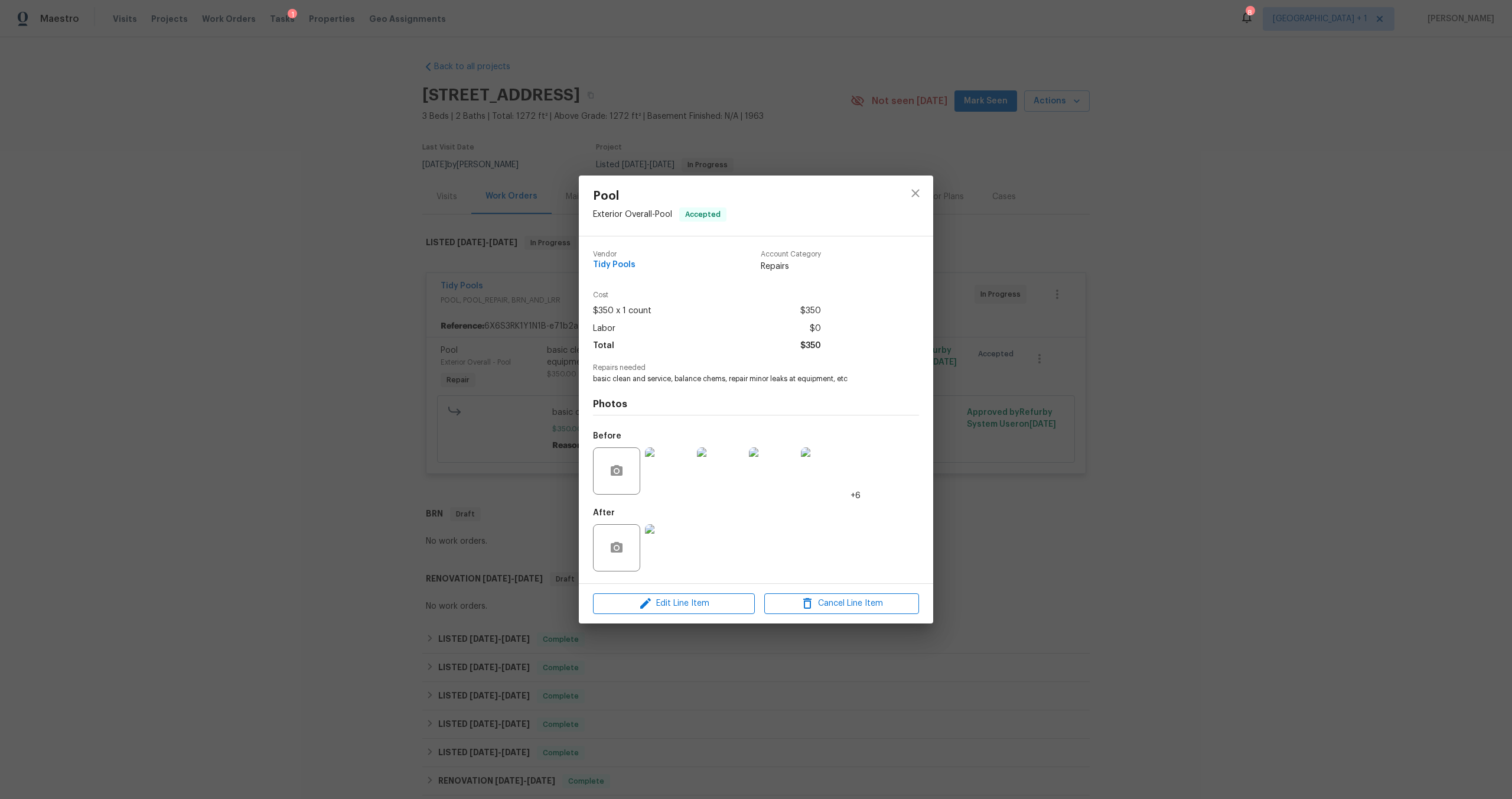
click at [672, 550] on img at bounding box center [668, 547] width 48 height 48
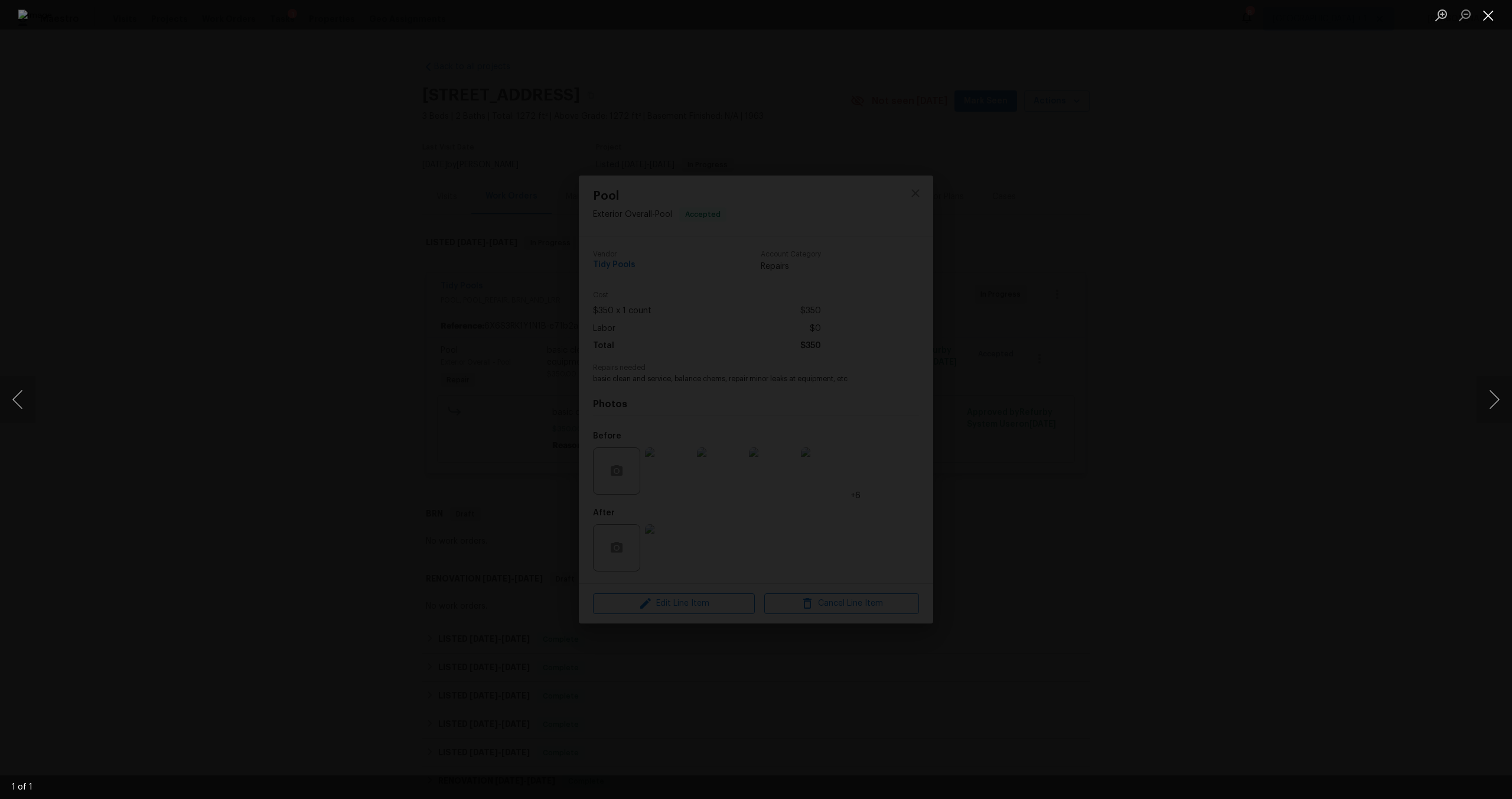
click at [1482, 15] on button "Close lightbox" at bounding box center [1488, 15] width 23 height 21
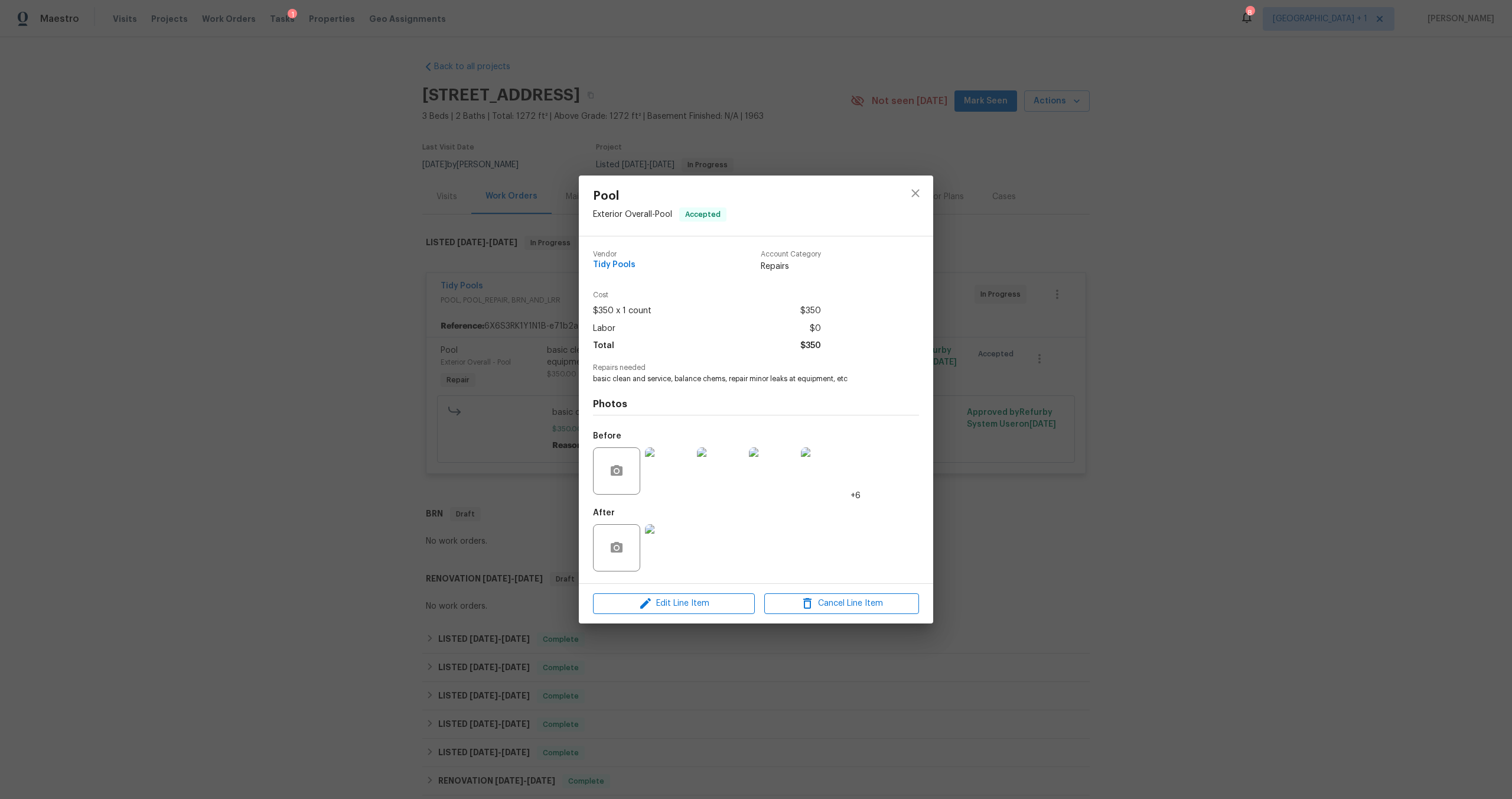
click at [811, 460] on img at bounding box center [824, 470] width 48 height 48
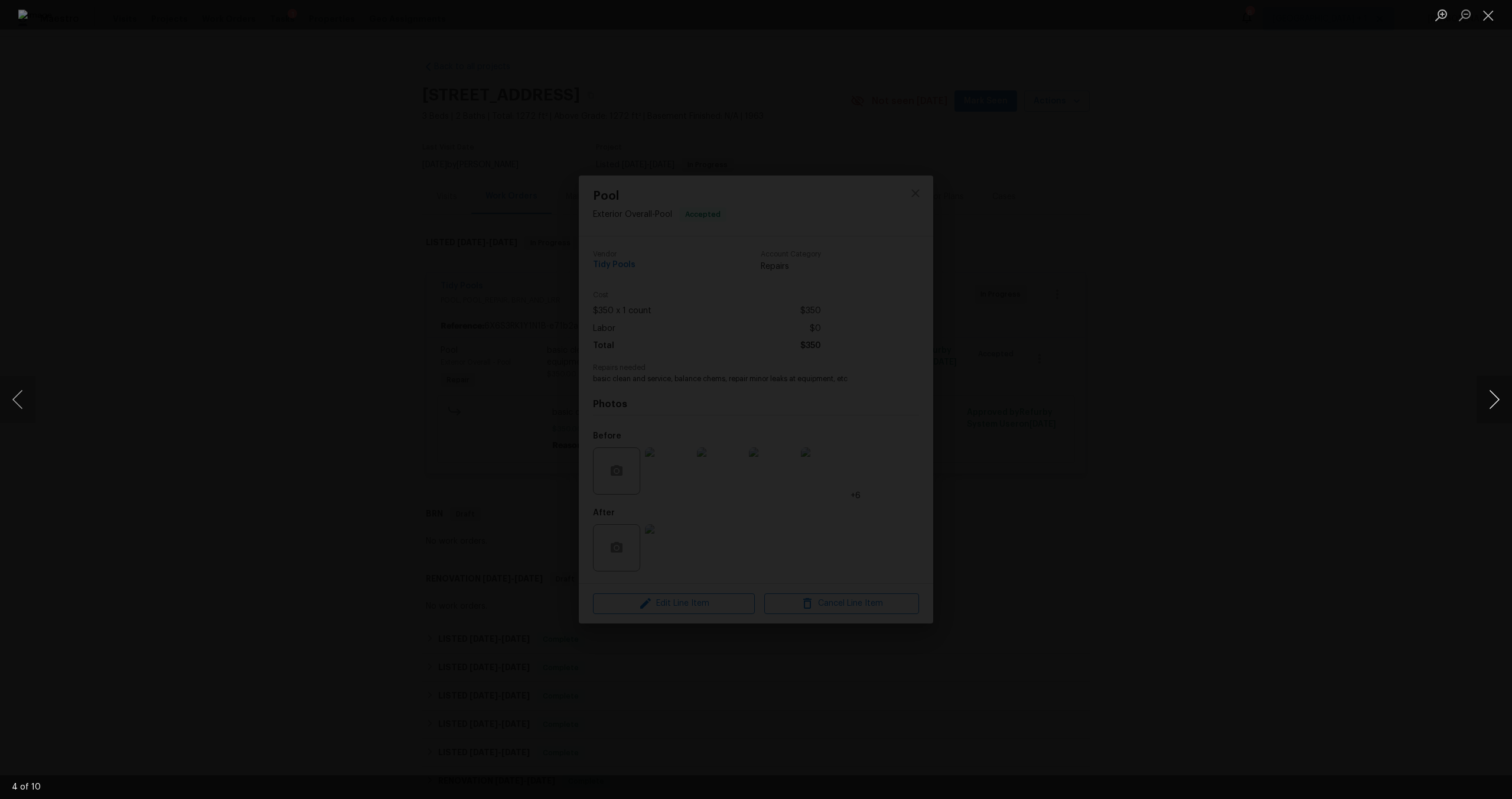
click at [1489, 400] on button "Next image" at bounding box center [1494, 399] width 35 height 48
click at [1493, 407] on button "Next image" at bounding box center [1494, 399] width 35 height 48
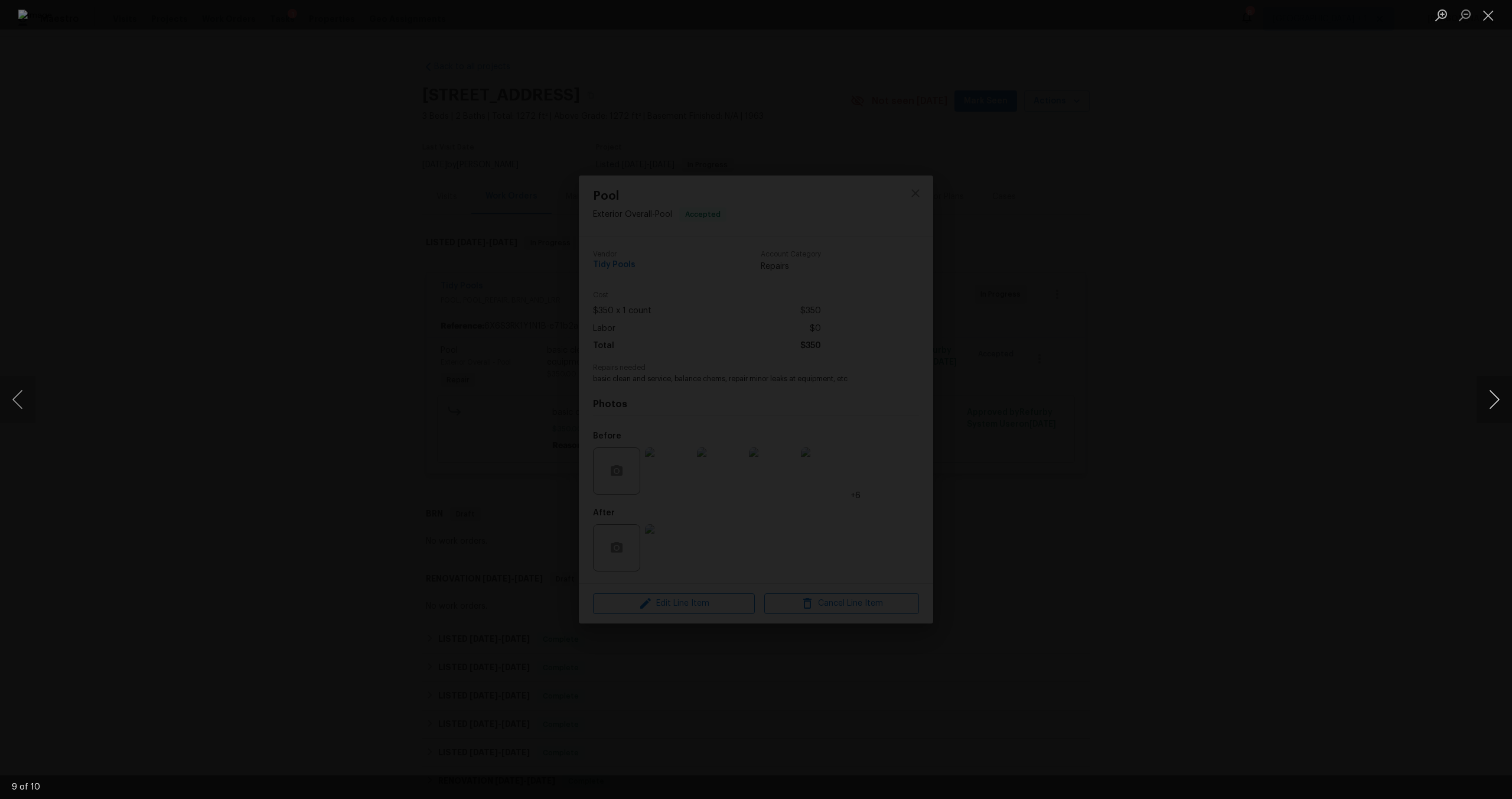
click at [1493, 407] on button "Next image" at bounding box center [1494, 399] width 35 height 48
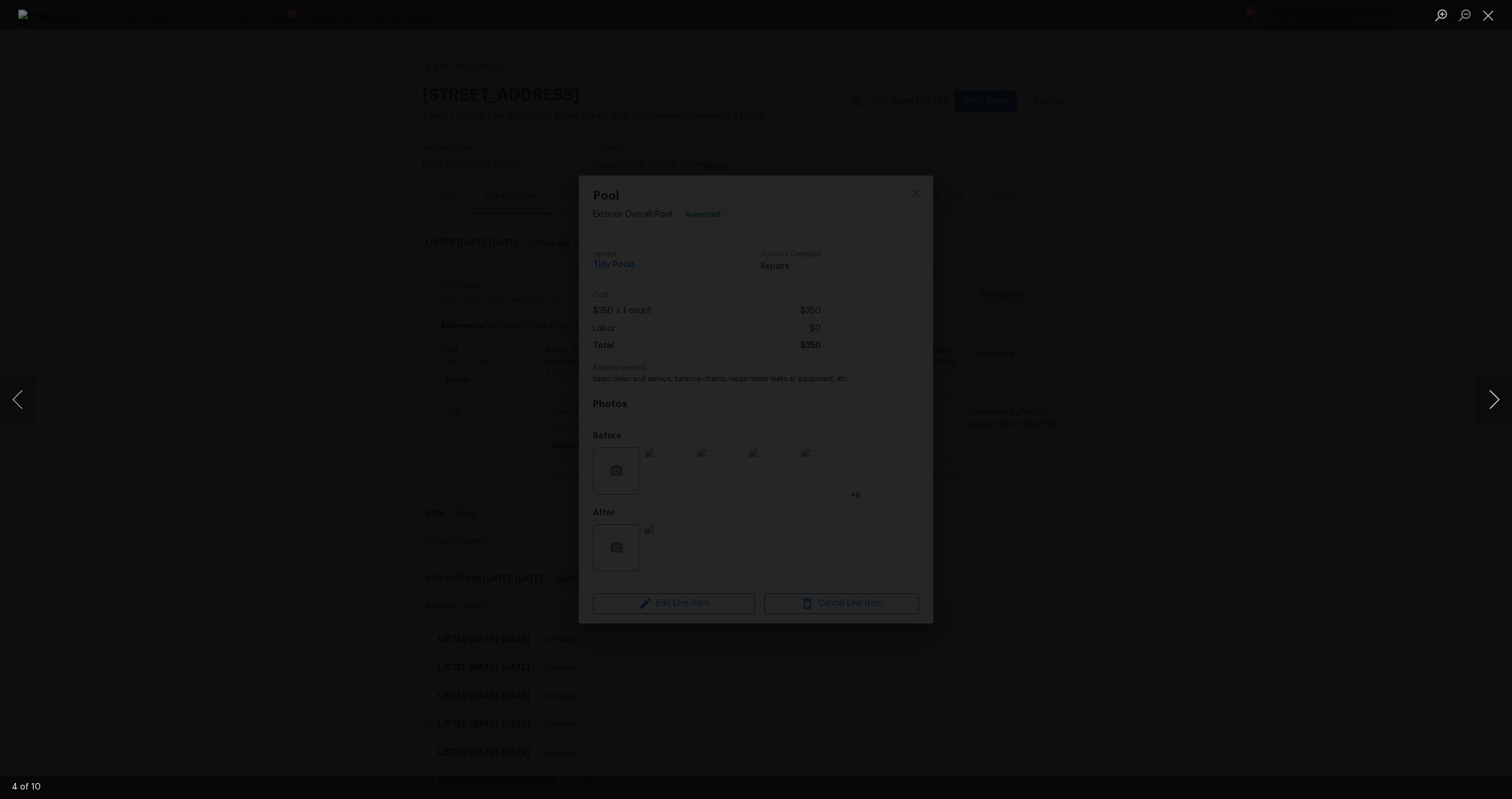
click at [1493, 407] on button "Next image" at bounding box center [1494, 399] width 35 height 48
click at [1495, 408] on button "Next image" at bounding box center [1494, 399] width 35 height 48
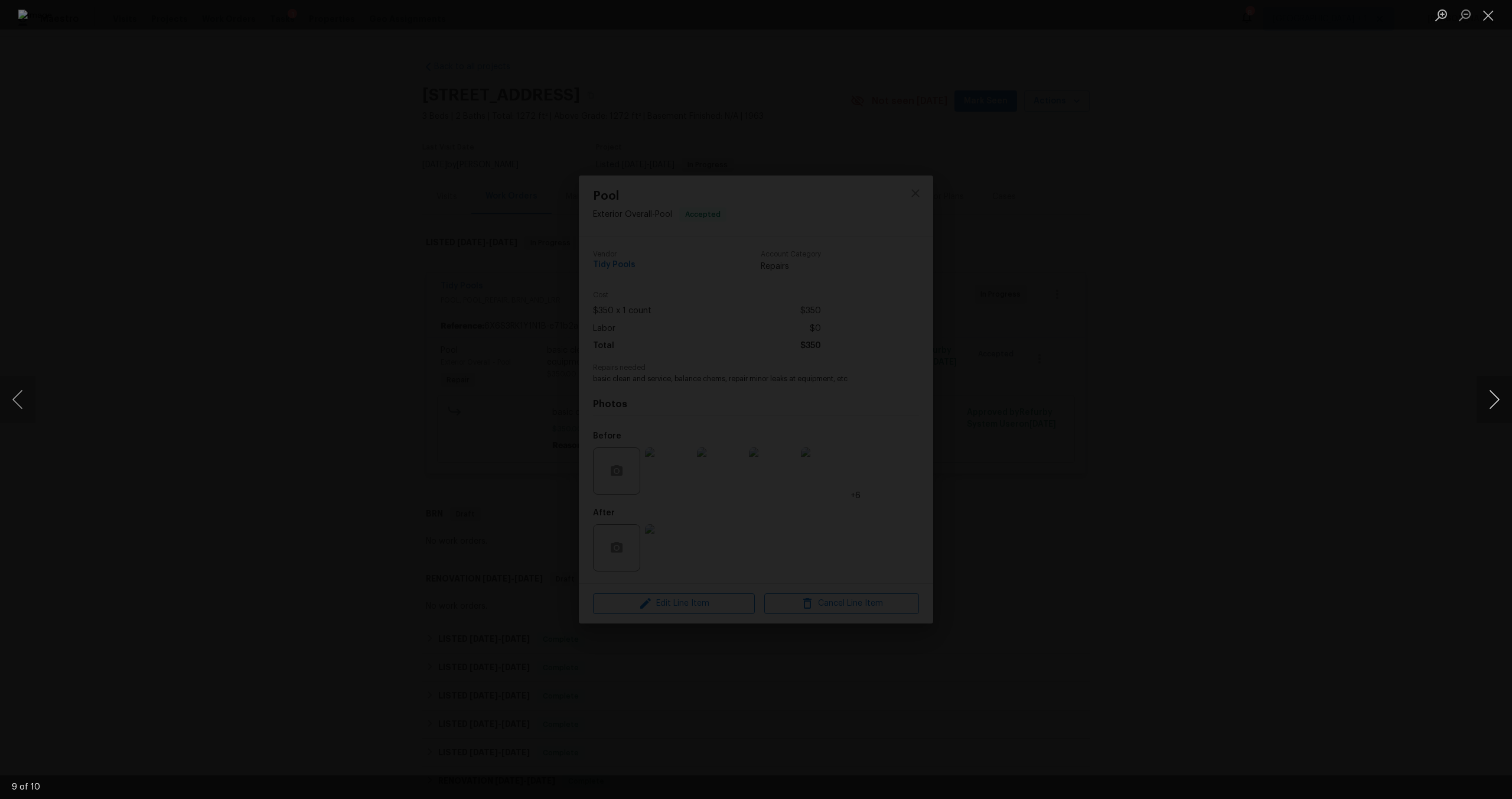
click at [1495, 408] on button "Next image" at bounding box center [1494, 399] width 35 height 48
click at [1504, 405] on button "Next image" at bounding box center [1494, 399] width 35 height 48
